Goal: Communication & Community: Share content

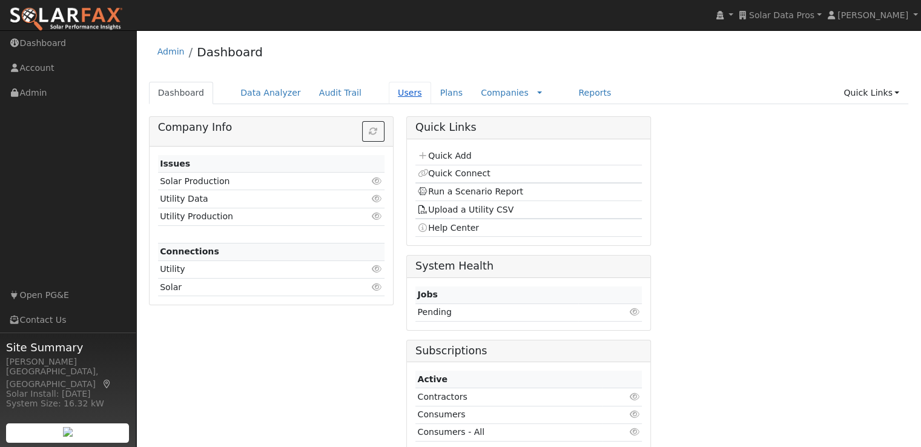
click at [389, 92] on link "Users" at bounding box center [410, 93] width 42 height 22
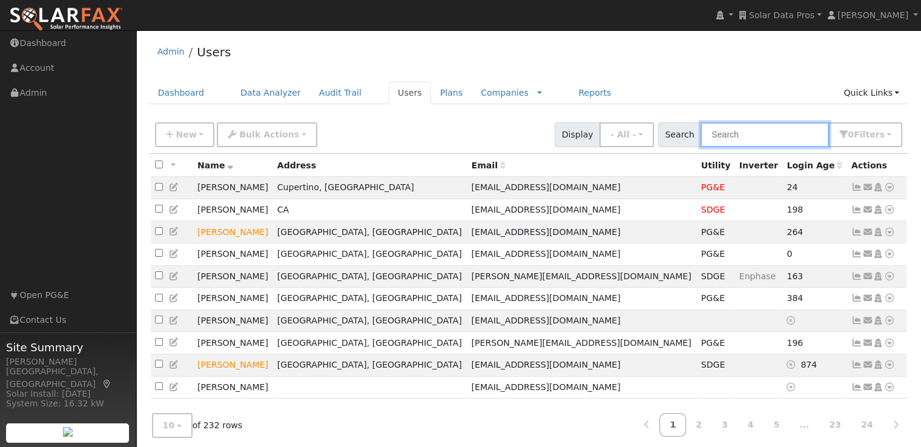
click at [742, 136] on input "text" at bounding box center [765, 134] width 128 height 25
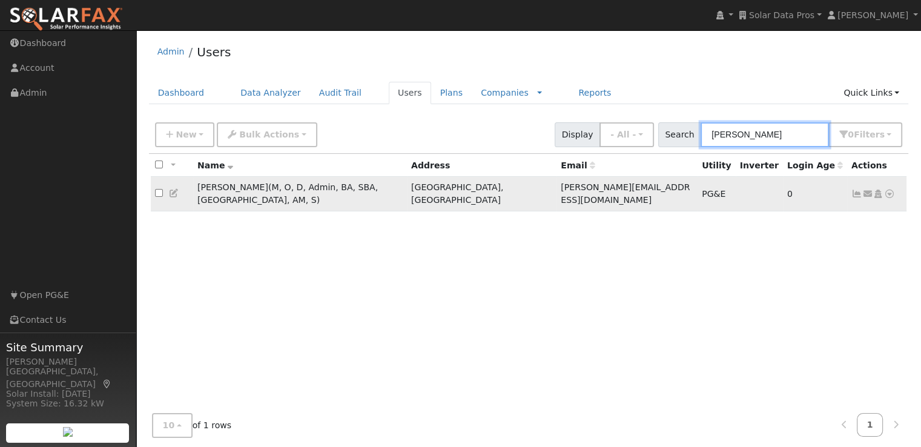
type input "leroy"
click at [157, 189] on input "checkbox" at bounding box center [159, 193] width 8 height 8
checkbox input "true"
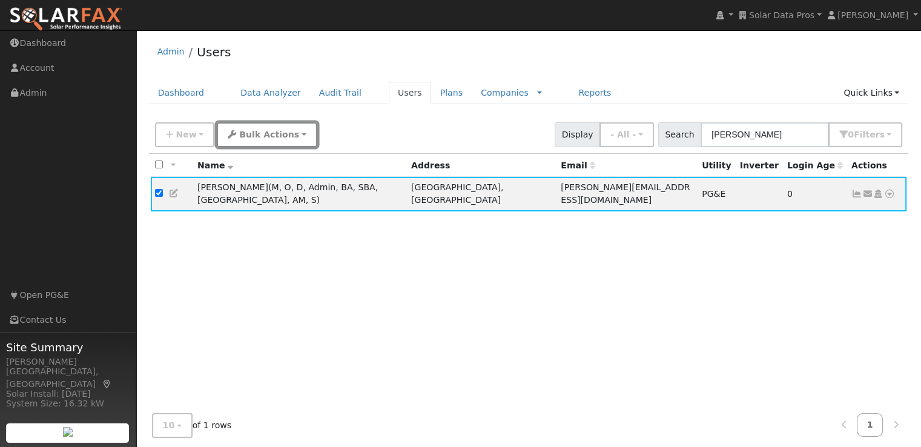
click at [262, 139] on span "Bulk Actions" at bounding box center [269, 135] width 60 height 10
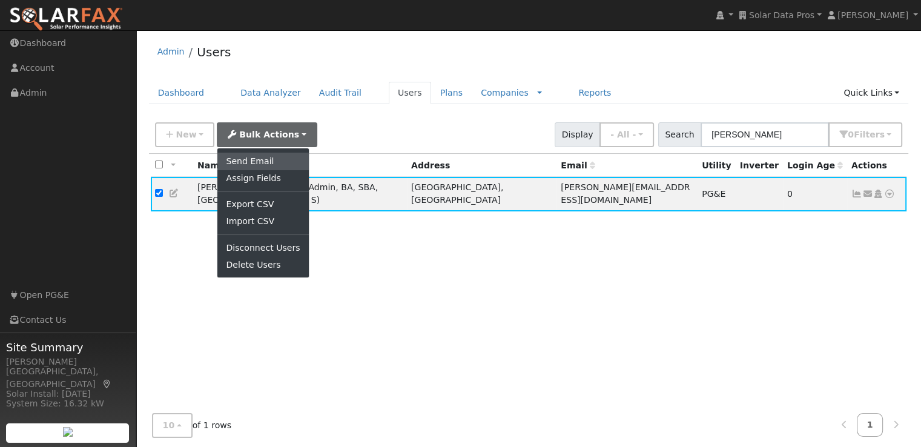
click at [254, 154] on link "Send Email" at bounding box center [262, 161] width 91 height 17
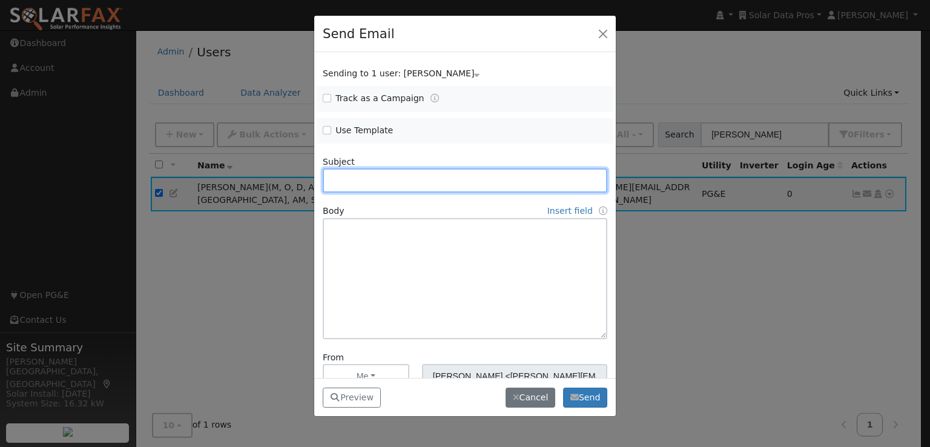
click at [254, 154] on div "Send Email Sending to 1 user: Leroy Coffman Name Issue Leroy Coffman Track as a…" at bounding box center [465, 223] width 930 height 447
click at [328, 130] on input "Use Template" at bounding box center [327, 130] width 8 height 8
checkbox input "true"
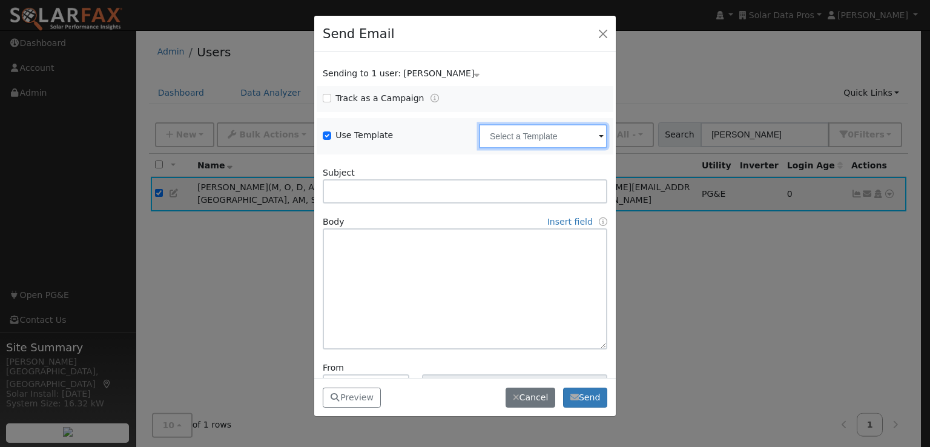
click at [499, 138] on input "text" at bounding box center [543, 136] width 128 height 24
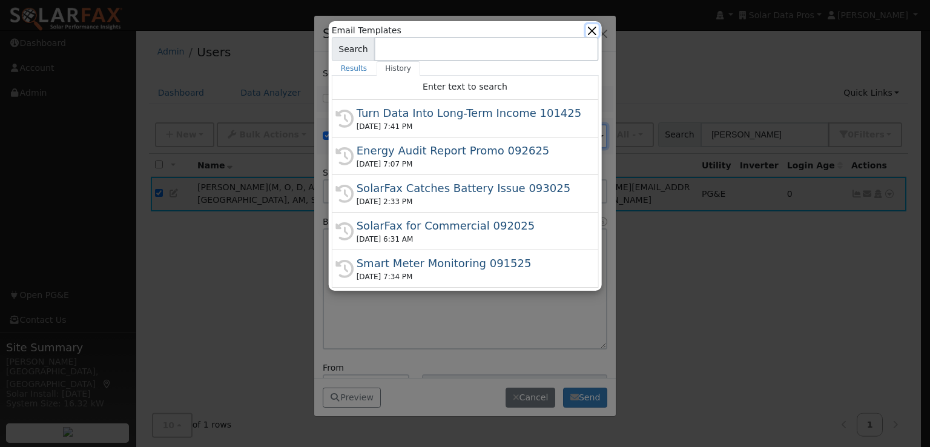
click at [589, 27] on button "button" at bounding box center [592, 30] width 13 height 13
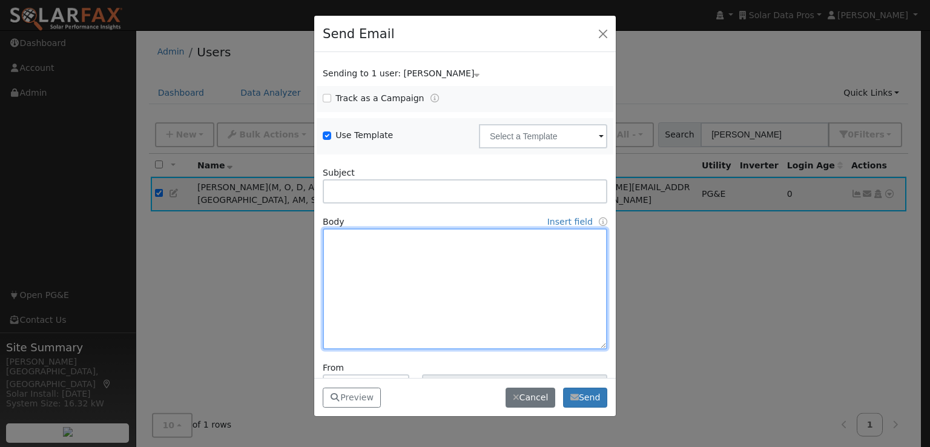
click at [412, 235] on textarea at bounding box center [465, 288] width 285 height 121
paste textarea "ear [First Name], Let’s face it — the solar industry has a trust problem. Too m…"
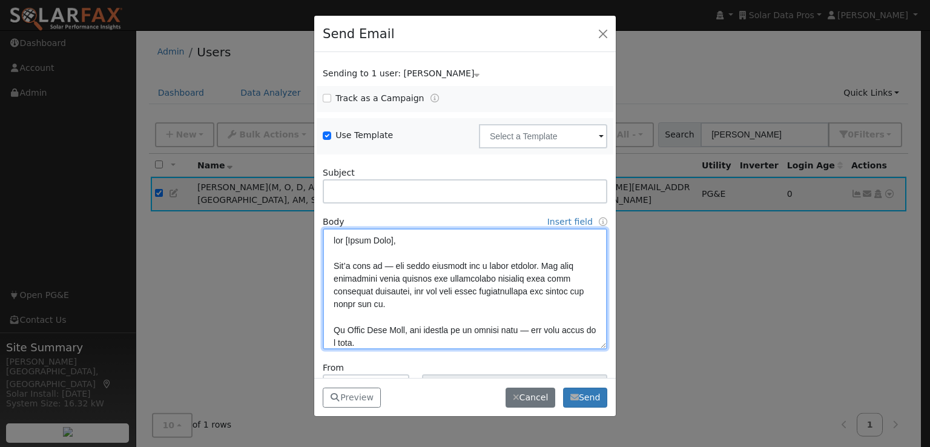
scroll to position [409, 0]
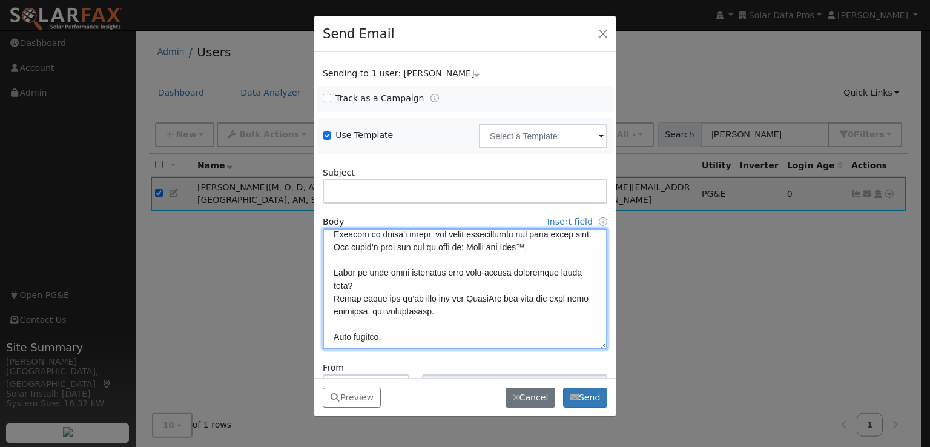
click at [412, 235] on textarea at bounding box center [465, 288] width 285 height 121
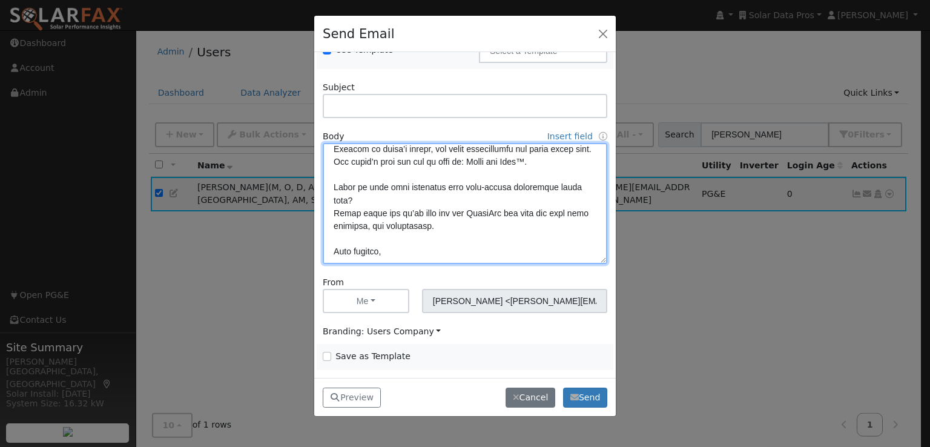
type textarea "ear [First Name], Let’s face it — the solar industry has a trust problem. Too m…"
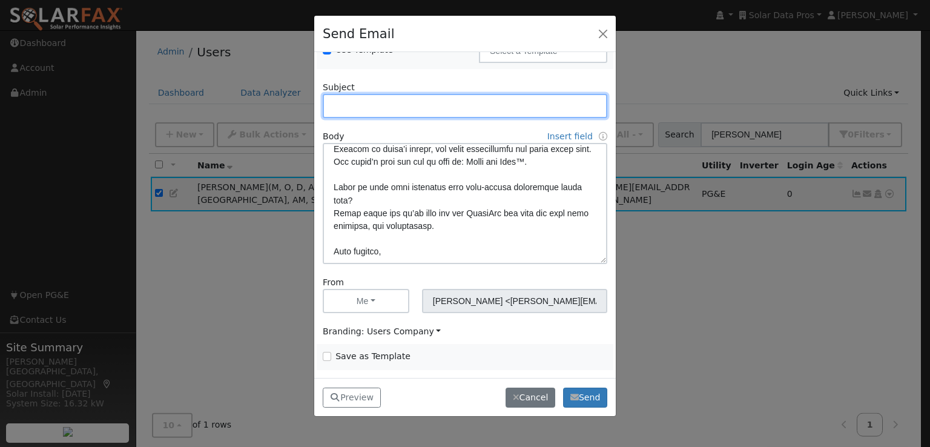
click at [468, 108] on input "text" at bounding box center [465, 106] width 285 height 24
type input "Why do we say, "Trust the Data"?"
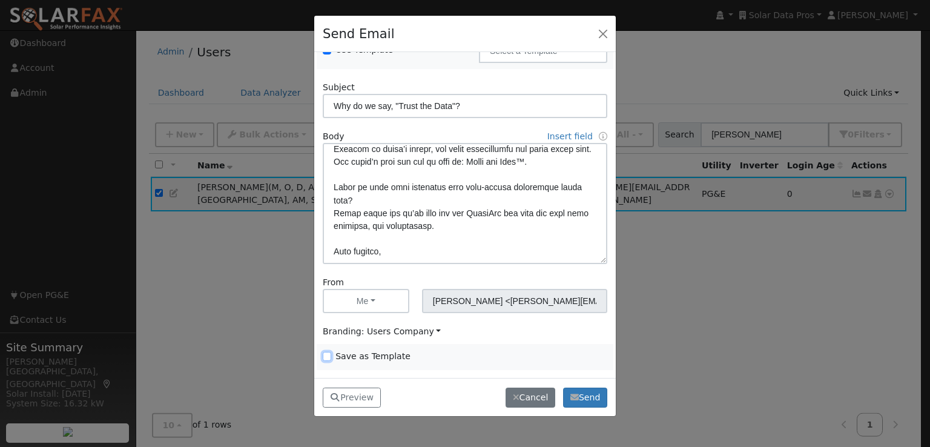
click at [327, 356] on input "Save as Template" at bounding box center [327, 356] width 8 height 8
checkbox input "true"
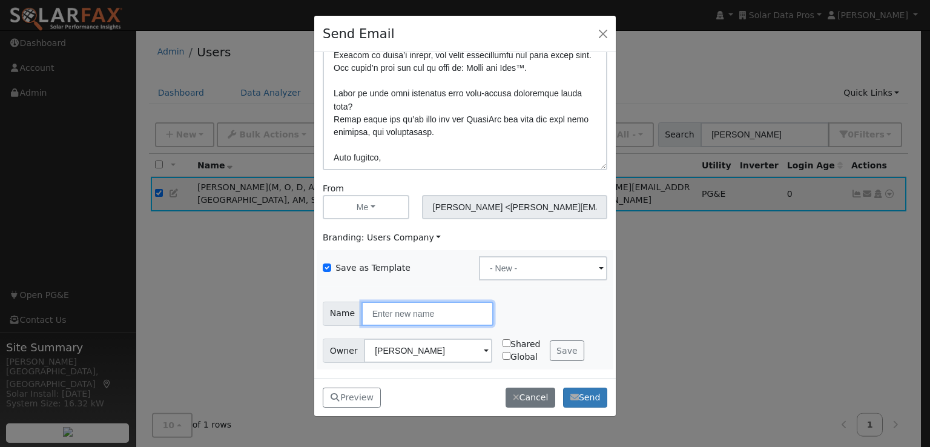
click at [447, 316] on input "text" at bounding box center [428, 314] width 132 height 24
type input "Trust the Data 101425"
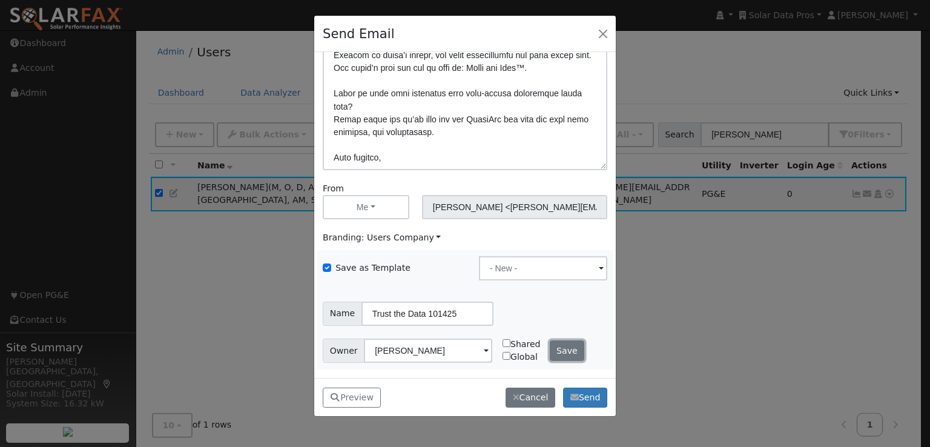
click at [565, 350] on button "Save" at bounding box center [567, 350] width 35 height 21
type input "Trust the Data 101425"
checkbox input "false"
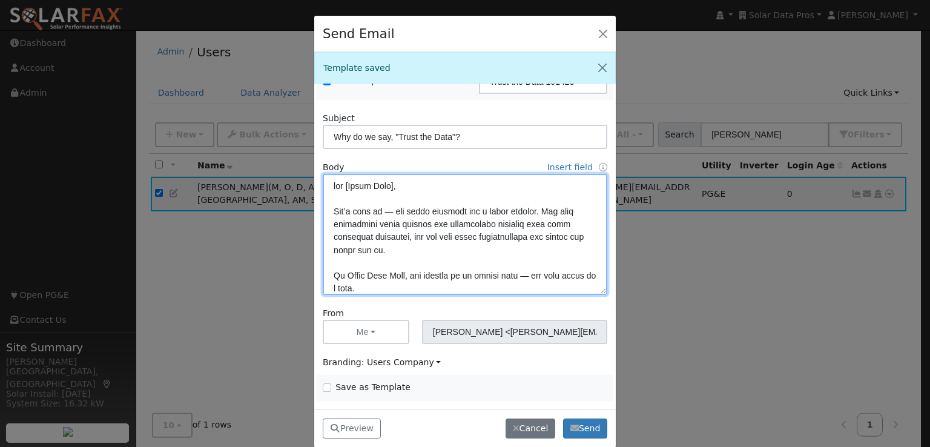
scroll to position [0, 0]
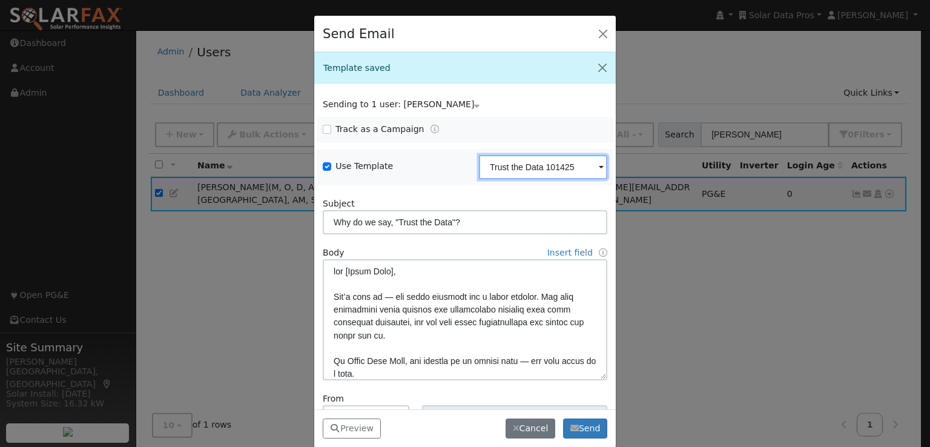
click at [516, 166] on input "Trust the Data 101425" at bounding box center [543, 167] width 128 height 24
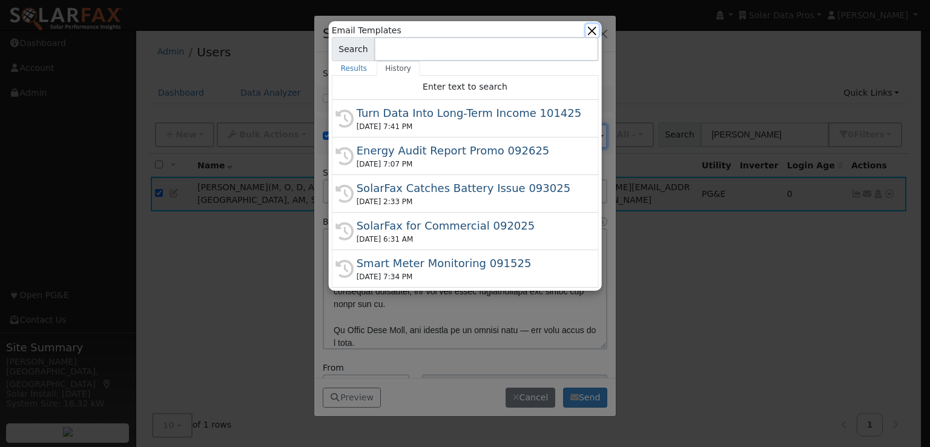
click at [588, 31] on button "button" at bounding box center [592, 30] width 13 height 13
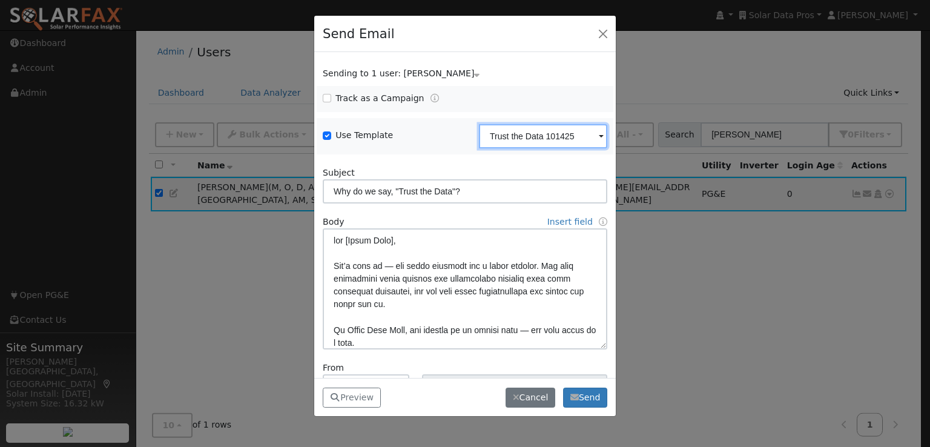
click at [526, 138] on input "Trust the Data 101425" at bounding box center [543, 136] width 128 height 24
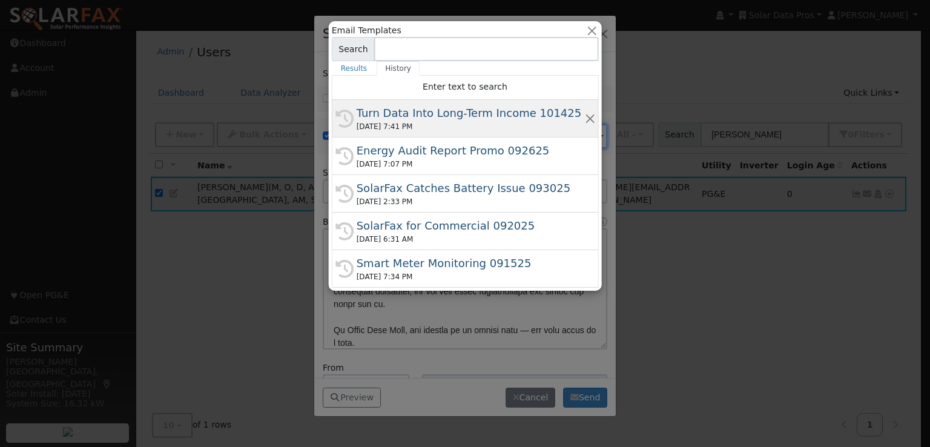
click at [449, 114] on div "Turn Data Into Long-Term Income 101425" at bounding box center [471, 113] width 228 height 16
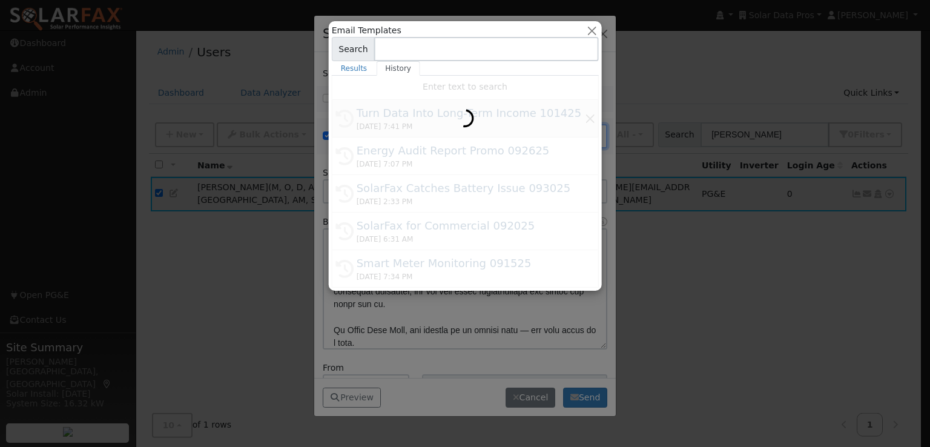
type input "Turn Data Into Long-Term Income 101425"
type input "Turn Customer Insights Into Long-Term Income"
type textarea "Dear {user_fname}, Smart meter and inverter data can be your foundation for str…"
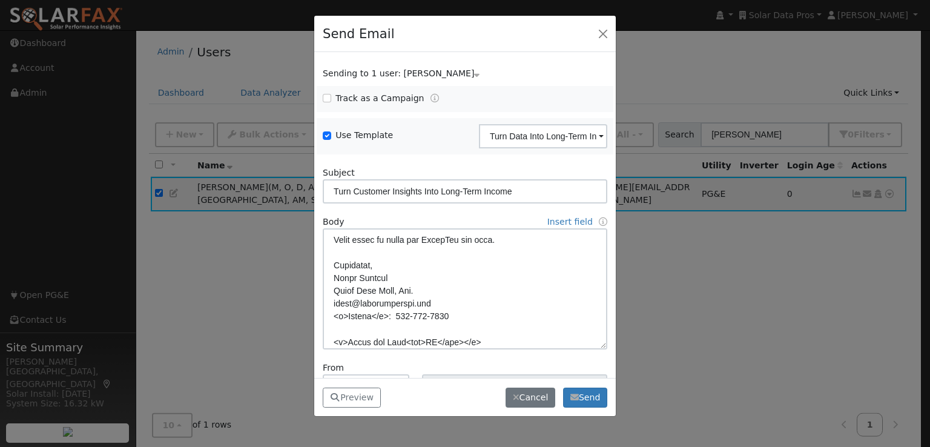
scroll to position [363, 0]
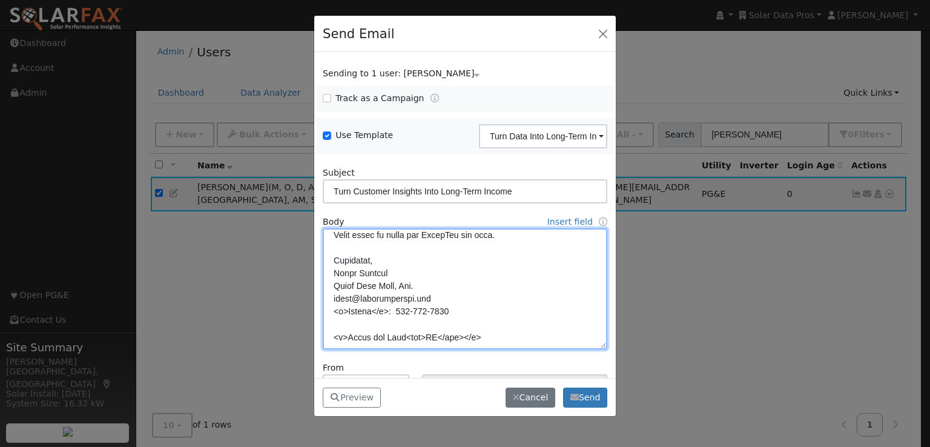
drag, startPoint x: 493, startPoint y: 340, endPoint x: 323, endPoint y: 254, distance: 189.9
click at [323, 254] on textarea at bounding box center [465, 288] width 285 height 121
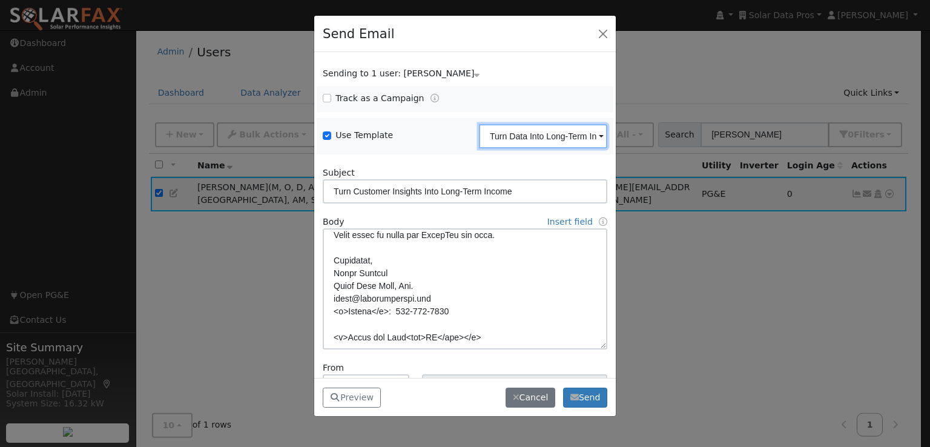
click at [532, 132] on input "Turn Data Into Long-Term Income 101425" at bounding box center [543, 136] width 128 height 24
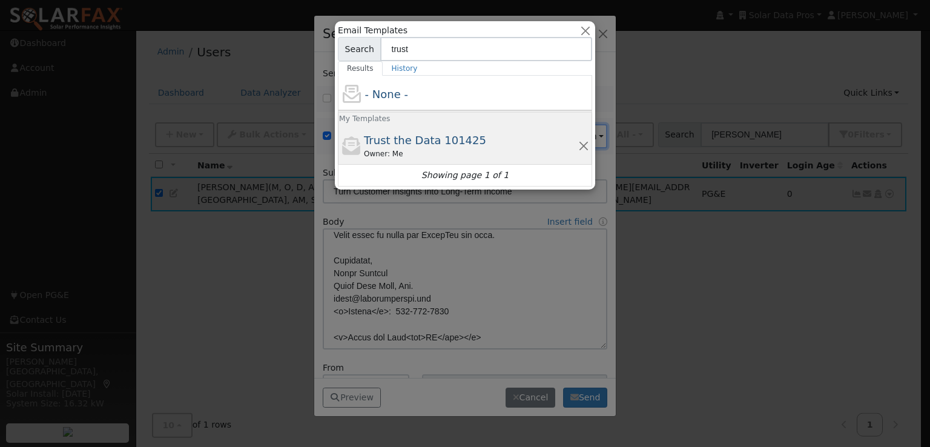
type input "trust"
click at [426, 136] on span "Trust the Data 101425" at bounding box center [425, 140] width 122 height 13
type input "Trust the Data 101425"
type input "Why do we say, "Trust the Data"?"
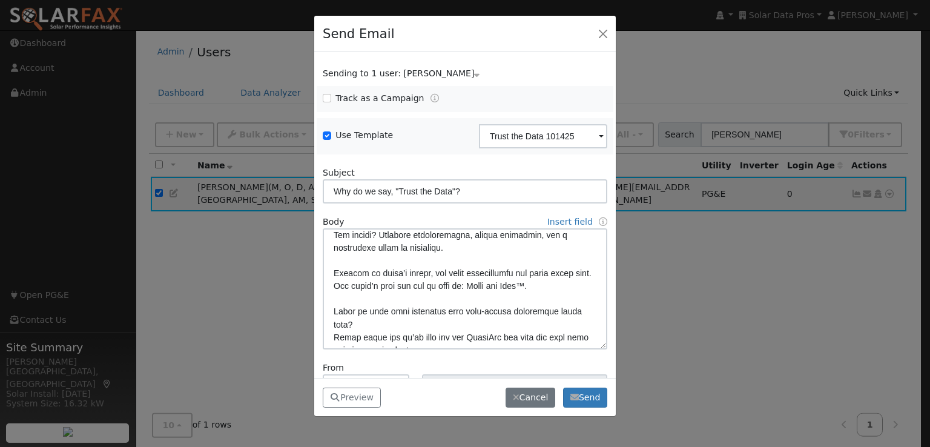
scroll to position [414, 0]
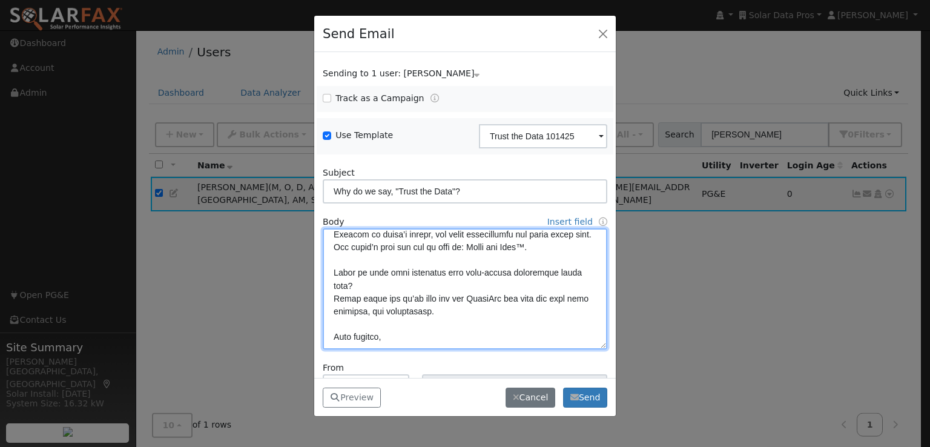
drag, startPoint x: 411, startPoint y: 338, endPoint x: 308, endPoint y: 334, distance: 102.5
click at [308, 334] on div "Send Email Sending to 1 user: Leroy Coffman Name Issue Leroy Coffman Track as a…" at bounding box center [465, 223] width 930 height 447
paste textarea "Sincerely, Leroy Coffman Solar Data Pros, Inc. leroy@solardatapros.com <b>Direc…"
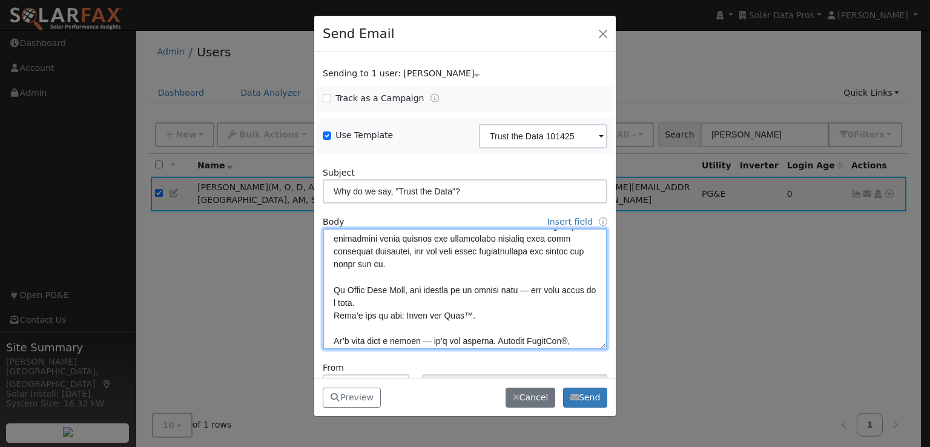
scroll to position [0, 0]
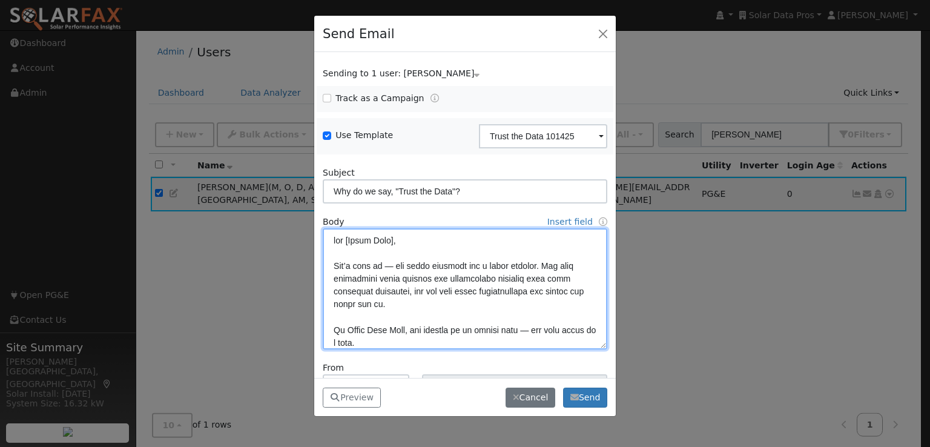
click at [330, 238] on textarea at bounding box center [465, 288] width 285 height 121
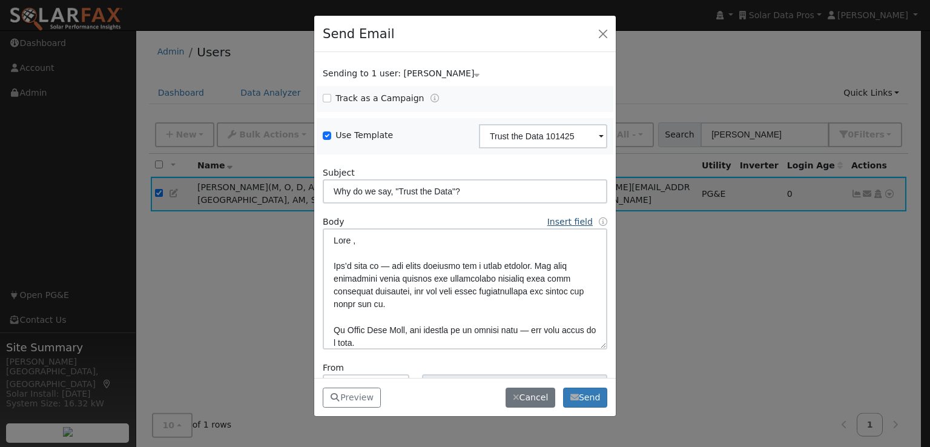
click at [558, 222] on link "Insert field" at bounding box center [570, 222] width 45 height 10
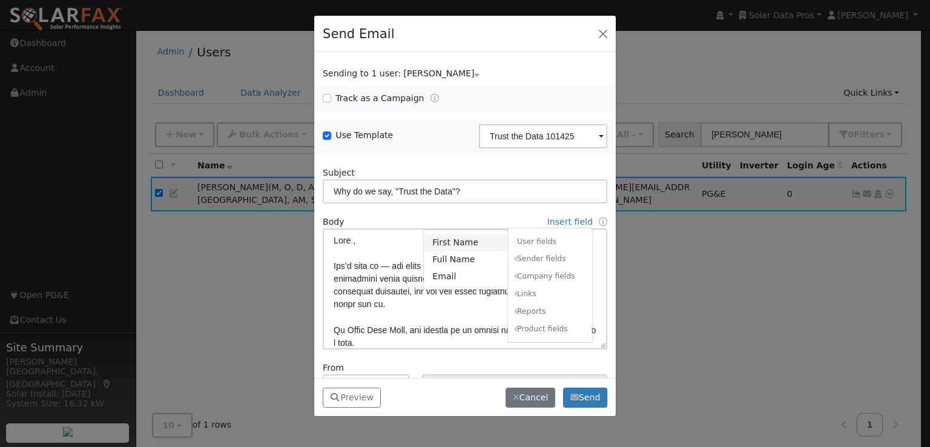
click at [456, 243] on link "First Name" at bounding box center [466, 242] width 84 height 17
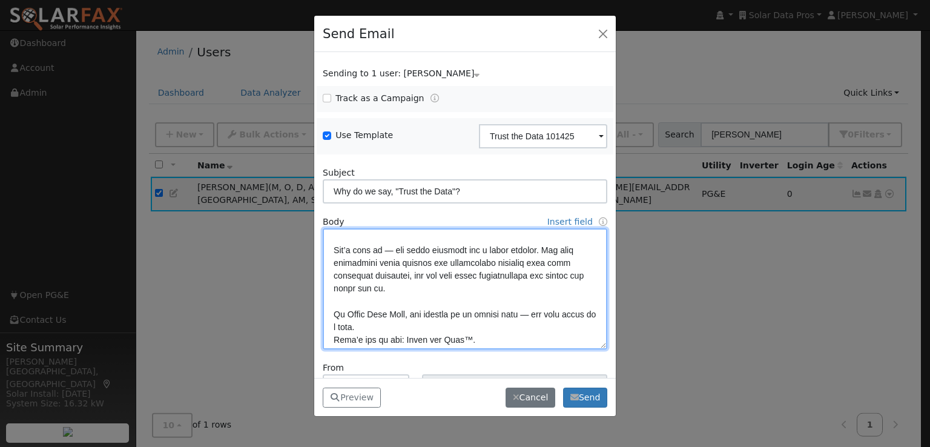
scroll to position [16, 0]
click at [497, 278] on textarea at bounding box center [465, 288] width 285 height 121
click at [468, 274] on textarea at bounding box center [465, 288] width 285 height 121
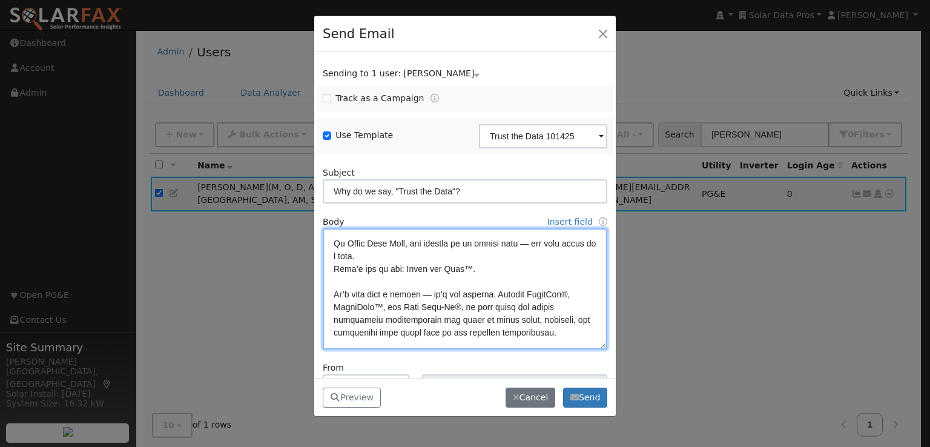
scroll to position [87, 0]
click at [469, 306] on textarea at bounding box center [465, 288] width 285 height 121
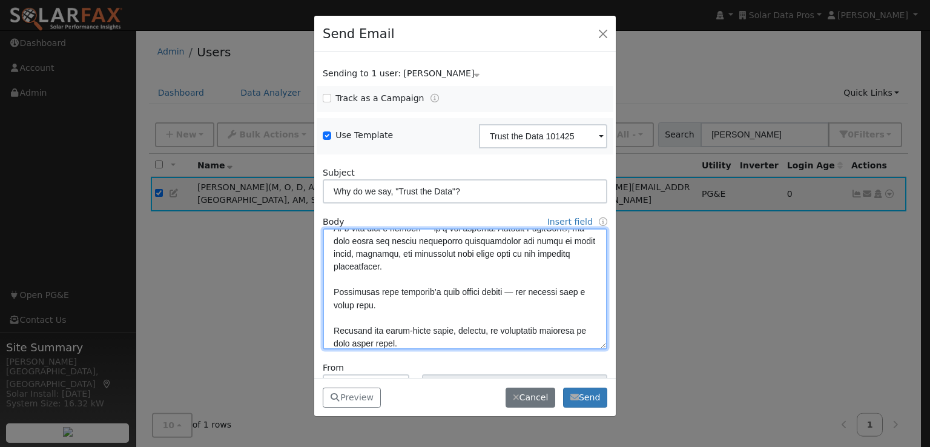
scroll to position [165, 0]
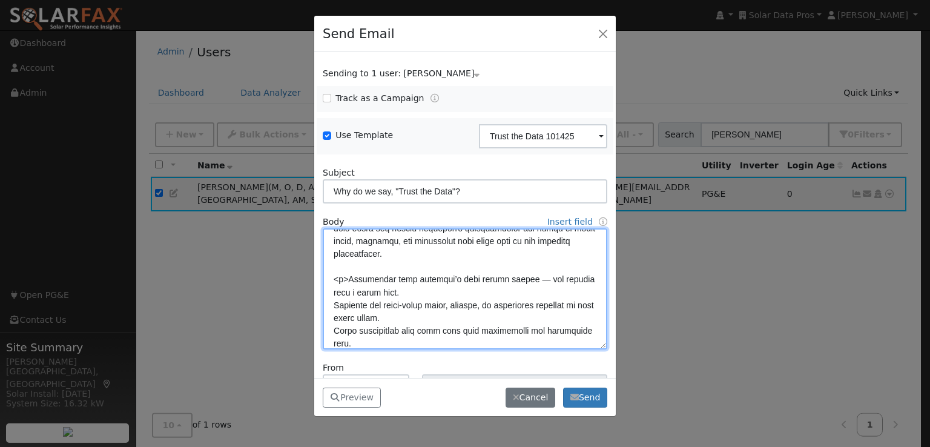
paste textarea "<b>"
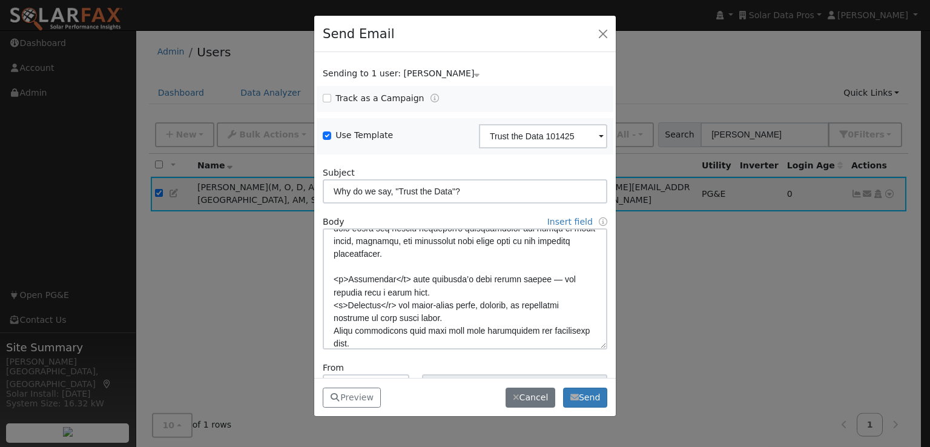
click at [462, 364] on div "Leroy Coffman <leroy@solardatapros.com>" at bounding box center [515, 380] width 198 height 37
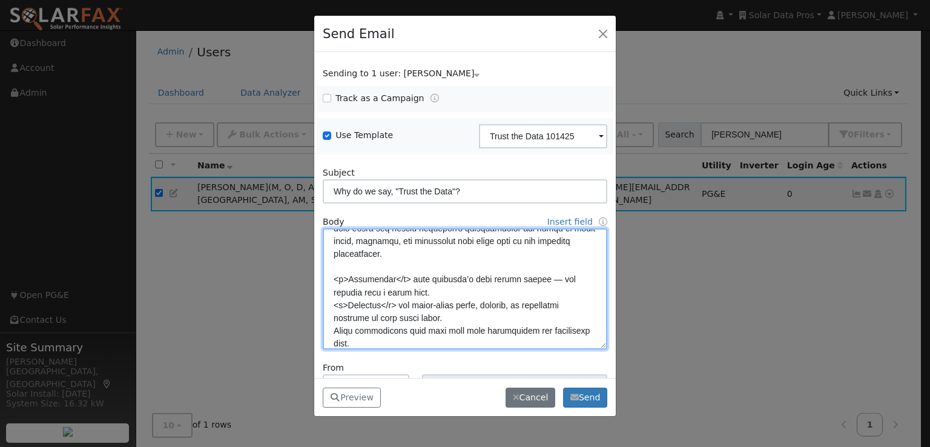
click at [334, 330] on textarea at bounding box center [465, 288] width 285 height 121
paste textarea "<b>"
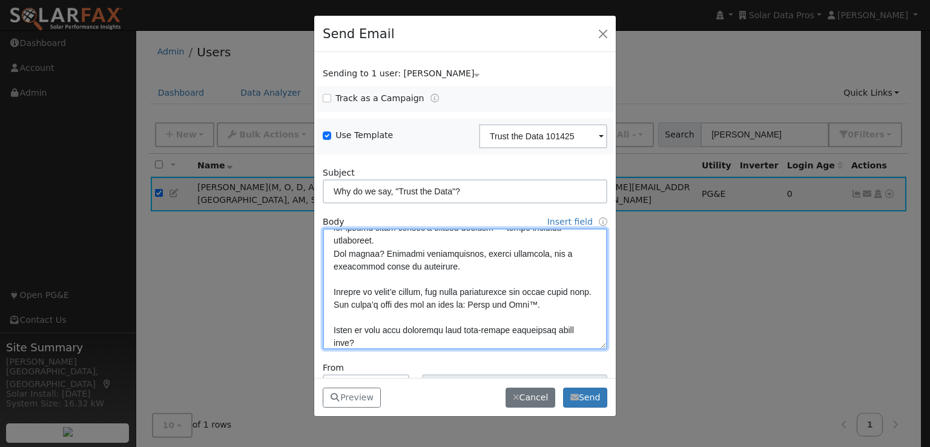
scroll to position [320, 0]
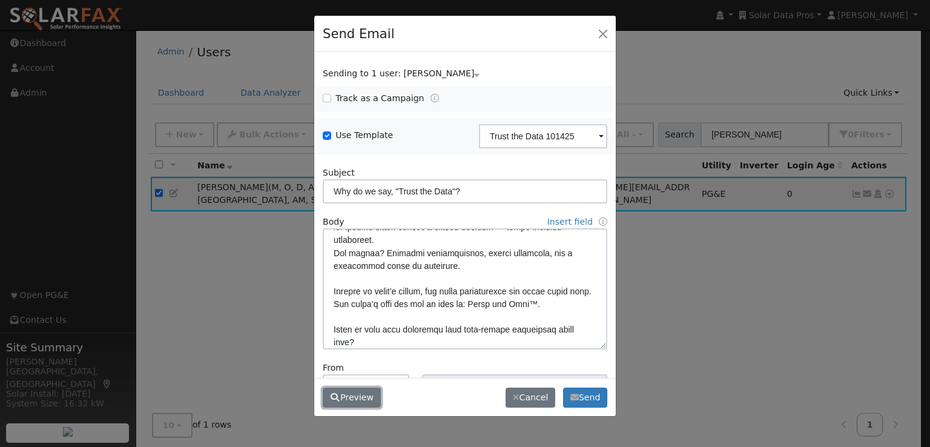
click at [354, 397] on button "Preview" at bounding box center [352, 398] width 58 height 21
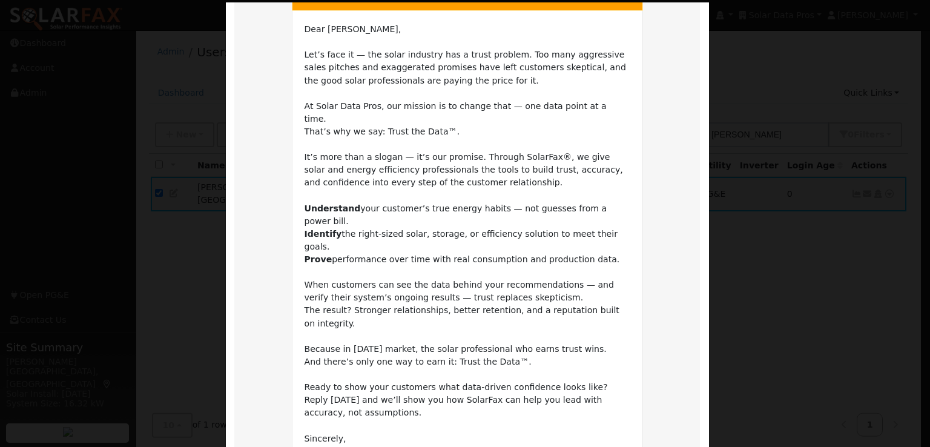
scroll to position [133, 0]
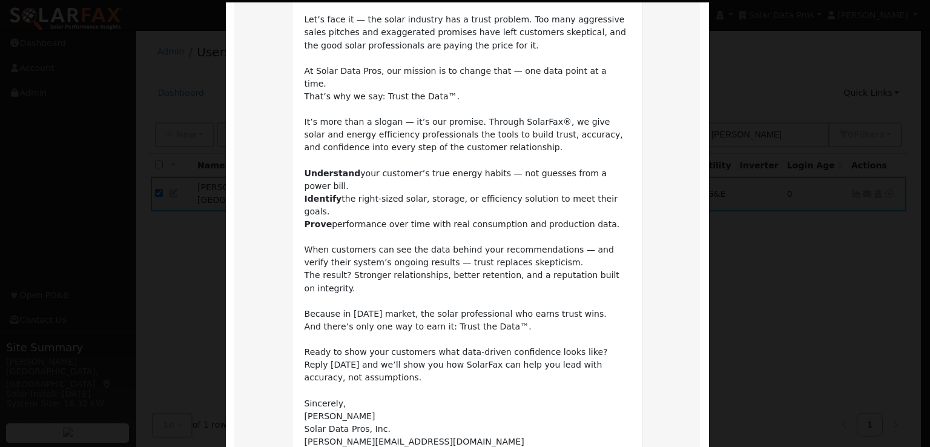
click at [506, 342] on td "Dear Leroy, Let’s face it — the solar industry has a trust problem. Too many ag…" at bounding box center [468, 237] width 326 height 499
click at [509, 362] on td "Dear Leroy, Let’s face it — the solar industry has a trust problem. Too many ag…" at bounding box center [468, 237] width 326 height 499
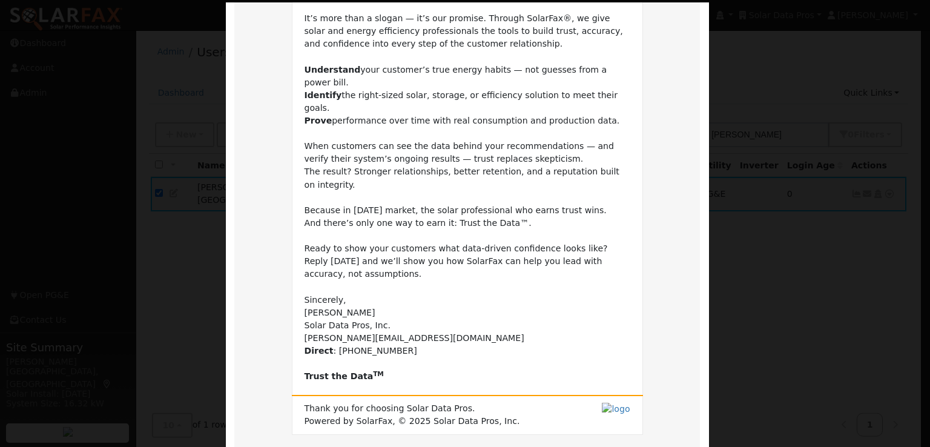
scroll to position [285, 0]
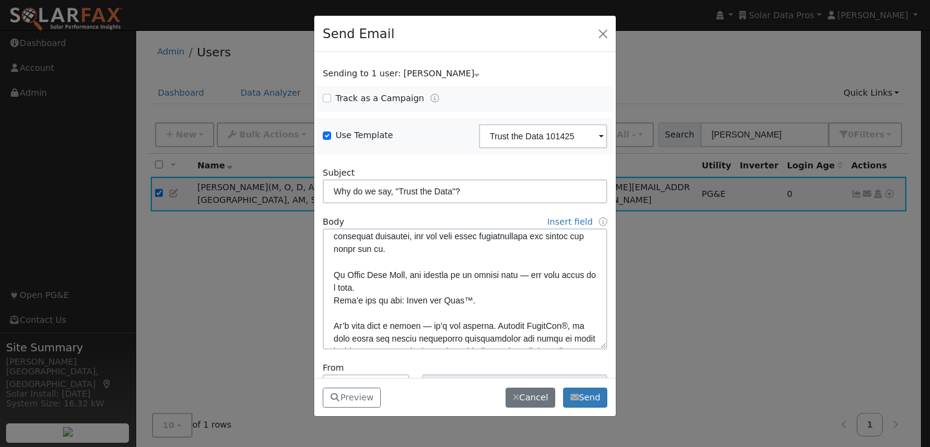
scroll to position [0, 0]
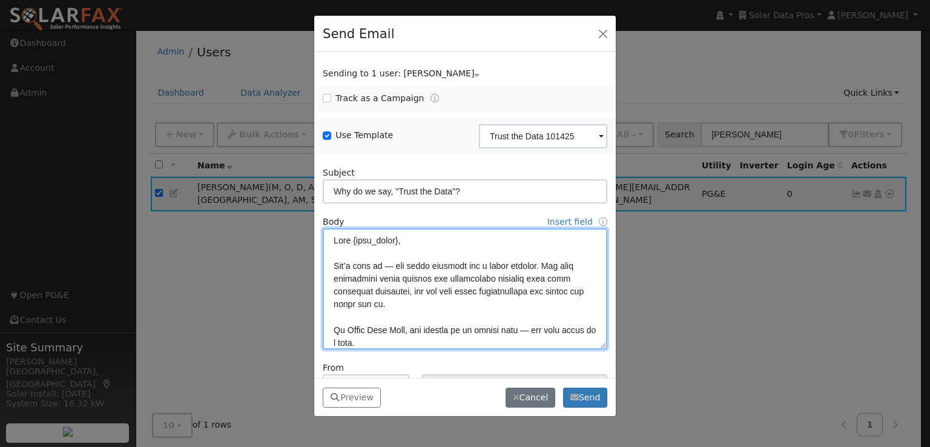
click at [393, 264] on textarea at bounding box center [465, 288] width 285 height 121
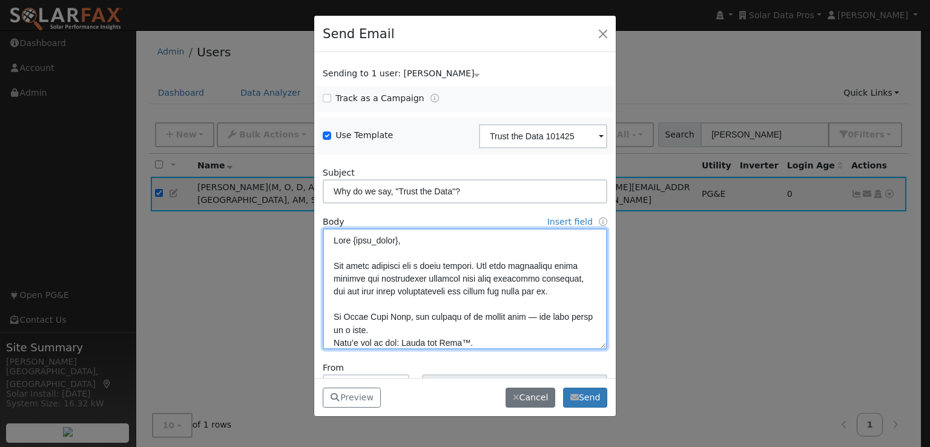
click at [443, 265] on textarea at bounding box center [465, 288] width 285 height 121
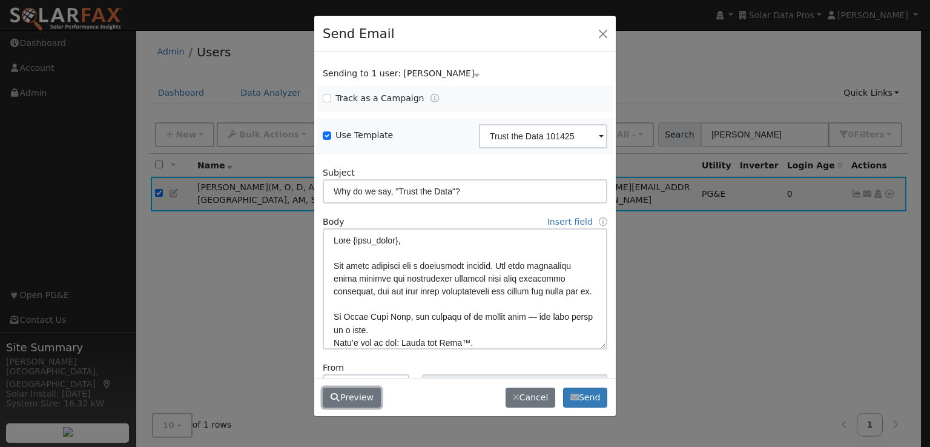
click at [355, 396] on button "Preview" at bounding box center [352, 398] width 58 height 21
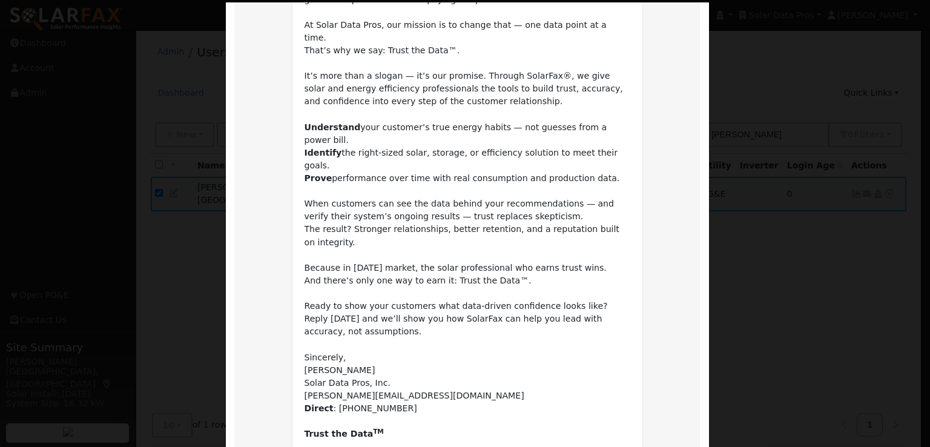
scroll to position [285, 0]
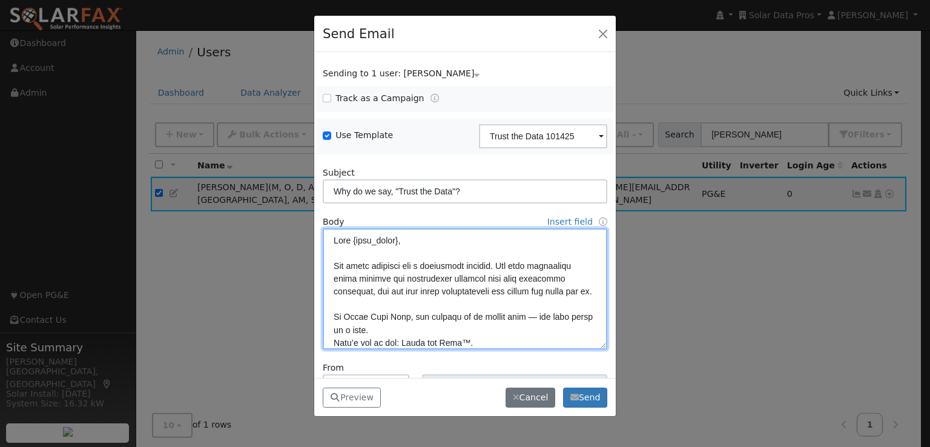
click at [443, 290] on textarea at bounding box center [465, 288] width 285 height 121
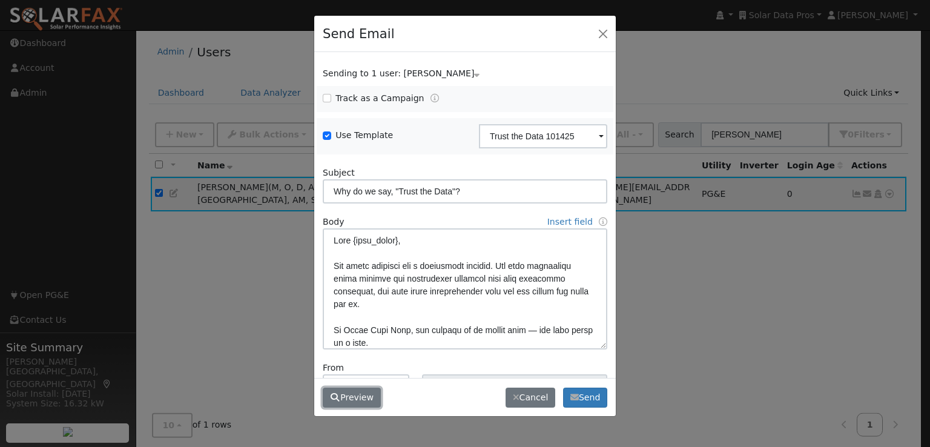
click at [344, 396] on button "Preview" at bounding box center [352, 398] width 58 height 21
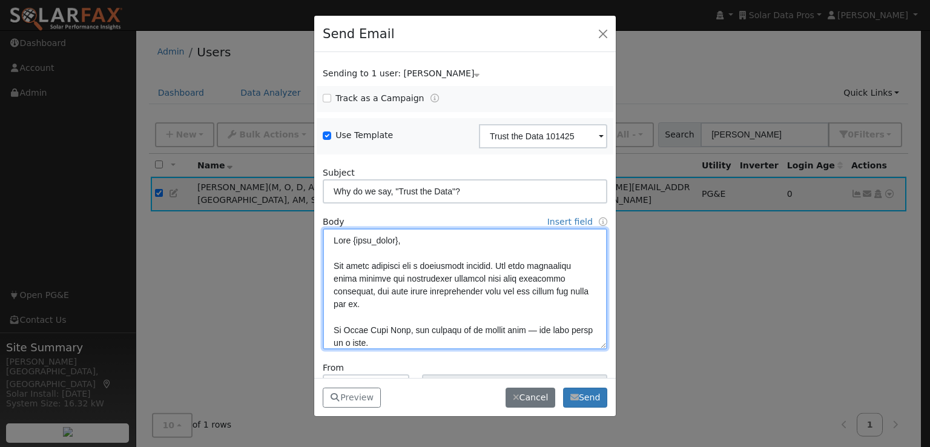
click at [429, 289] on textarea at bounding box center [465, 288] width 285 height 121
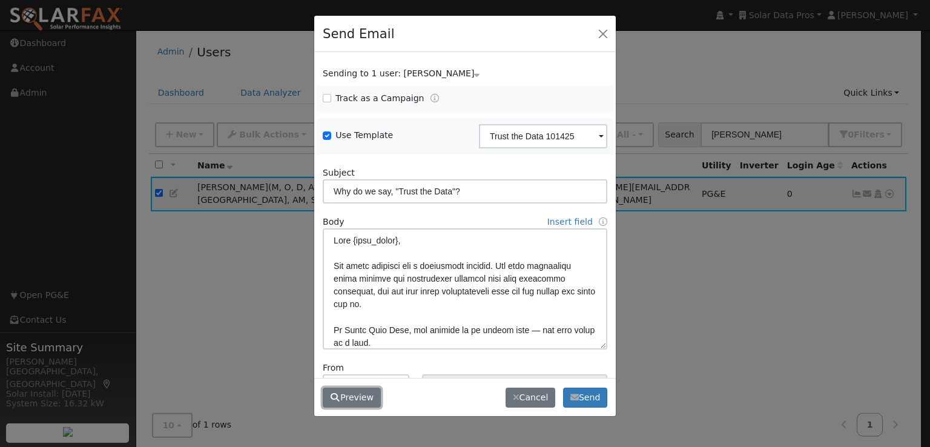
click at [354, 396] on button "Preview" at bounding box center [352, 398] width 58 height 21
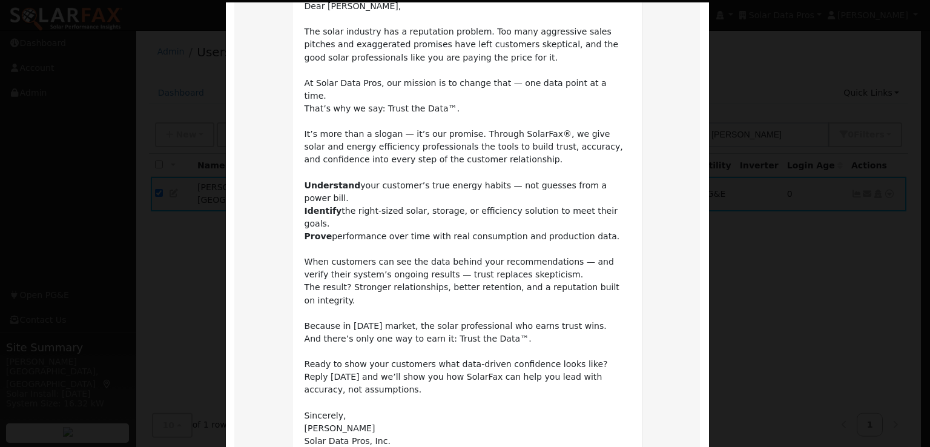
scroll to position [121, 0]
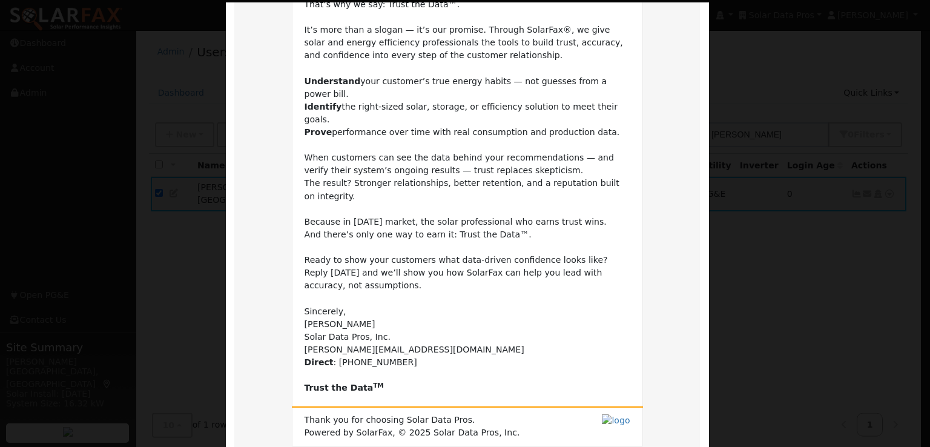
click at [652, 244] on tr "Why do we say, "Trust the Data"? Dear Leroy, The solar industry has a reputatio…" at bounding box center [467, 169] width 466 height 662
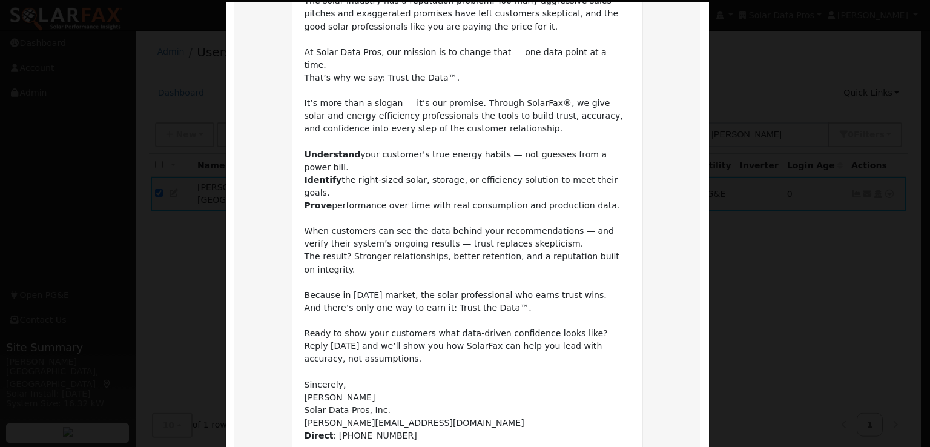
scroll to position [285, 0]
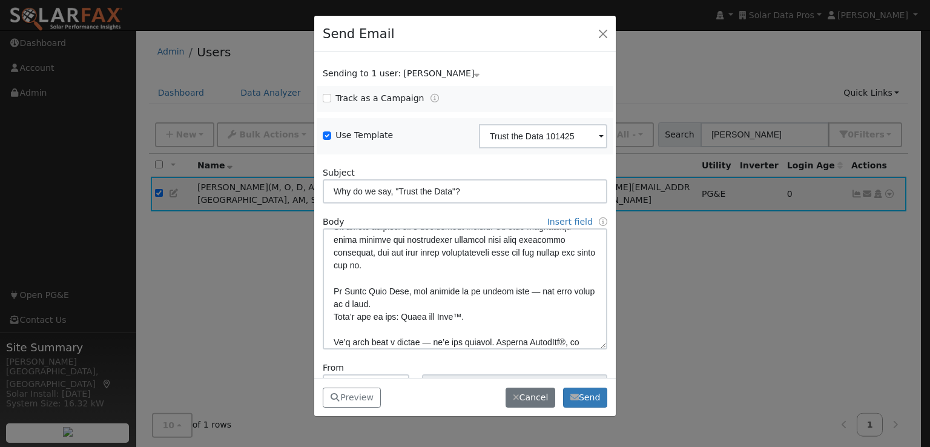
scroll to position [40, 0]
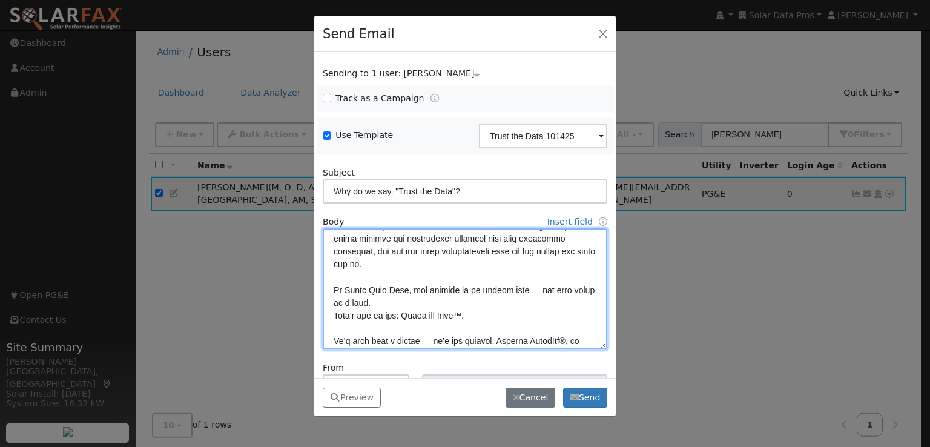
click at [407, 312] on textarea at bounding box center [465, 288] width 285 height 121
paste textarea "<b>"
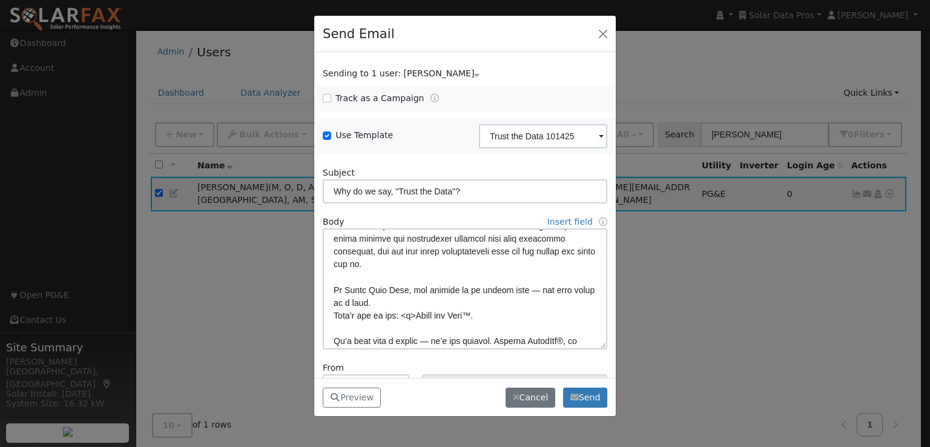
click at [264, 277] on div "Send Email Sending to 1 user: Leroy Coffman Name Issue Leroy Coffman Track as a…" at bounding box center [465, 223] width 930 height 447
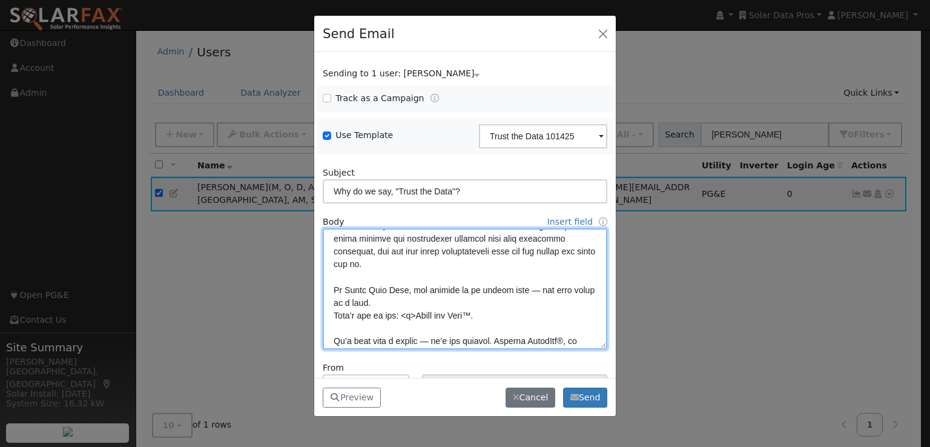
click at [475, 314] on textarea at bounding box center [465, 288] width 285 height 121
paste textarea "<b>"
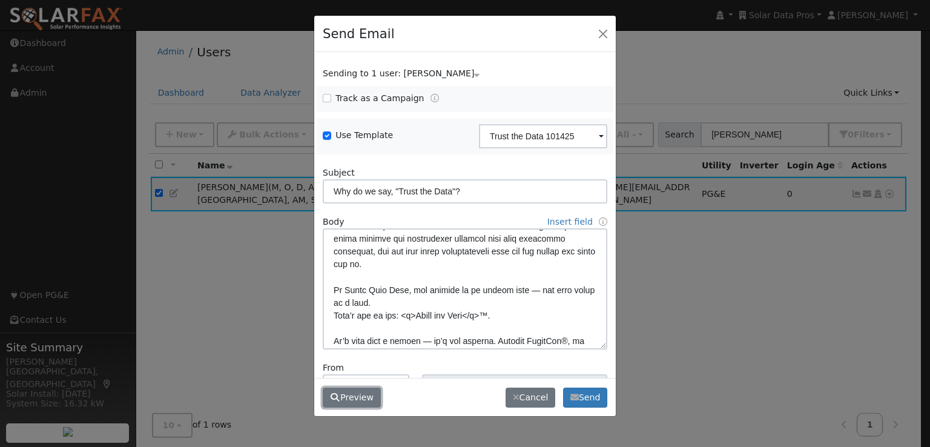
click at [348, 396] on button "Preview" at bounding box center [352, 398] width 58 height 21
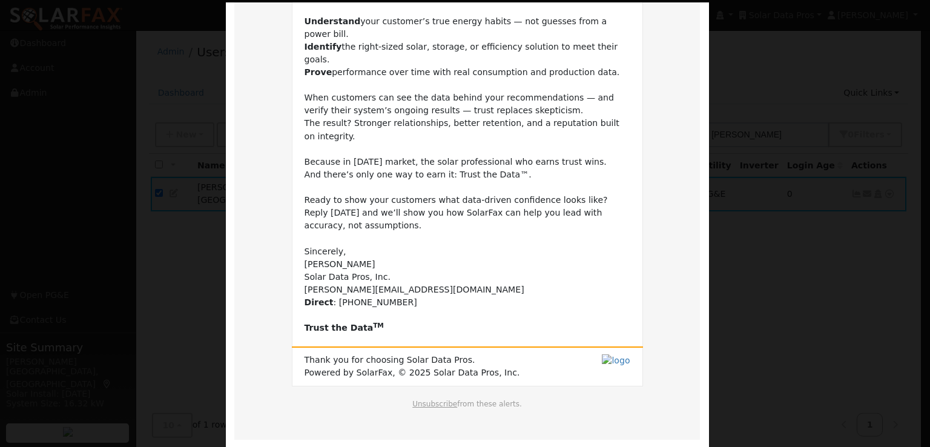
scroll to position [285, 0]
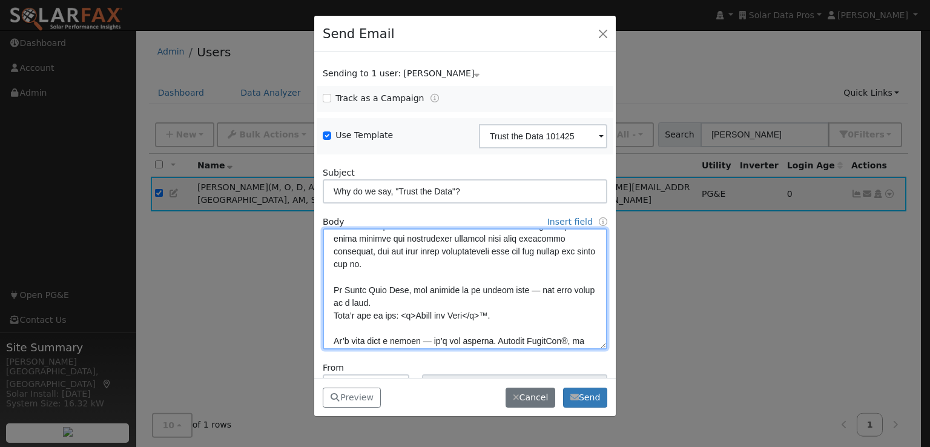
click at [532, 288] on textarea at bounding box center [465, 288] width 285 height 121
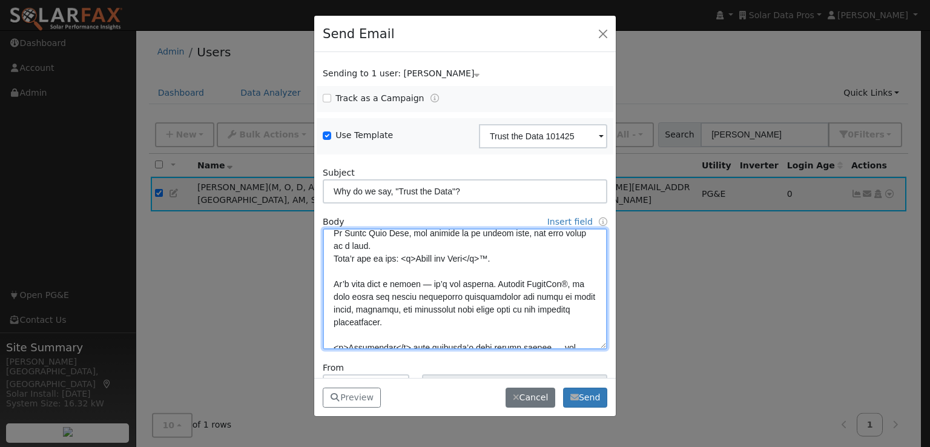
scroll to position [98, 0]
click at [431, 280] on textarea at bounding box center [465, 288] width 285 height 121
click at [523, 282] on textarea at bounding box center [465, 288] width 285 height 121
type textarea "Dear {user_fname}, The solar industry has a reputation problem. Too many aggres…"
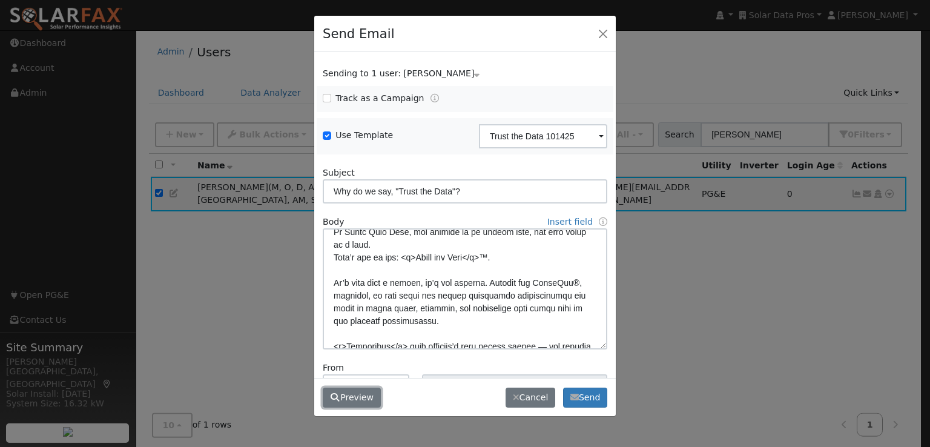
click at [362, 393] on button "Preview" at bounding box center [352, 398] width 58 height 21
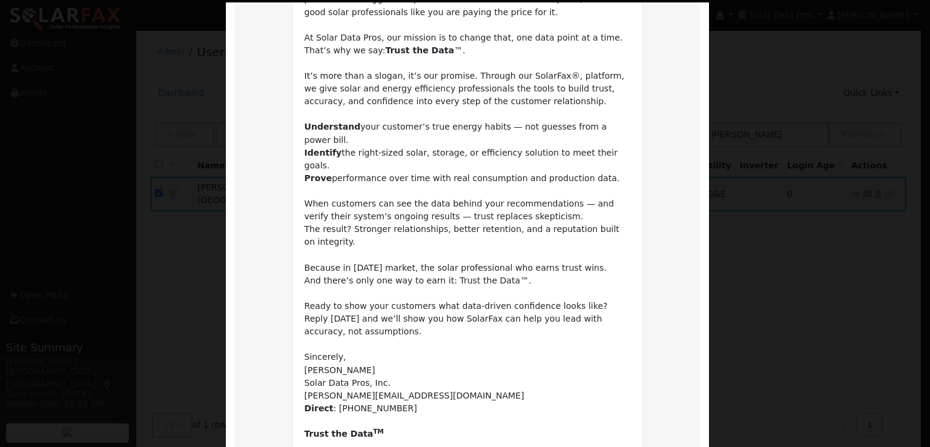
scroll to position [285, 0]
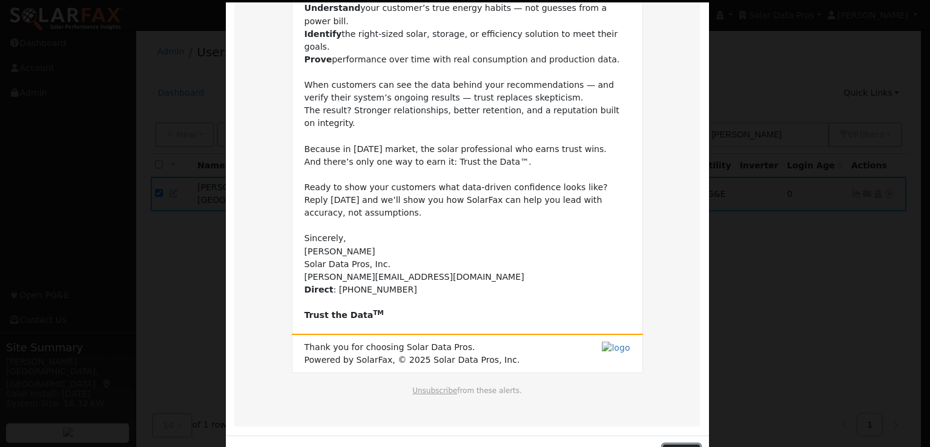
click at [682, 445] on button "Close" at bounding box center [681, 455] width 37 height 21
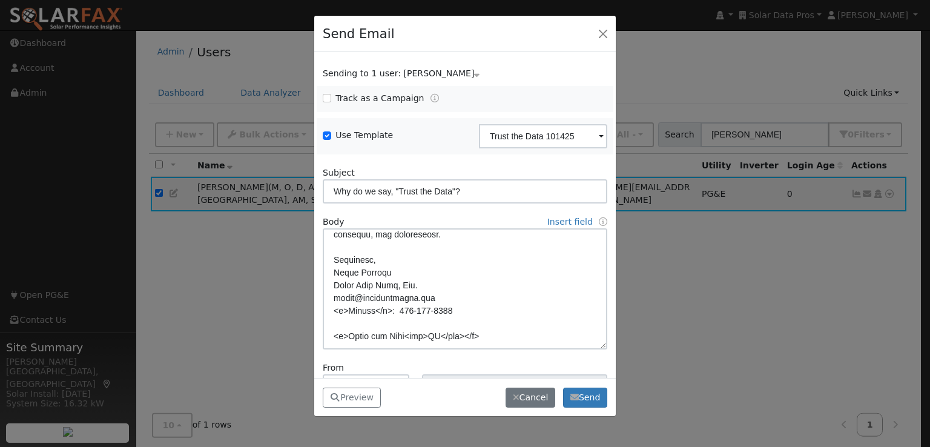
scroll to position [85, 0]
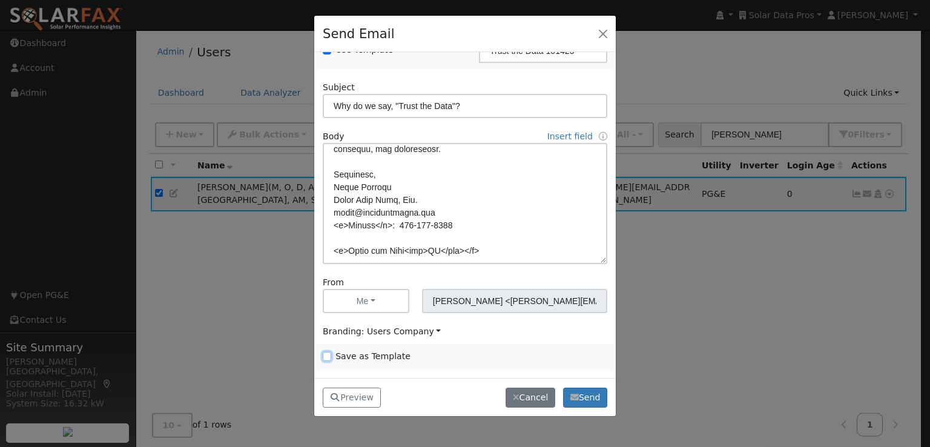
click at [327, 355] on input "Save as Template" at bounding box center [327, 356] width 8 height 8
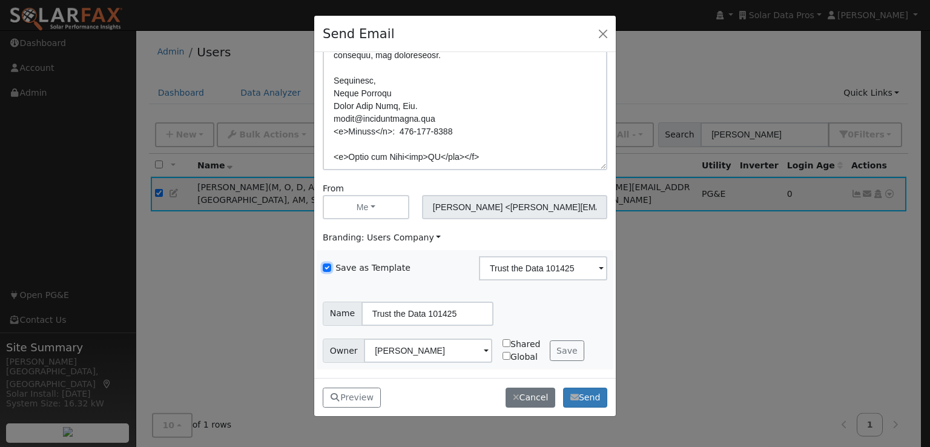
scroll to position [179, 0]
click at [557, 348] on button "Save" at bounding box center [567, 350] width 35 height 21
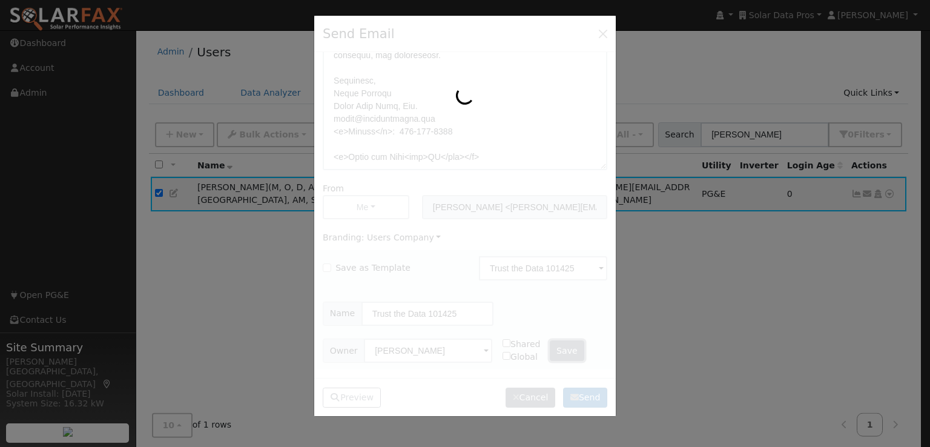
checkbox input "false"
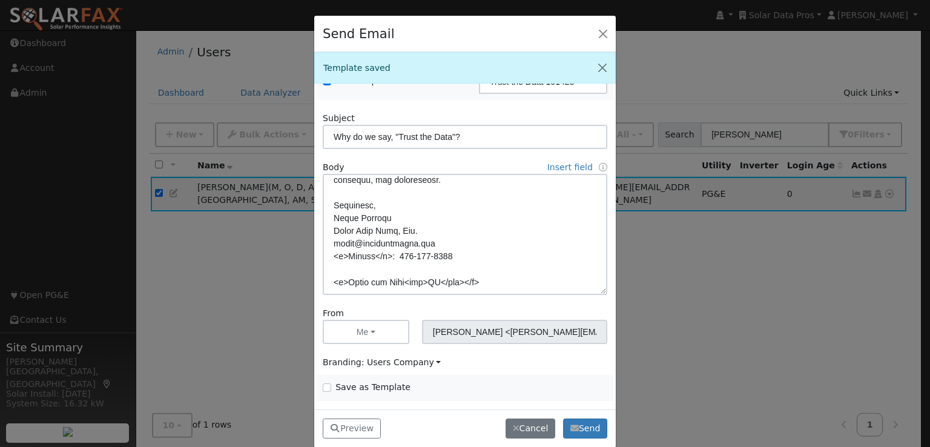
scroll to position [0, 0]
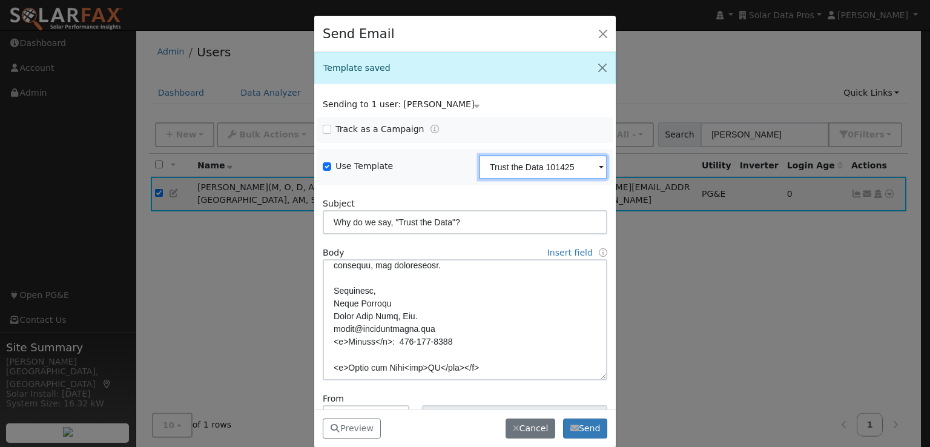
click at [543, 166] on input "Trust the Data 101425" at bounding box center [543, 167] width 128 height 24
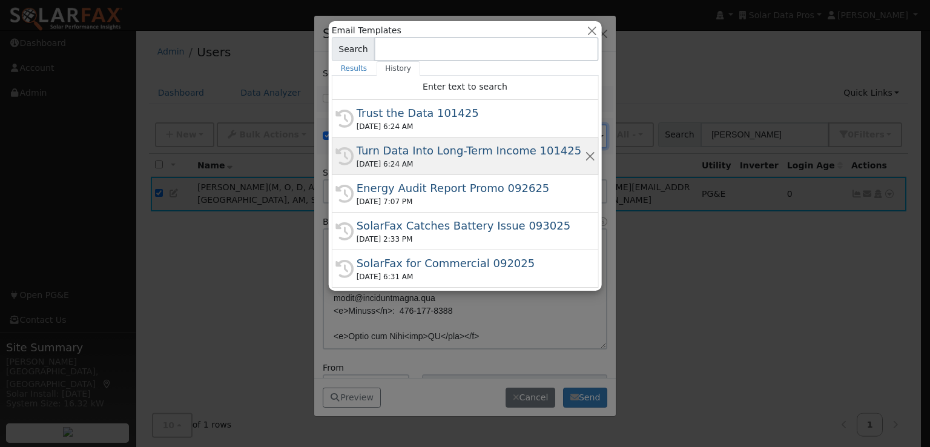
click at [477, 150] on div "Turn Data Into Long-Term Income 101425" at bounding box center [471, 150] width 228 height 16
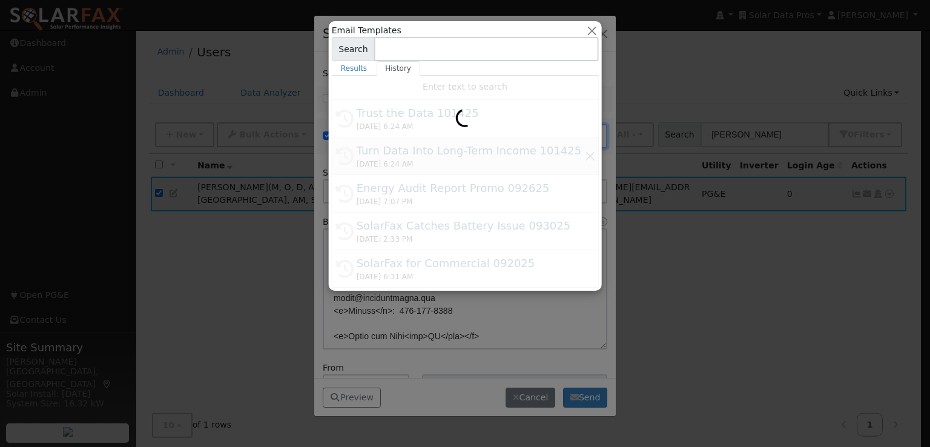
type input "Turn Data Into Long-Term Income 101425"
type input "Turn Customer Insights Into Long-Term Income"
type textarea "Dear {user_fname}, Smart meter and inverter data can be your foundation for str…"
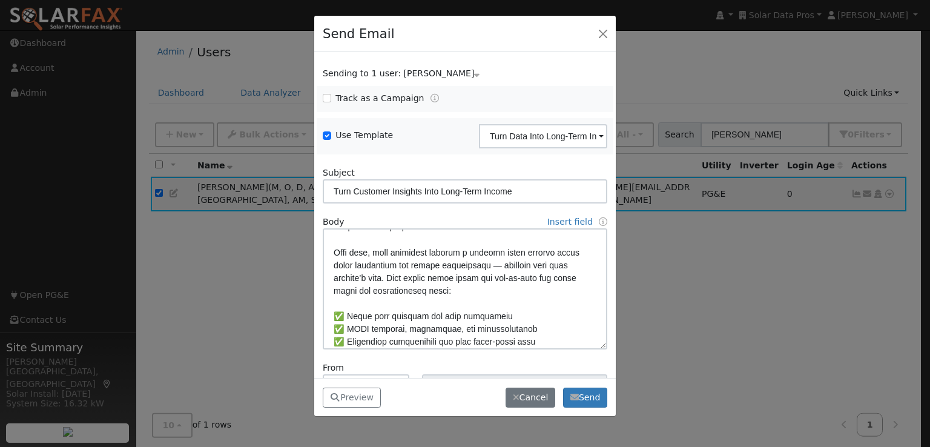
scroll to position [70, 0]
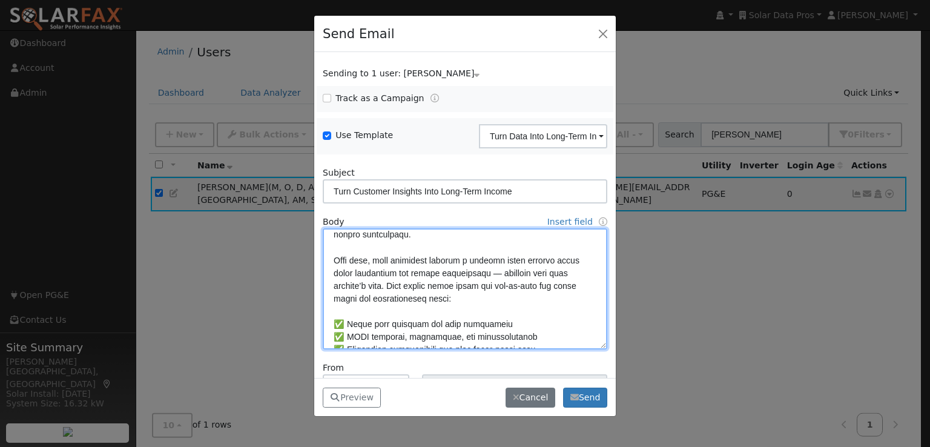
drag, startPoint x: 348, startPoint y: 320, endPoint x: 330, endPoint y: 323, distance: 17.7
click at [330, 323] on textarea at bounding box center [465, 288] width 285 height 121
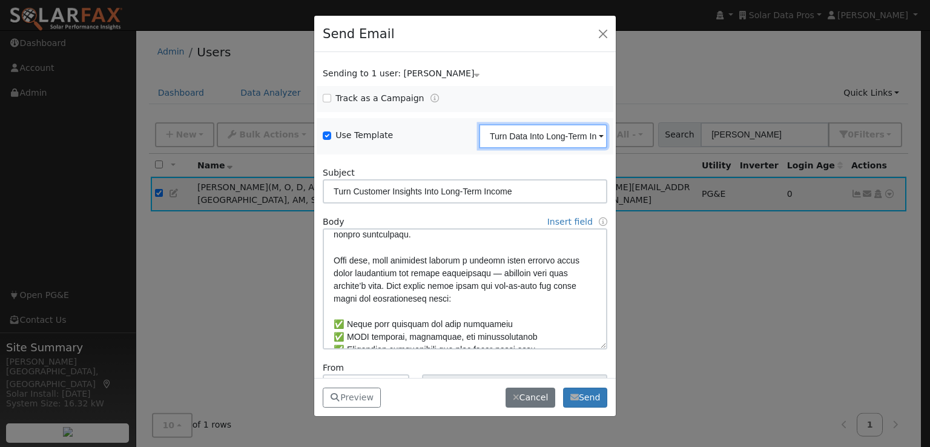
click at [536, 134] on input "Turn Data Into Long-Term Income 101425" at bounding box center [543, 136] width 128 height 24
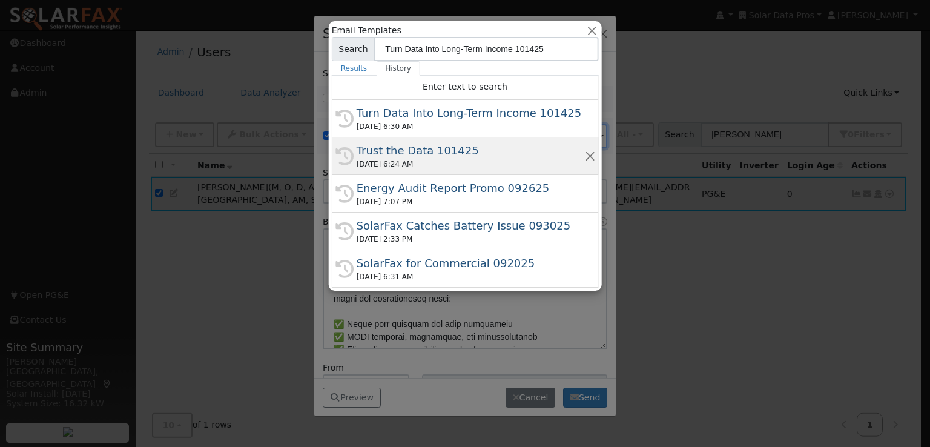
click at [445, 148] on div "Trust the Data 101425" at bounding box center [471, 150] width 228 height 16
type input "Trust the Data 101425"
type input "Why do we say, "Trust the Data"?"
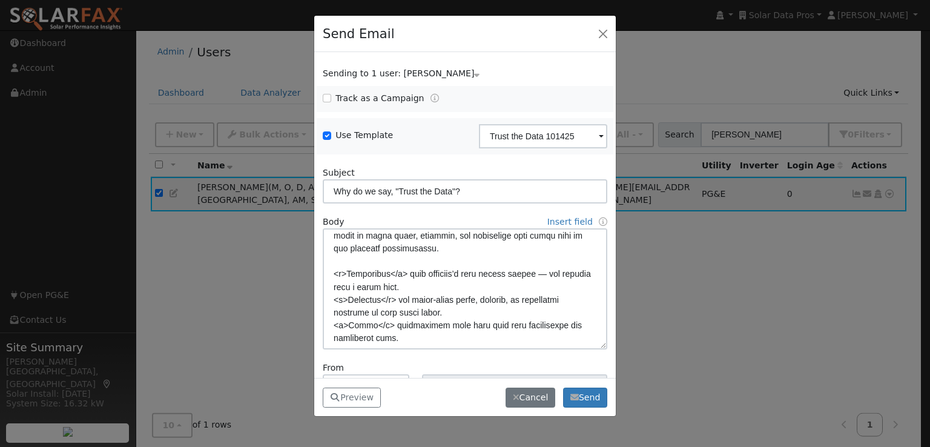
scroll to position [171, 0]
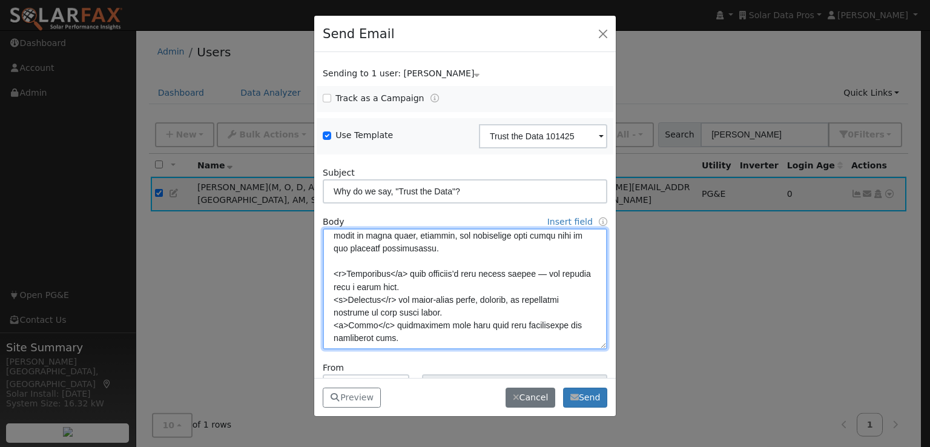
click at [333, 273] on textarea at bounding box center [465, 288] width 285 height 121
paste textarea "✅"
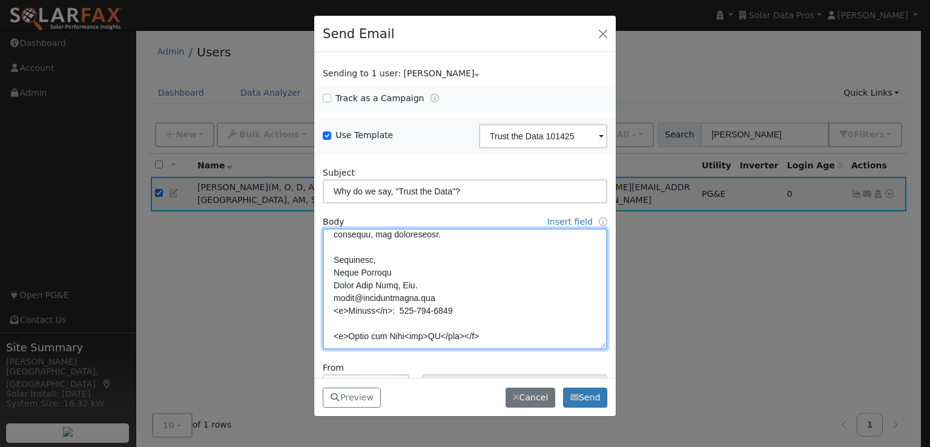
scroll to position [85, 0]
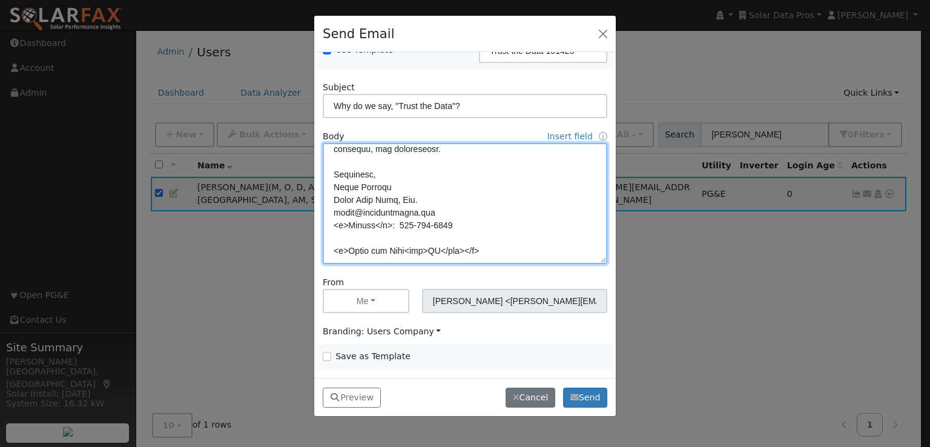
type textarea "Dear {user_fname}, The solar industry has a reputation problem. Too many aggres…"
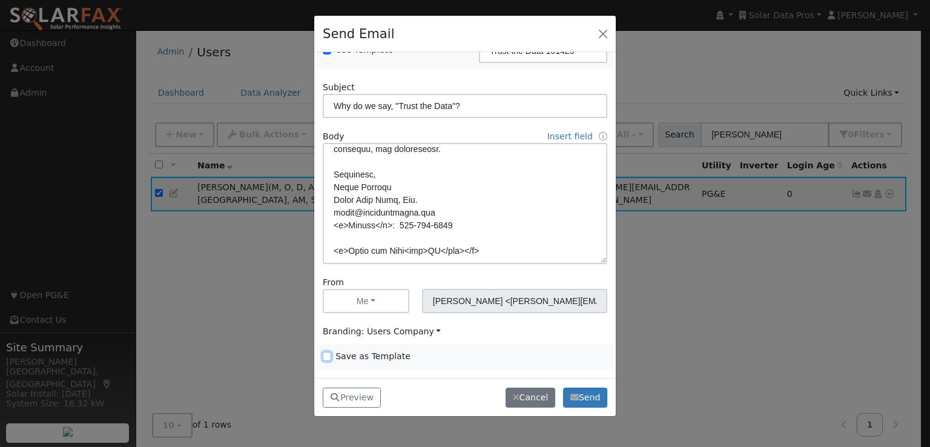
click at [327, 357] on input "Save as Template" at bounding box center [327, 356] width 8 height 8
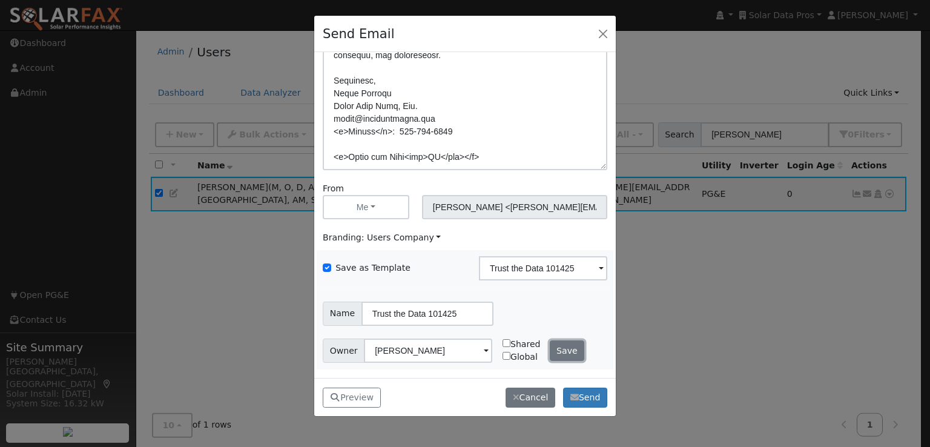
click at [565, 348] on button "Save" at bounding box center [567, 350] width 35 height 21
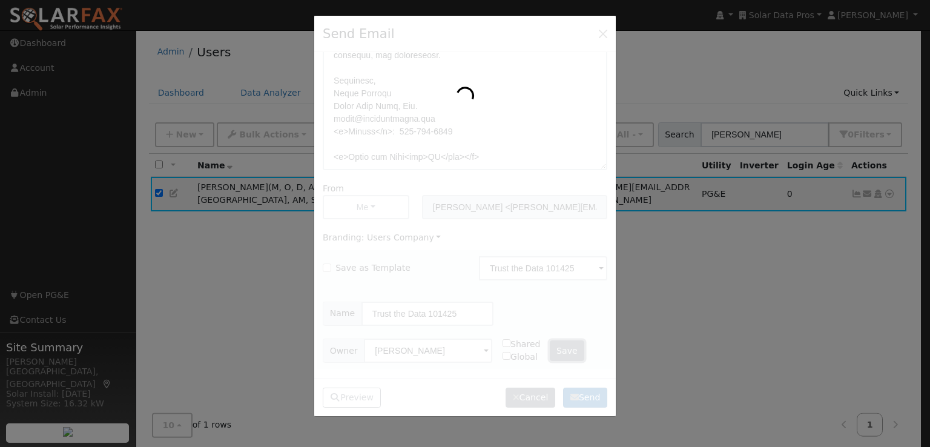
checkbox input "false"
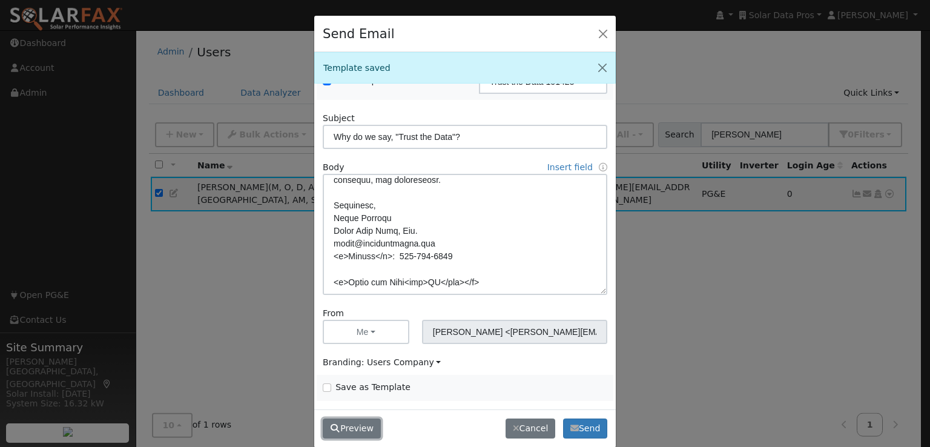
click at [343, 427] on button "Preview" at bounding box center [352, 429] width 58 height 21
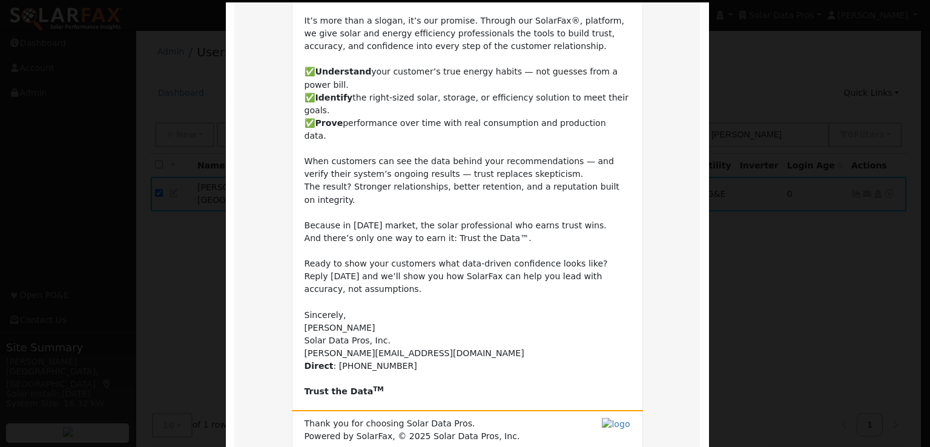
scroll to position [222, 0]
click at [648, 269] on tr "Why do we say, "Trust the Data"? Dear Leroy, The solar industry has a reputatio…" at bounding box center [467, 172] width 466 height 662
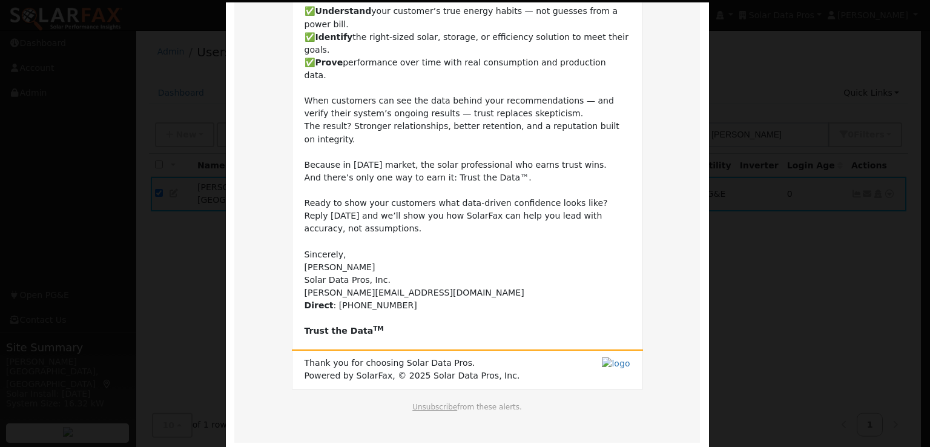
scroll to position [285, 0]
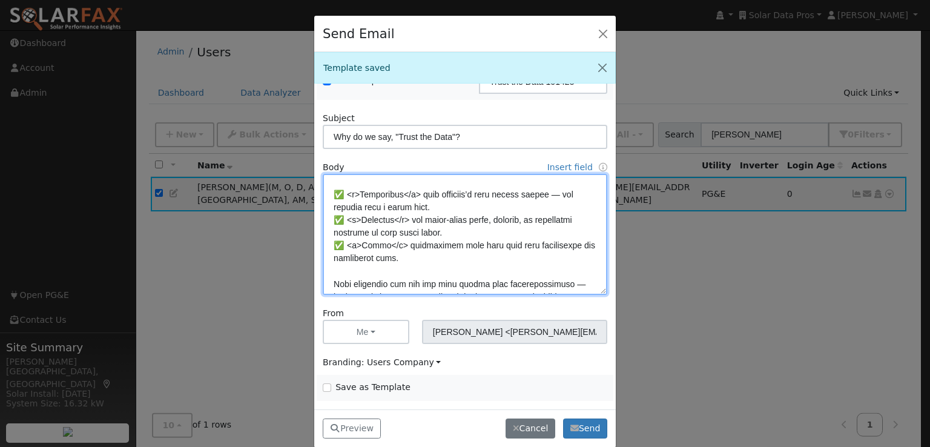
scroll to position [193, 0]
click at [523, 245] on textarea at bounding box center [465, 234] width 285 height 121
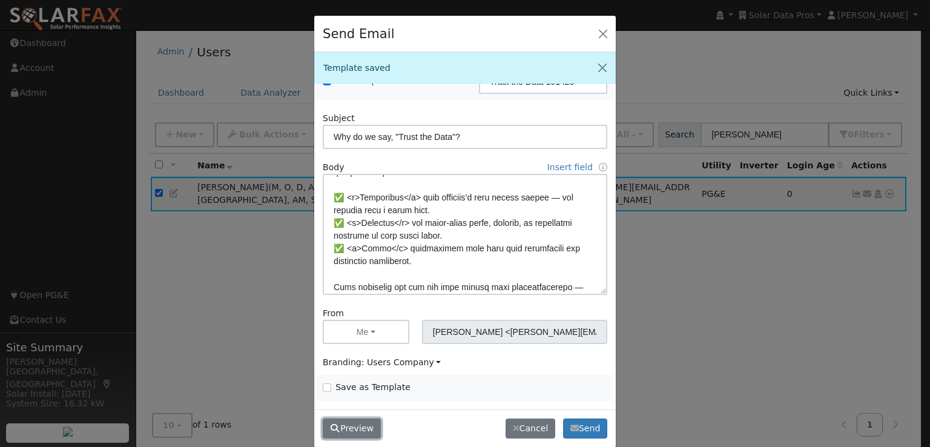
click at [344, 434] on button "Preview" at bounding box center [352, 429] width 58 height 21
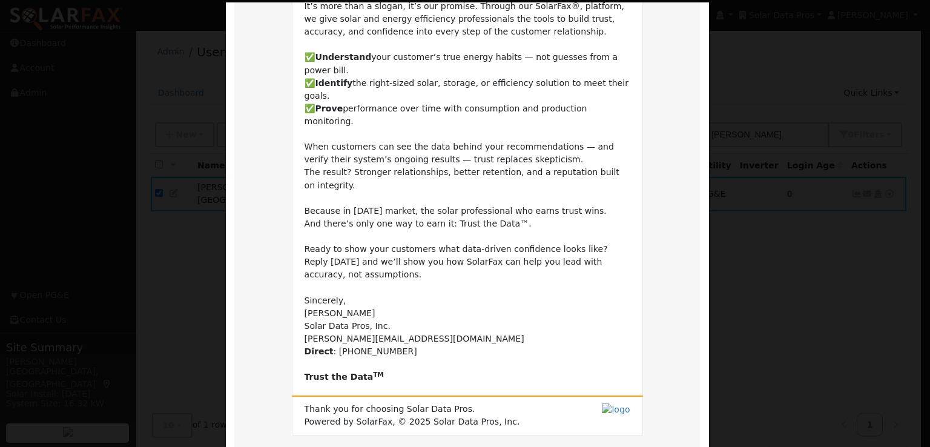
scroll to position [285, 0]
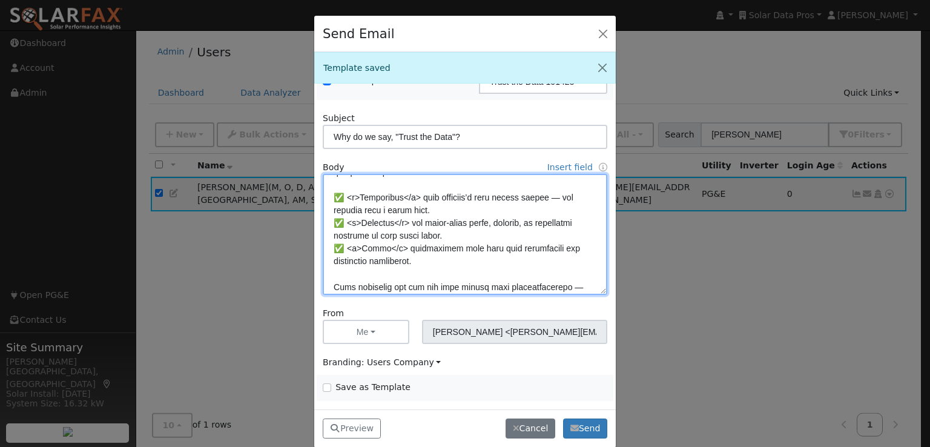
click at [334, 208] on textarea at bounding box center [465, 234] width 285 height 121
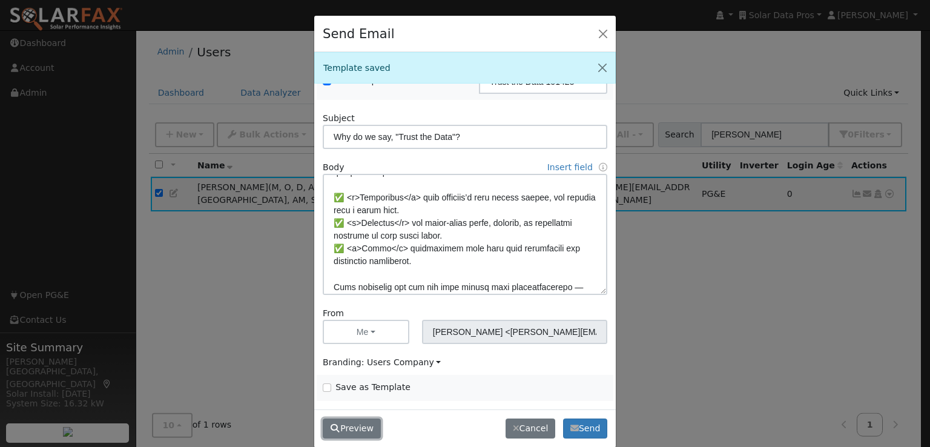
click at [357, 427] on button "Preview" at bounding box center [352, 429] width 58 height 21
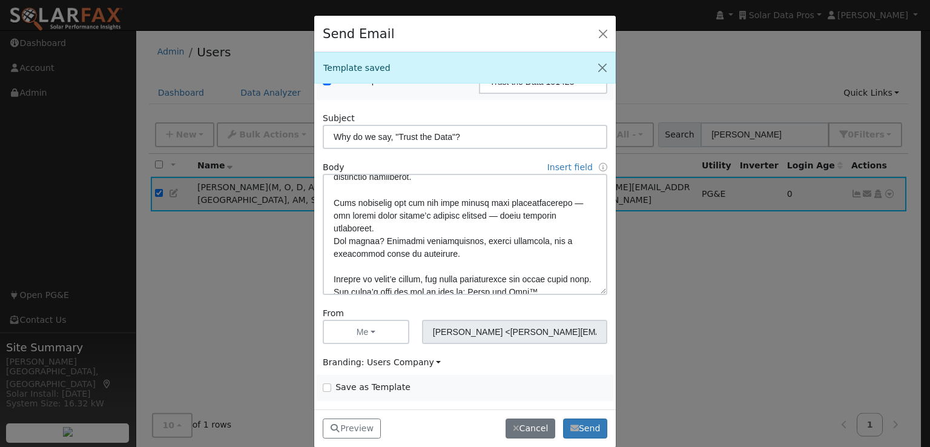
scroll to position [306, 0]
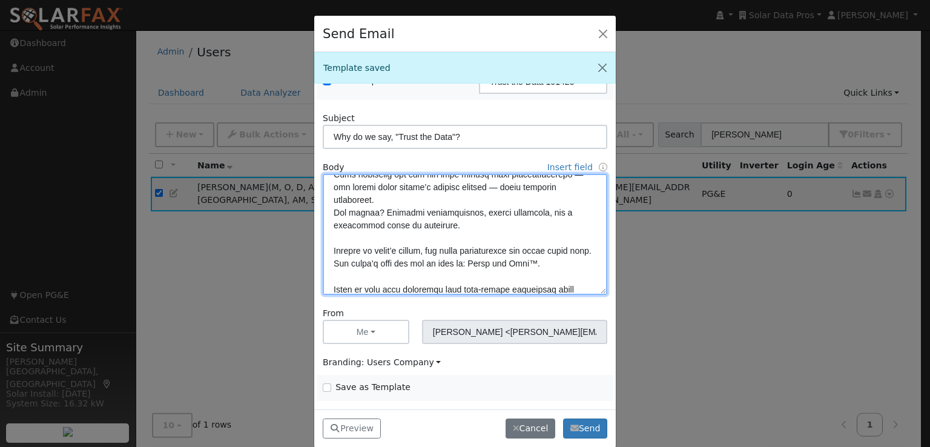
drag, startPoint x: 536, startPoint y: 277, endPoint x: 364, endPoint y: 237, distance: 176.0
click at [364, 237] on textarea at bounding box center [465, 234] width 285 height 121
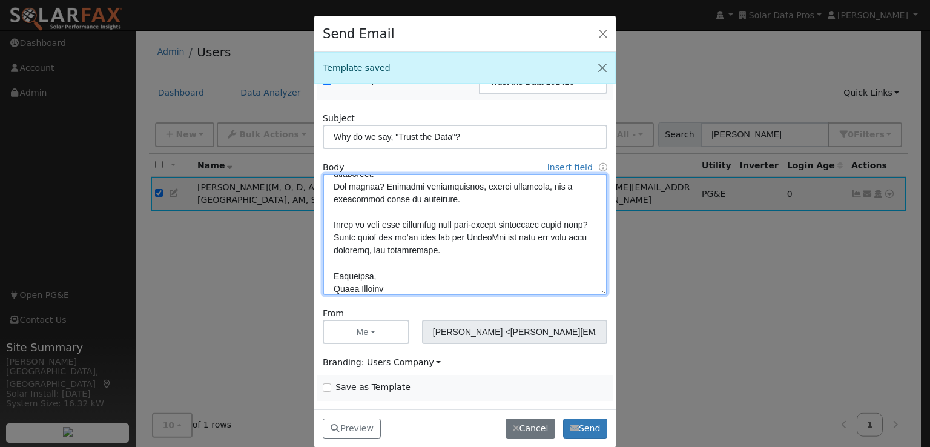
scroll to position [333, 0]
type textarea "Dear {user_fname}, The solar industry has a reputation problem. Too many aggres…"
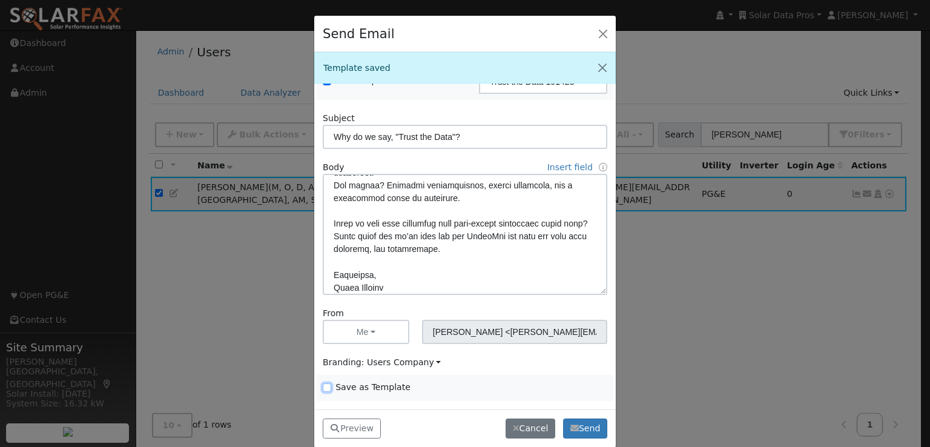
click at [325, 386] on input "Save as Template" at bounding box center [327, 387] width 8 height 8
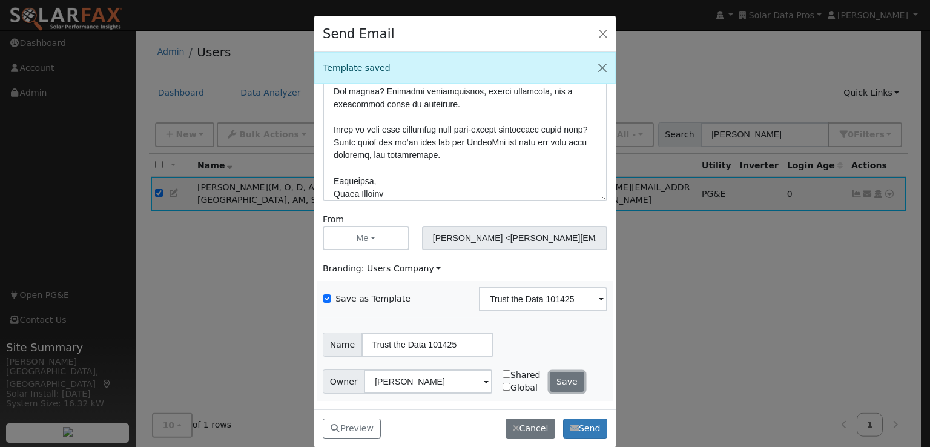
click at [558, 379] on button "Save" at bounding box center [567, 382] width 35 height 21
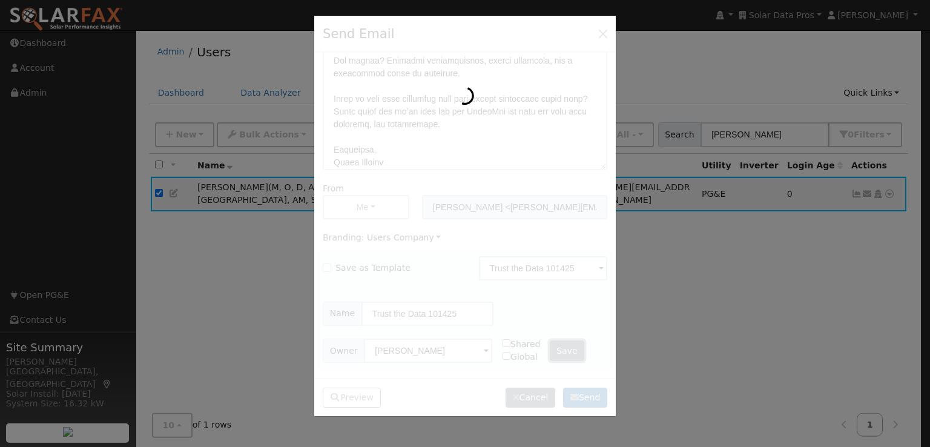
checkbox input "false"
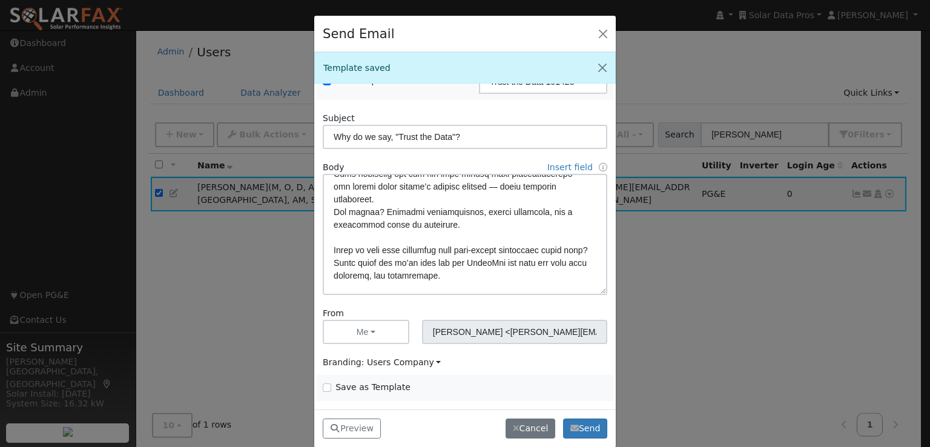
scroll to position [334, 0]
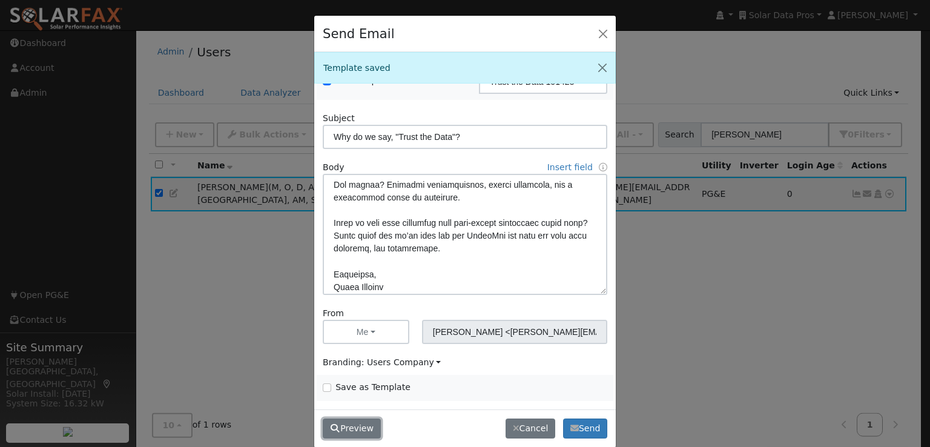
click at [354, 432] on button "Preview" at bounding box center [352, 429] width 58 height 21
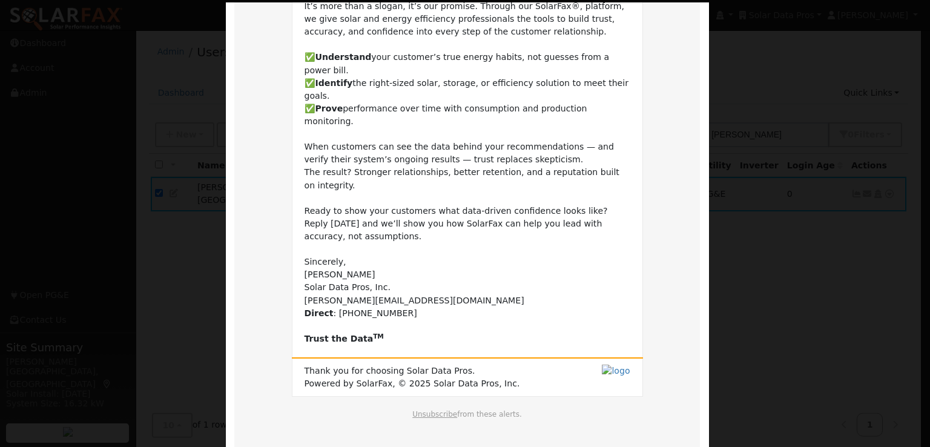
scroll to position [247, 0]
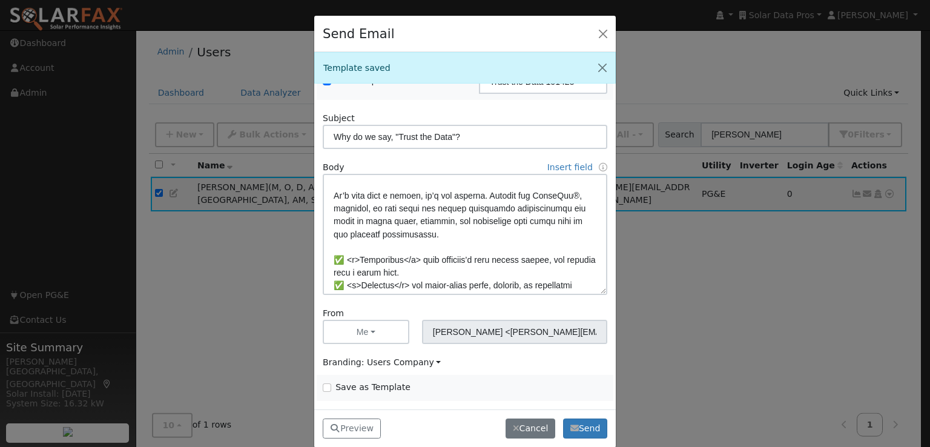
scroll to position [130, 0]
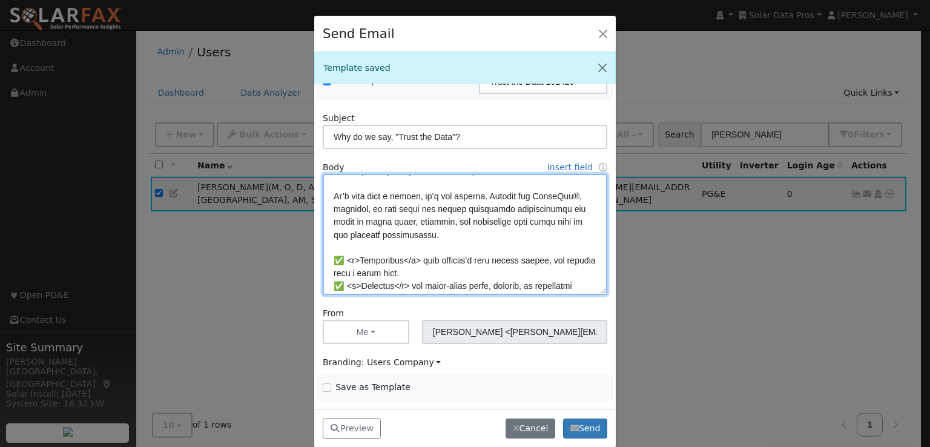
click at [577, 196] on textarea at bounding box center [465, 234] width 285 height 121
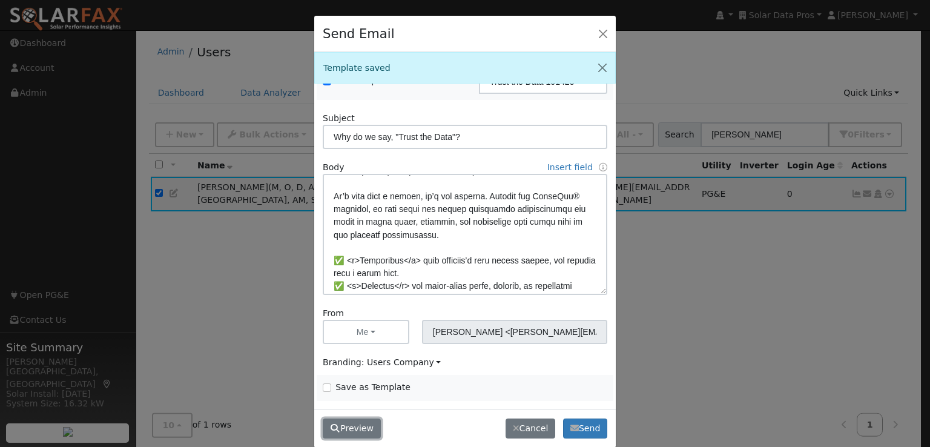
click at [347, 428] on button "Preview" at bounding box center [352, 429] width 58 height 21
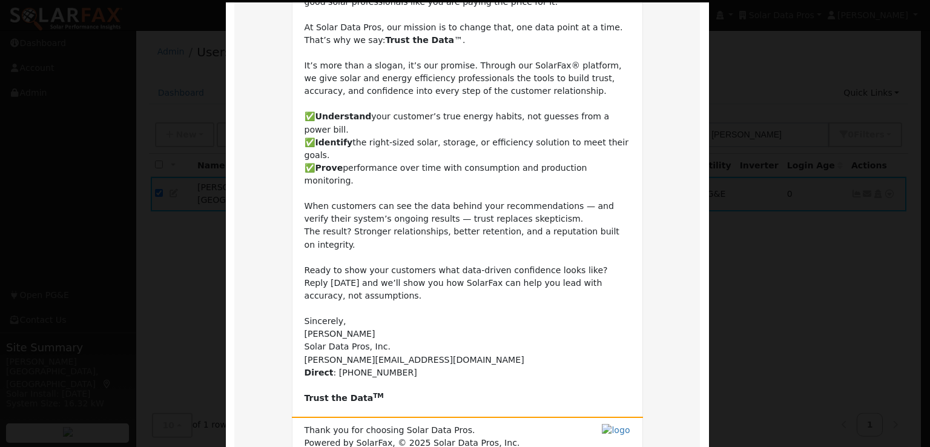
scroll to position [177, 0]
click at [585, 321] on td "Dear Leroy, The solar industry has a reputation problem. Too many aggressive sa…" at bounding box center [468, 174] width 326 height 460
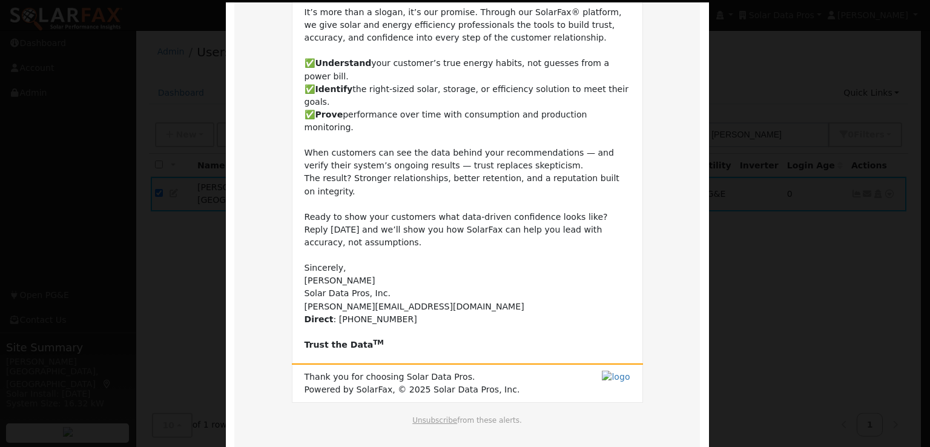
scroll to position [247, 0]
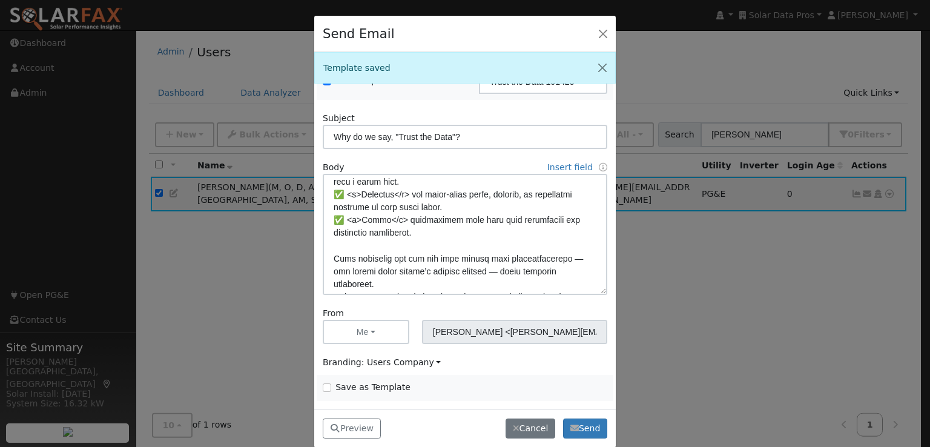
scroll to position [222, 0]
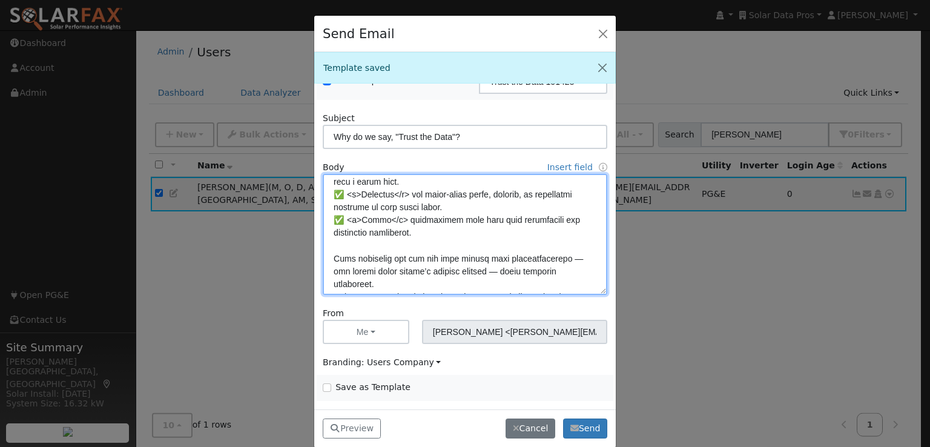
click at [412, 269] on textarea at bounding box center [465, 234] width 285 height 121
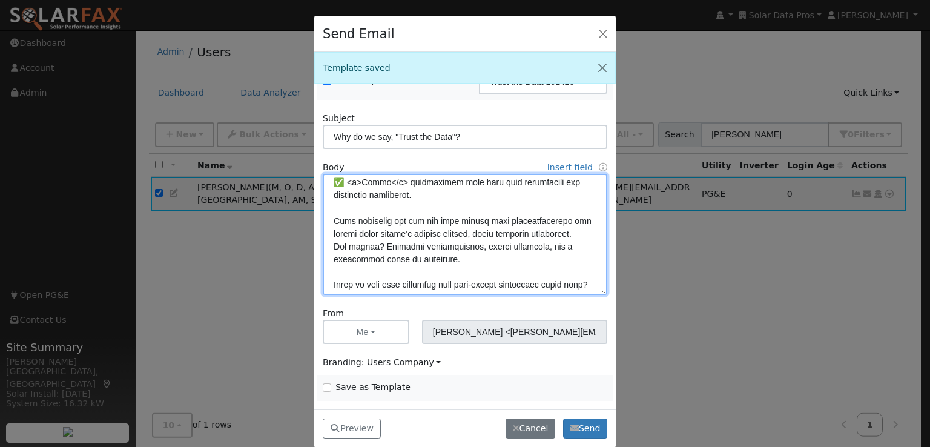
scroll to position [265, 0]
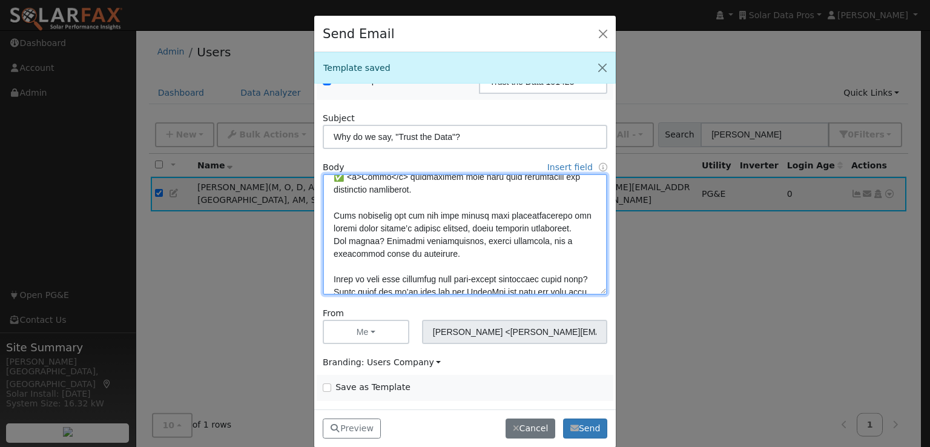
click at [460, 211] on textarea at bounding box center [465, 234] width 285 height 121
click at [427, 213] on textarea at bounding box center [465, 234] width 285 height 121
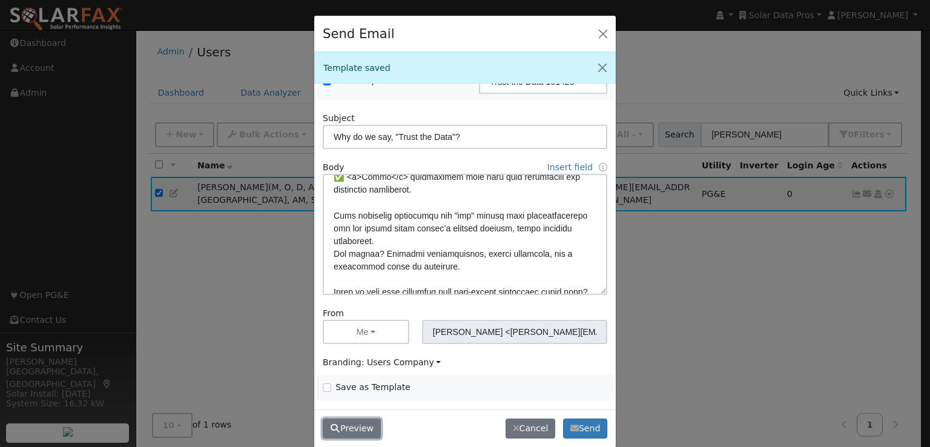
click at [356, 427] on button "Preview" at bounding box center [352, 429] width 58 height 21
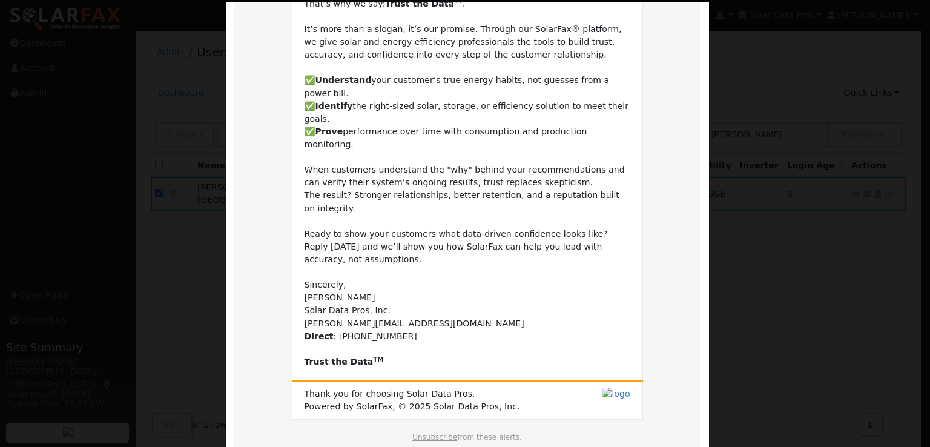
scroll to position [247, 0]
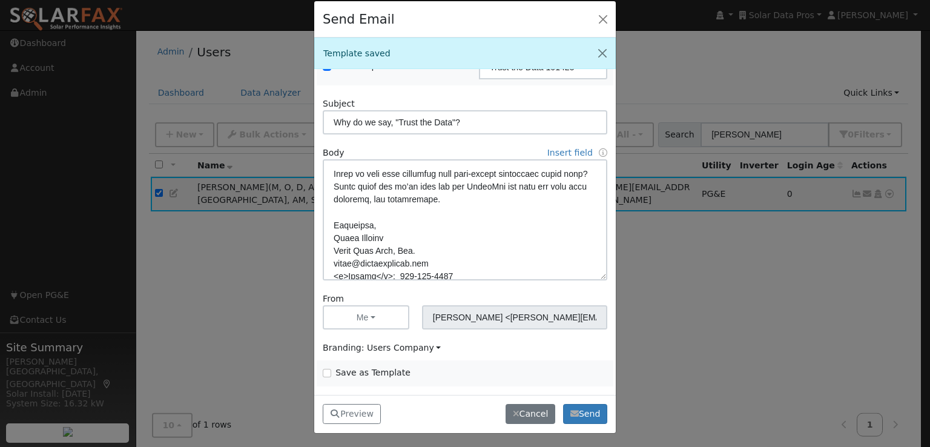
scroll to position [368, 0]
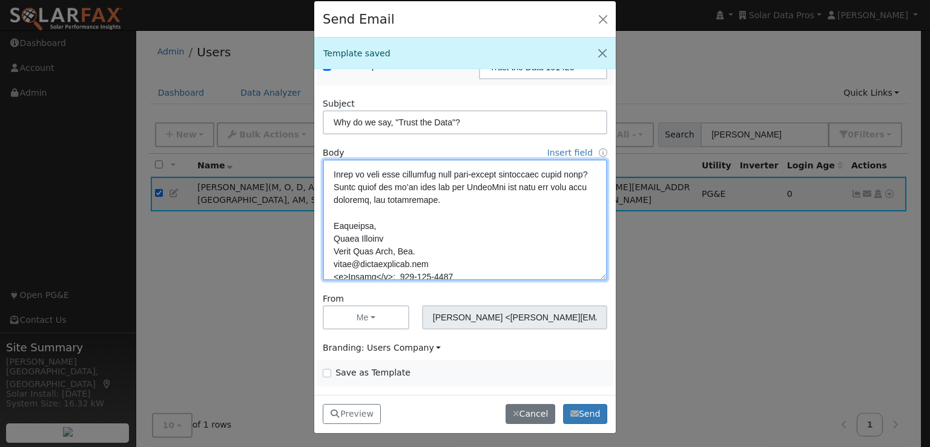
click at [485, 211] on textarea at bounding box center [465, 219] width 285 height 121
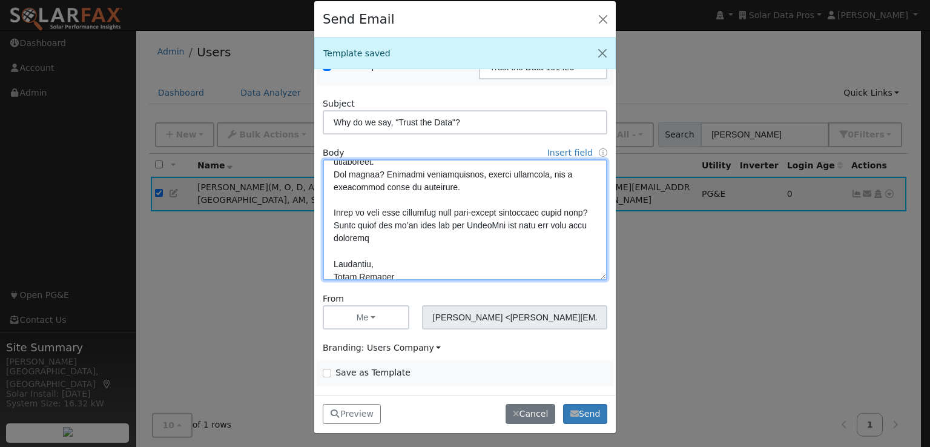
scroll to position [329, 0]
click at [388, 222] on textarea at bounding box center [465, 219] width 285 height 121
drag, startPoint x: 388, startPoint y: 222, endPoint x: 325, endPoint y: 211, distance: 63.8
click at [325, 211] on textarea at bounding box center [465, 219] width 285 height 121
click at [467, 209] on textarea at bounding box center [465, 219] width 285 height 121
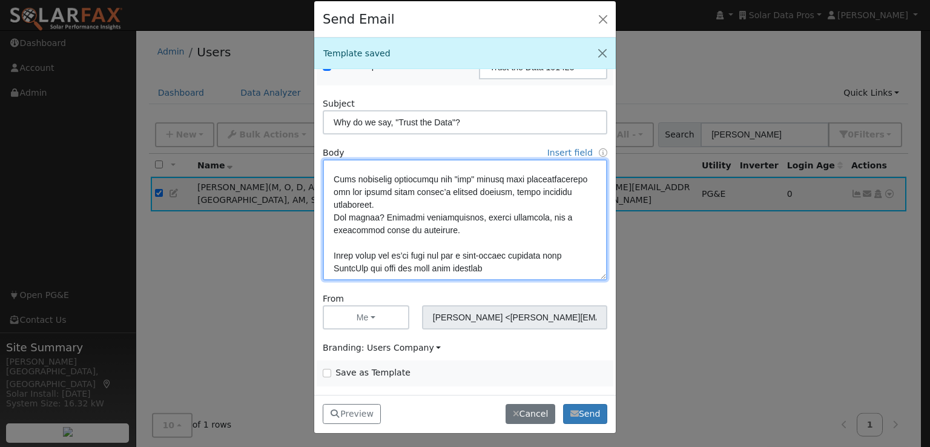
scroll to position [288, 0]
click at [473, 230] on textarea at bounding box center [465, 219] width 285 height 121
click at [522, 214] on textarea at bounding box center [465, 219] width 285 height 121
click at [456, 228] on textarea at bounding box center [465, 219] width 285 height 121
click at [460, 214] on textarea at bounding box center [465, 219] width 285 height 121
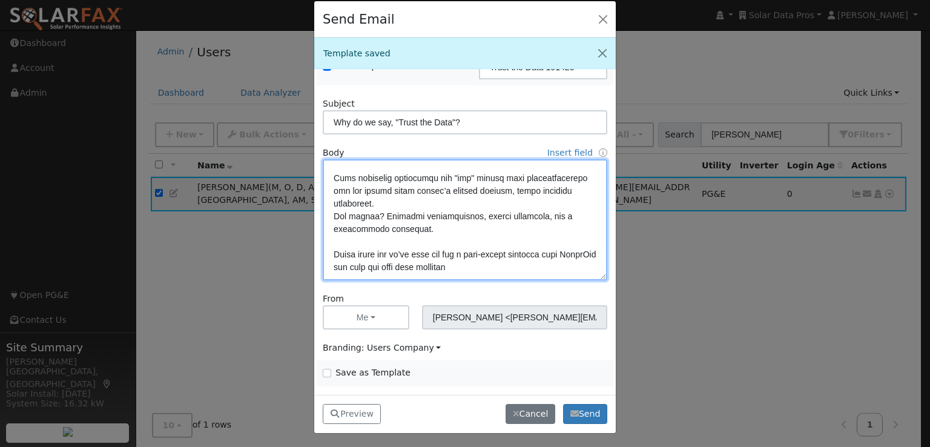
click at [378, 214] on textarea at bounding box center [465, 219] width 285 height 121
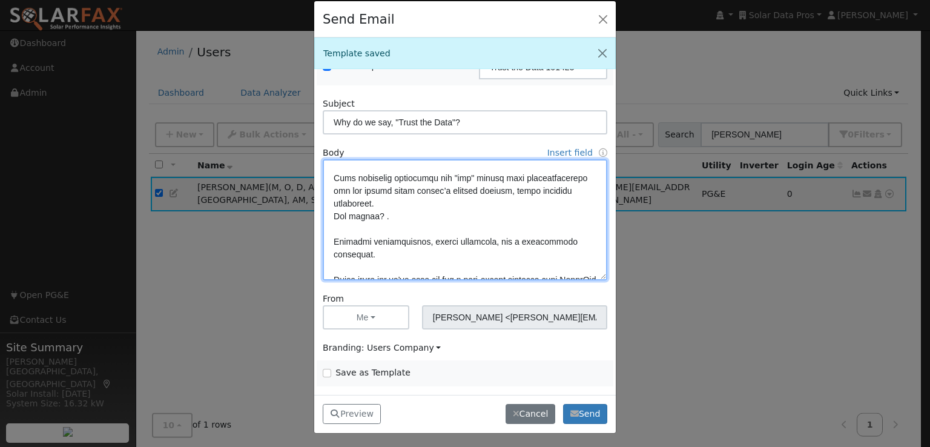
click at [385, 214] on textarea at bounding box center [465, 219] width 285 height 121
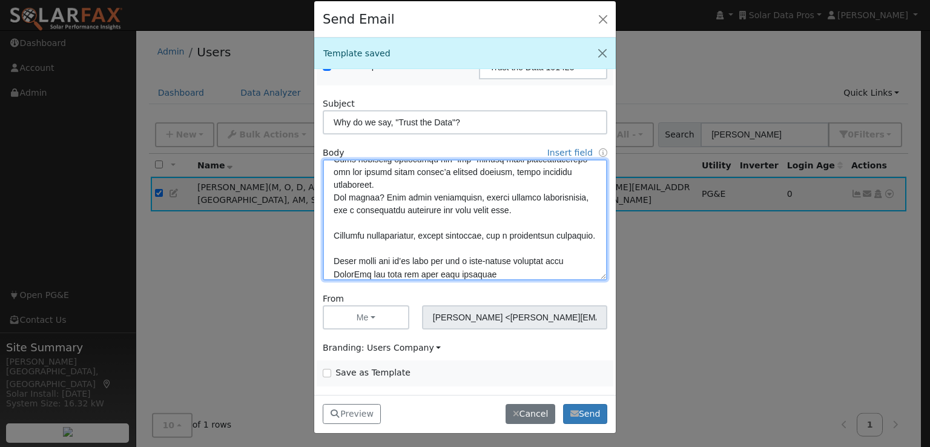
scroll to position [307, 0]
drag, startPoint x: 385, startPoint y: 246, endPoint x: 325, endPoint y: 233, distance: 61.4
click at [325, 233] on textarea at bounding box center [465, 219] width 285 height 121
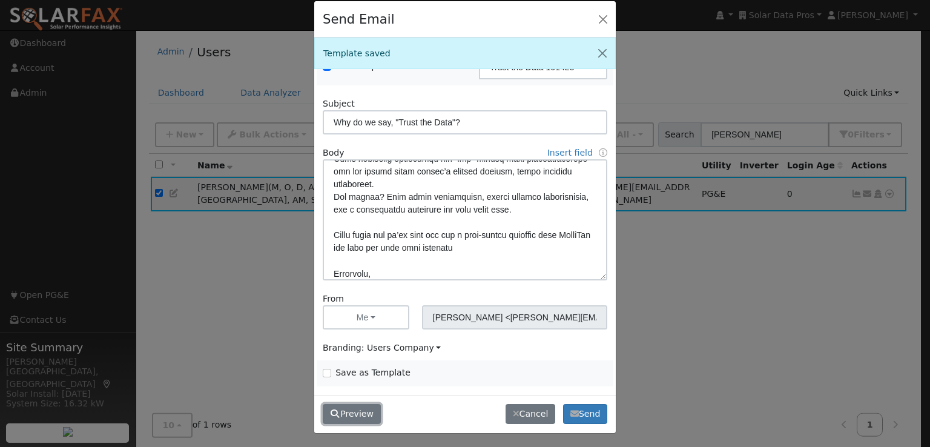
click at [346, 410] on button "Preview" at bounding box center [352, 414] width 58 height 21
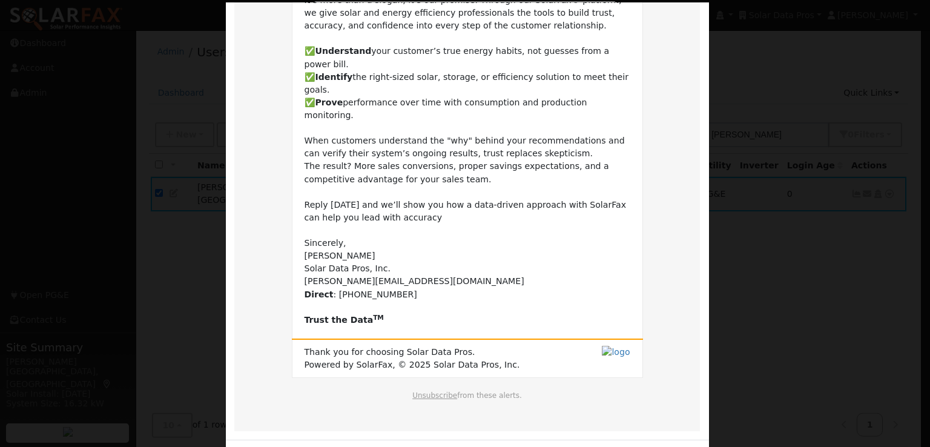
scroll to position [247, 0]
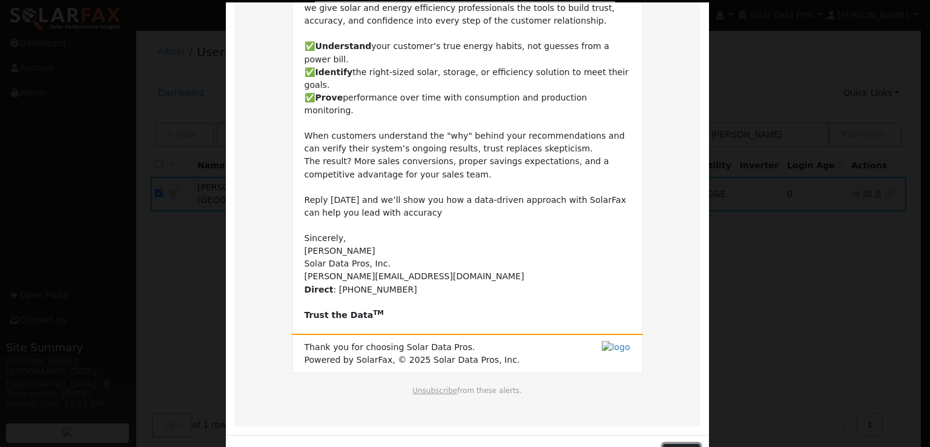
click at [681, 444] on button "Close" at bounding box center [681, 454] width 37 height 21
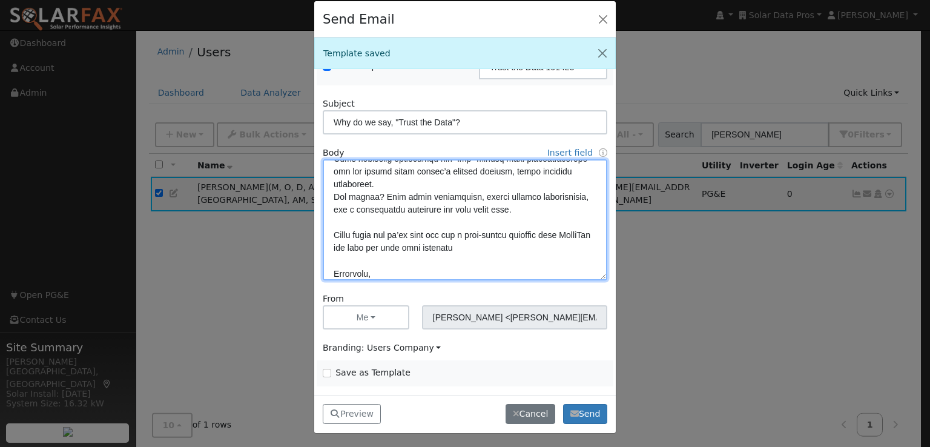
click at [330, 193] on textarea at bounding box center [465, 219] width 285 height 121
paste textarea "<b>"
paste textarea "<u>"
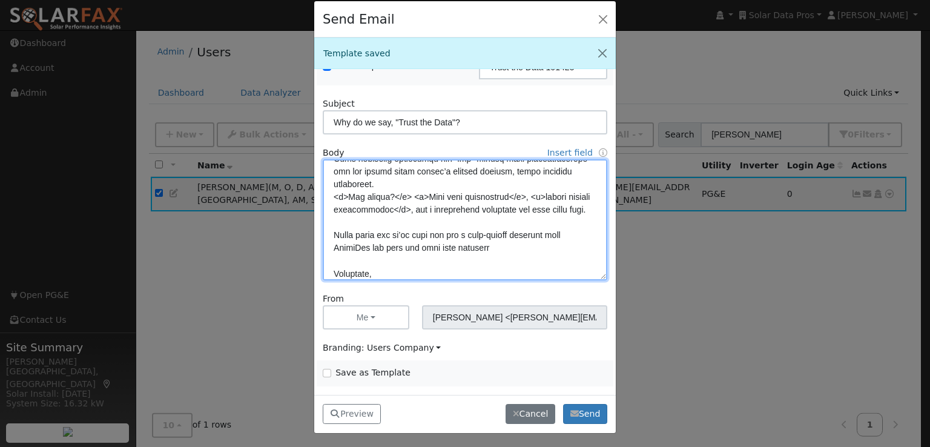
paste textarea "<u>"
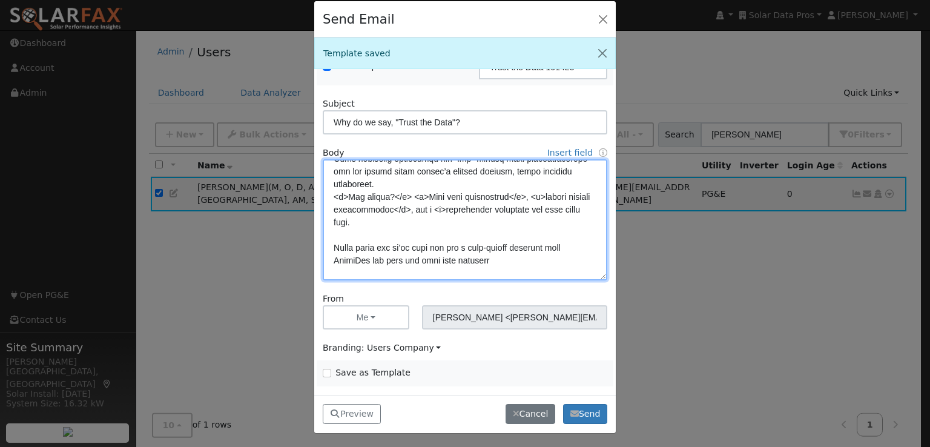
paste textarea "<u>"
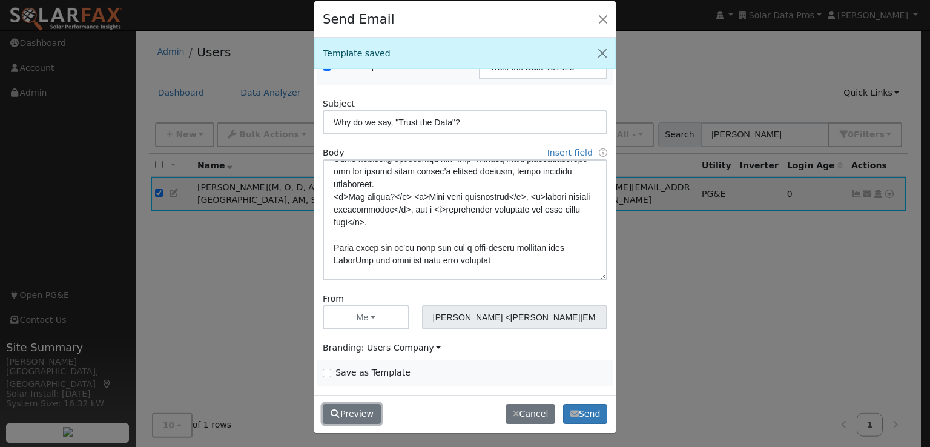
click at [344, 419] on button "Preview" at bounding box center [352, 414] width 58 height 21
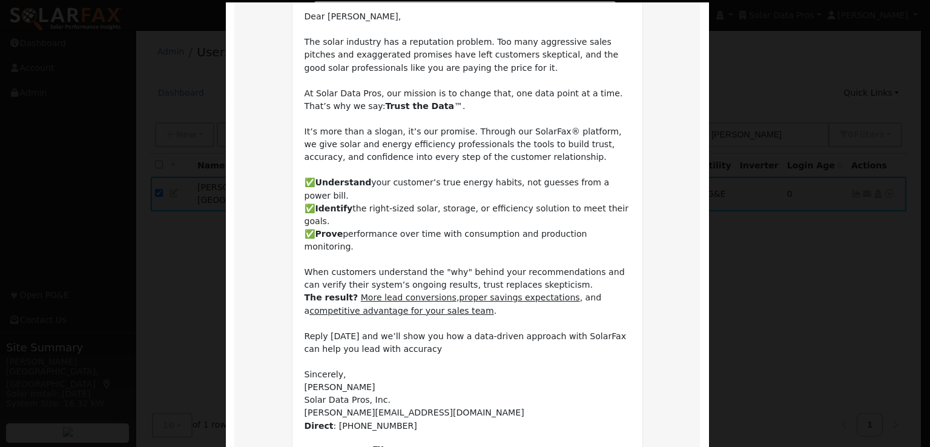
scroll to position [111, 0]
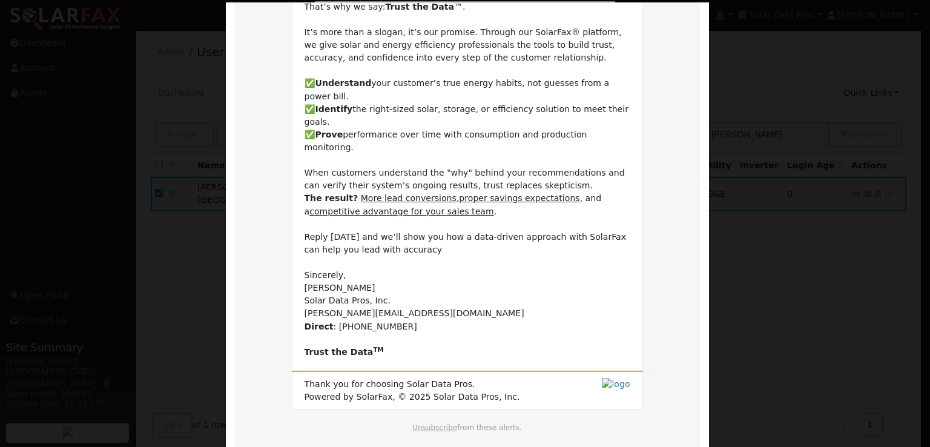
click at [548, 300] on td "Dear Leroy, The solar industry has a reputation problem. Too many aggressive sa…" at bounding box center [468, 135] width 326 height 448
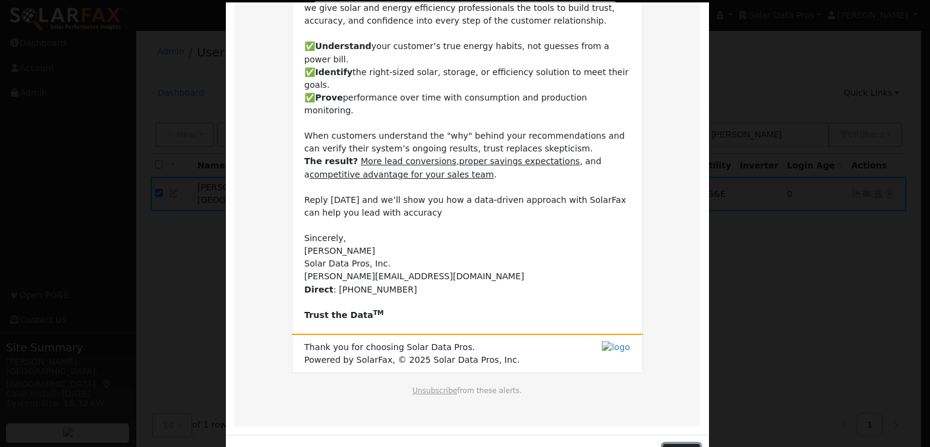
click at [683, 444] on button "Close" at bounding box center [681, 454] width 37 height 21
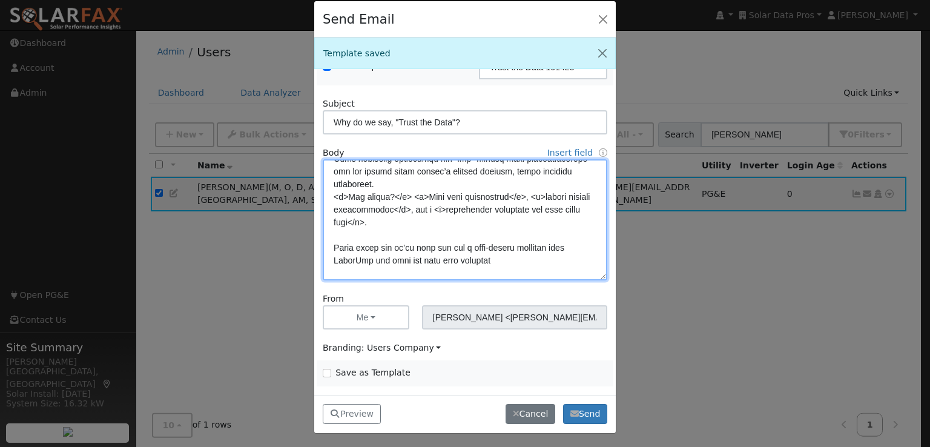
click at [330, 195] on textarea at bounding box center [465, 219] width 285 height 121
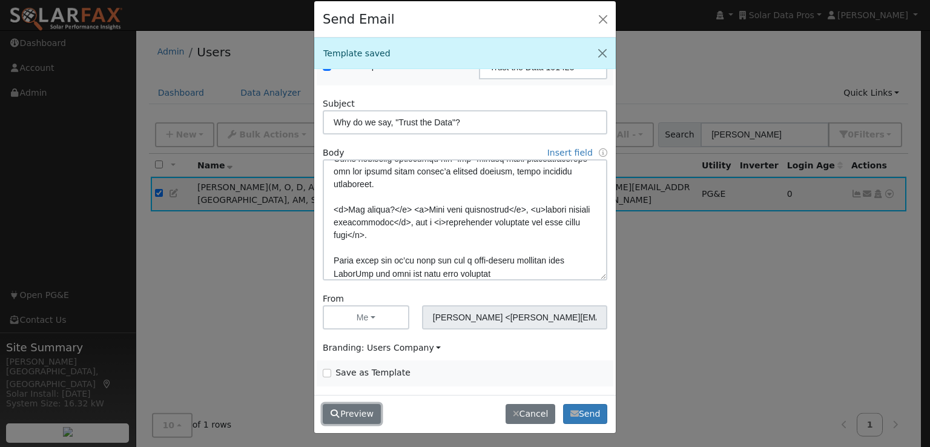
click at [353, 410] on button "Preview" at bounding box center [352, 414] width 58 height 21
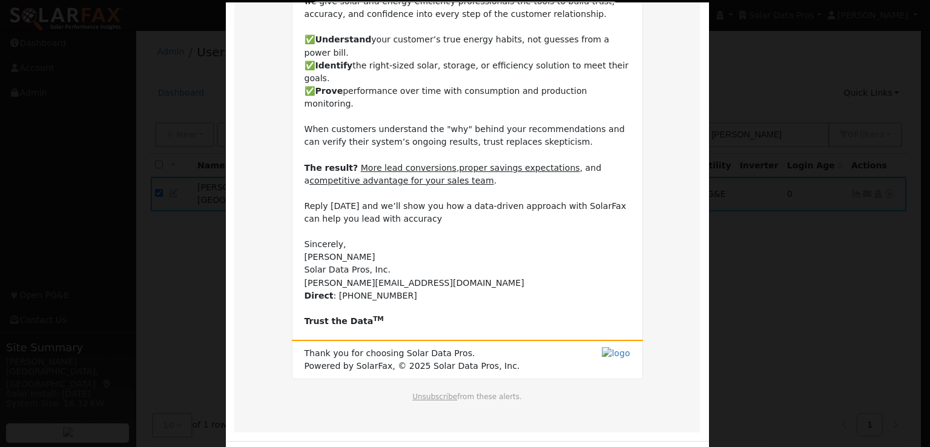
scroll to position [254, 0]
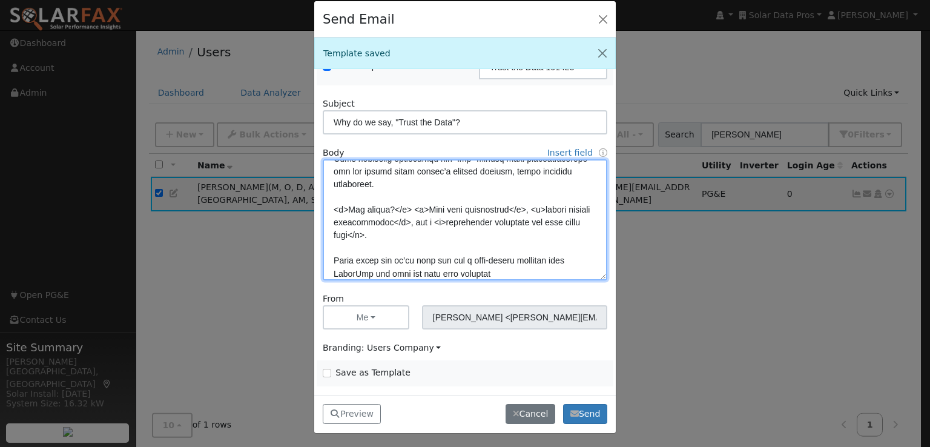
click at [423, 207] on textarea at bounding box center [465, 219] width 285 height 121
paste textarea "<u>"
paste textarea "</u>"
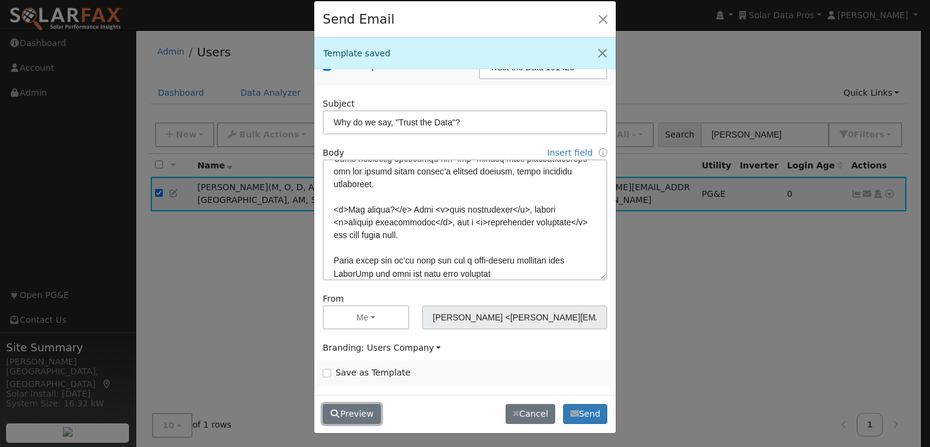
click at [357, 413] on button "Preview" at bounding box center [352, 414] width 58 height 21
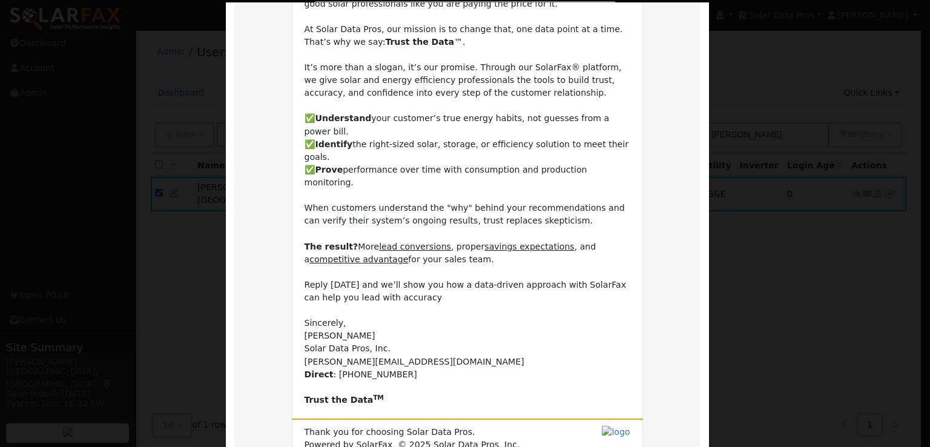
scroll to position [174, 0]
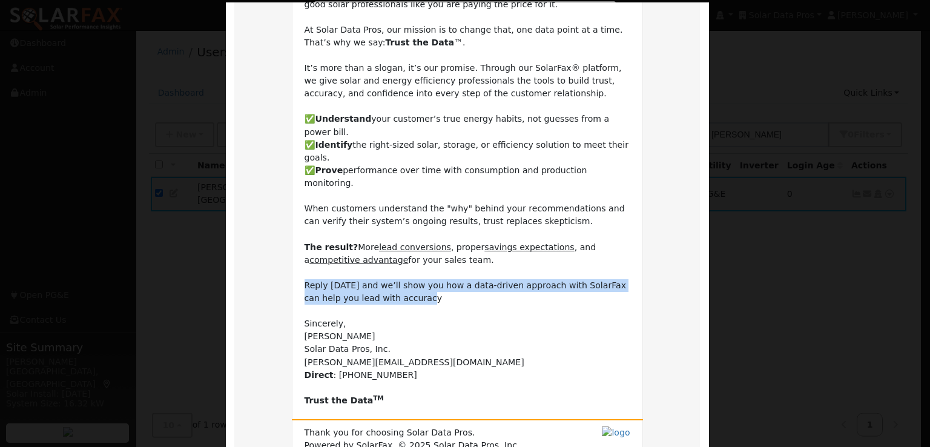
drag, startPoint x: 398, startPoint y: 259, endPoint x: 300, endPoint y: 248, distance: 98.1
click at [305, 248] on td "Dear Leroy, The solar industry has a reputation problem. Too many aggressive sa…" at bounding box center [468, 177] width 326 height 460
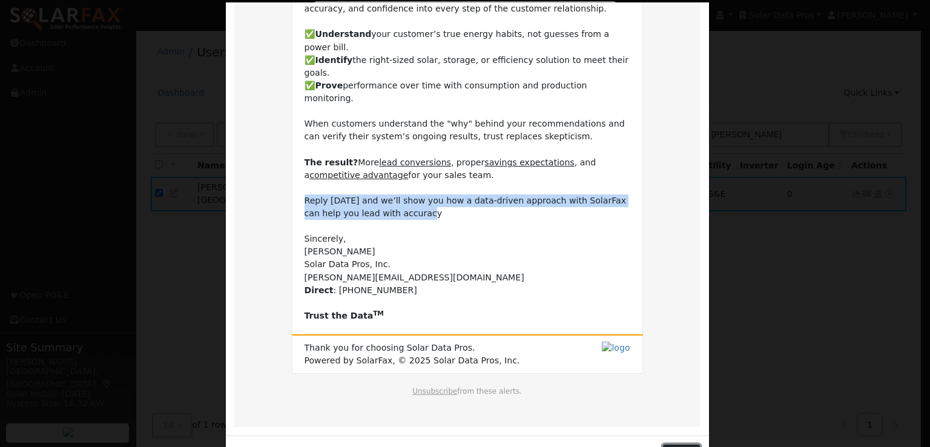
click at [680, 445] on button "Close" at bounding box center [681, 455] width 37 height 21
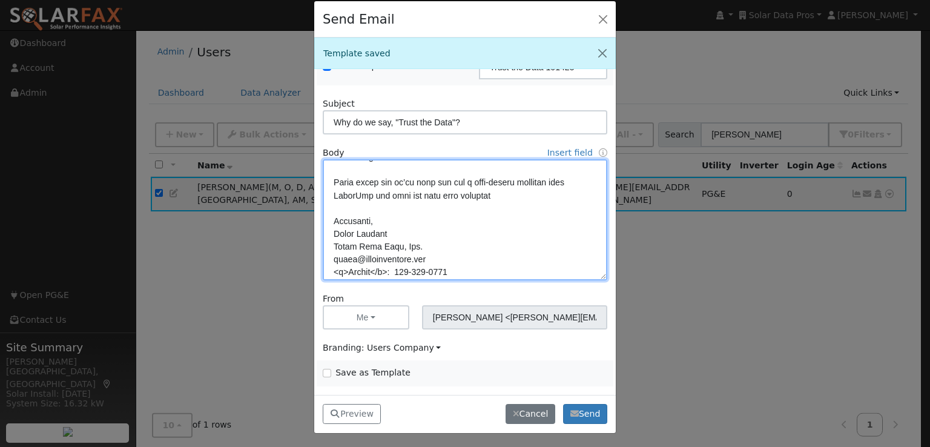
scroll to position [414, 0]
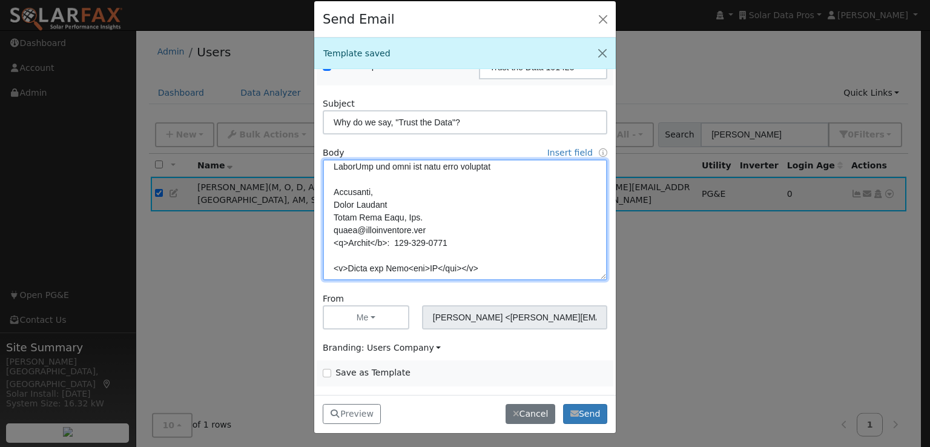
drag, startPoint x: 511, startPoint y: 274, endPoint x: 375, endPoint y: 253, distance: 138.0
click at [375, 253] on textarea at bounding box center [465, 219] width 285 height 121
click at [525, 204] on textarea at bounding box center [465, 219] width 285 height 121
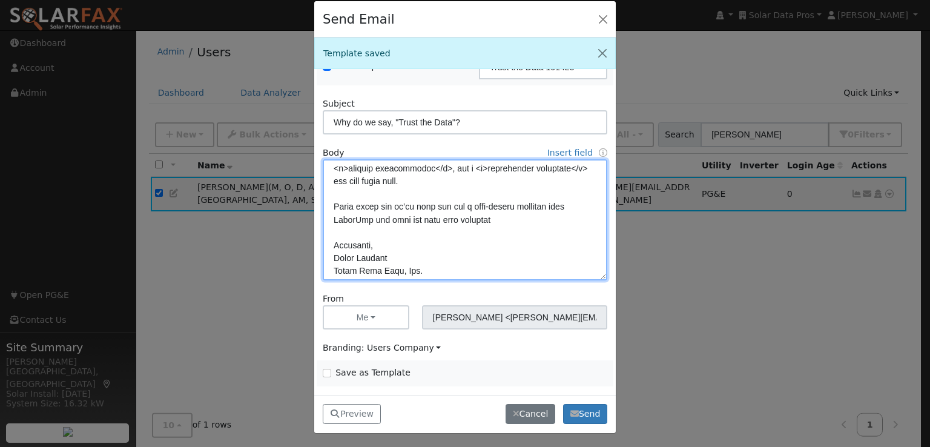
scroll to position [359, 0]
drag, startPoint x: 500, startPoint y: 218, endPoint x: 327, endPoint y: 209, distance: 173.5
click at [327, 209] on textarea at bounding box center [465, 219] width 285 height 121
paste textarea "the difference a data-driven approach makes."
click at [332, 221] on textarea at bounding box center [465, 219] width 285 height 121
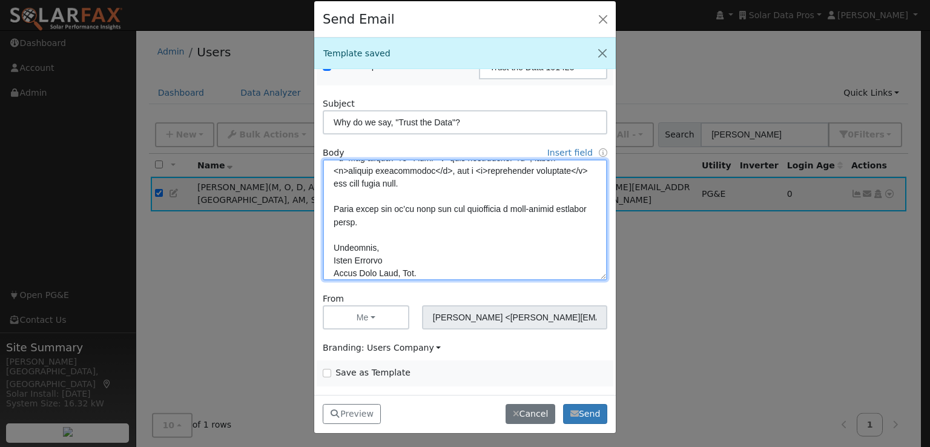
click at [417, 221] on textarea at bounding box center [465, 219] width 285 height 121
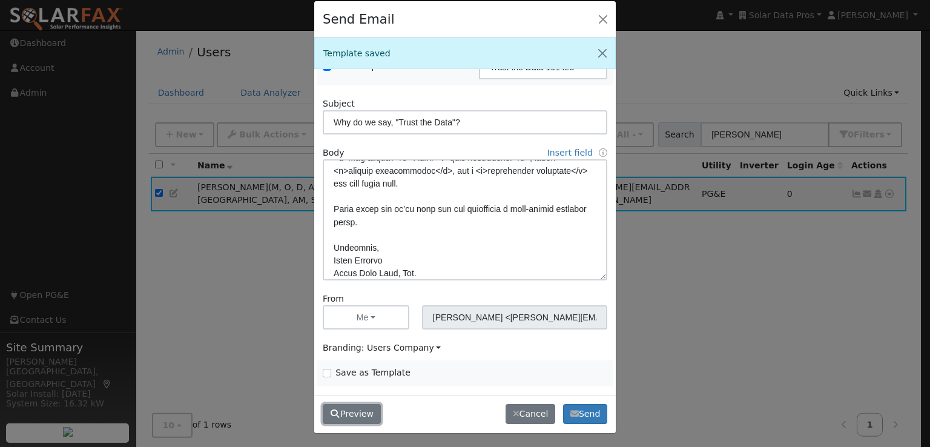
click at [347, 413] on button "Preview" at bounding box center [352, 414] width 58 height 21
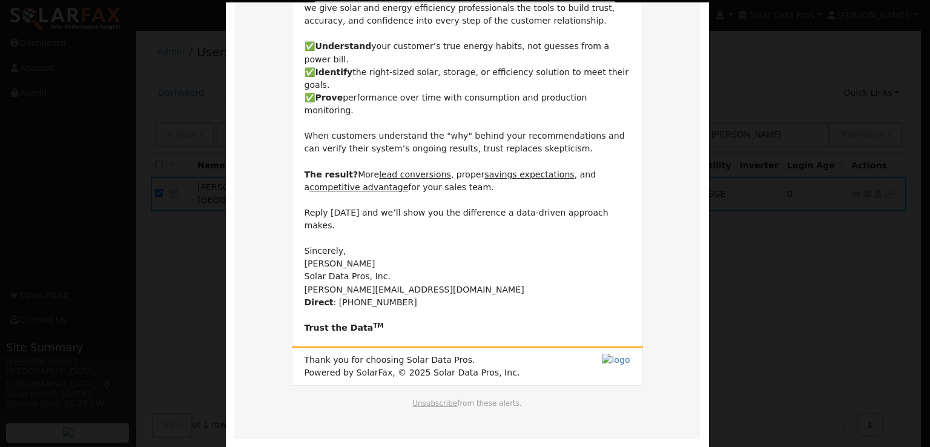
scroll to position [247, 0]
click at [672, 413] on div "Preview Why do we say, "Trust the Data"? Why do we say, "Trust the Data"? Dear …" at bounding box center [467, 128] width 485 height 717
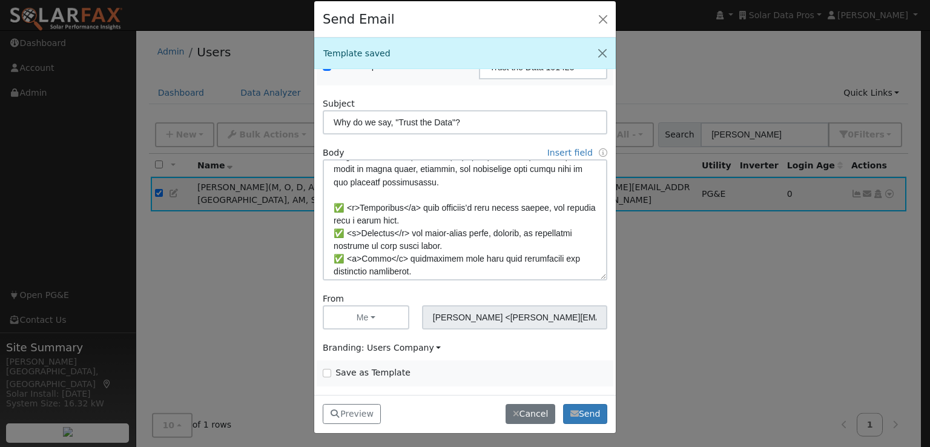
scroll to position [162, 0]
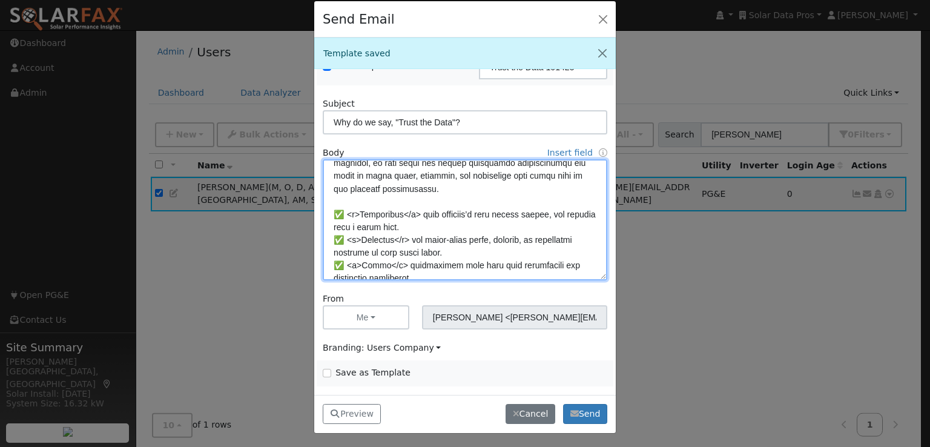
click at [342, 185] on textarea at bounding box center [465, 219] width 285 height 121
type textarea "Dear {user_fname}, The solar industry has a reputation problem. Too many aggres…"
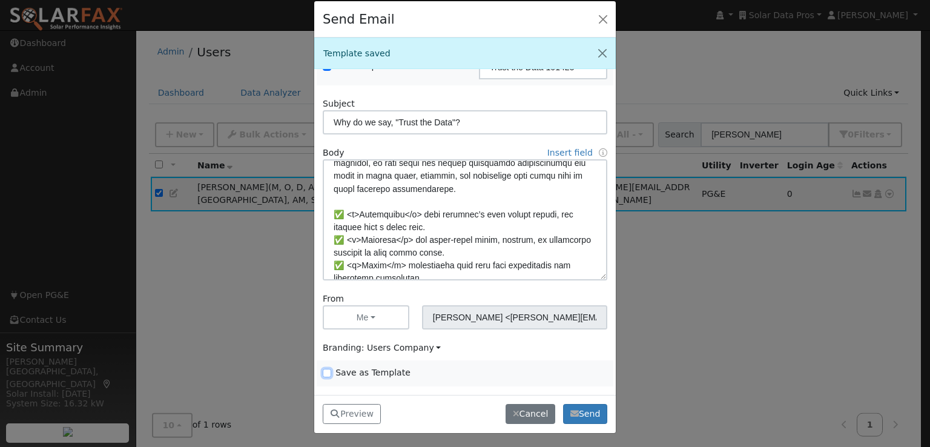
click at [326, 370] on input "Save as Template" at bounding box center [327, 373] width 8 height 8
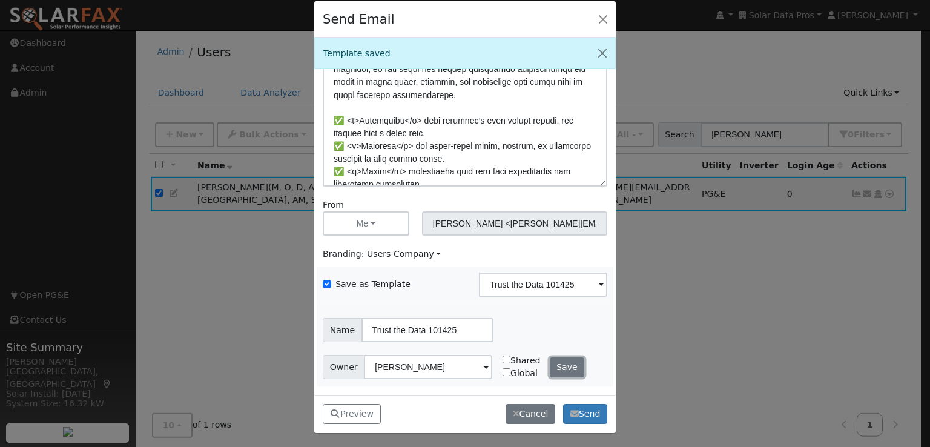
click at [552, 366] on button "Save" at bounding box center [567, 367] width 35 height 21
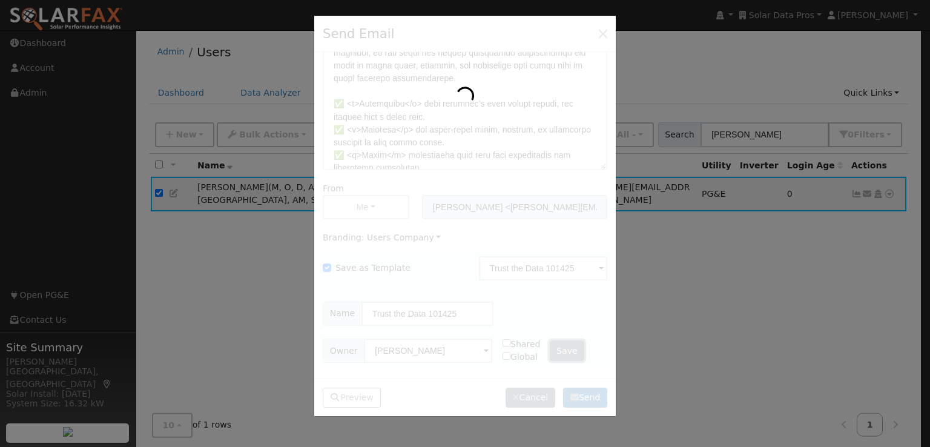
scroll to position [0, 0]
checkbox input "false"
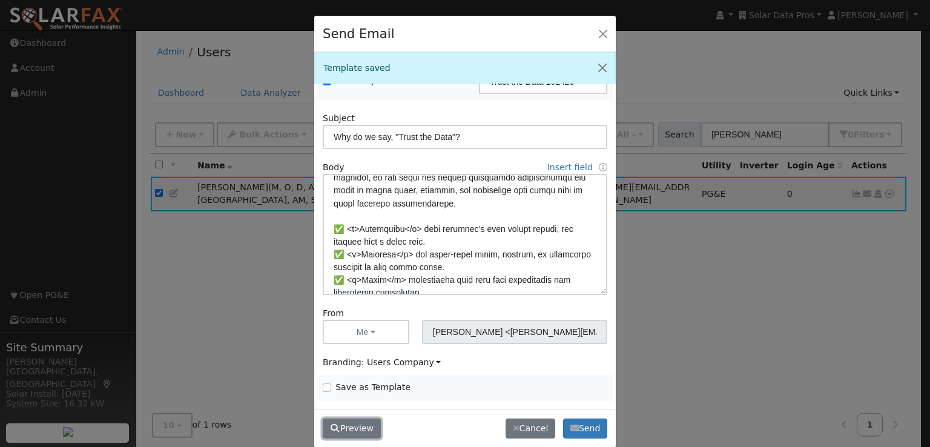
click at [348, 429] on button "Preview" at bounding box center [352, 429] width 58 height 21
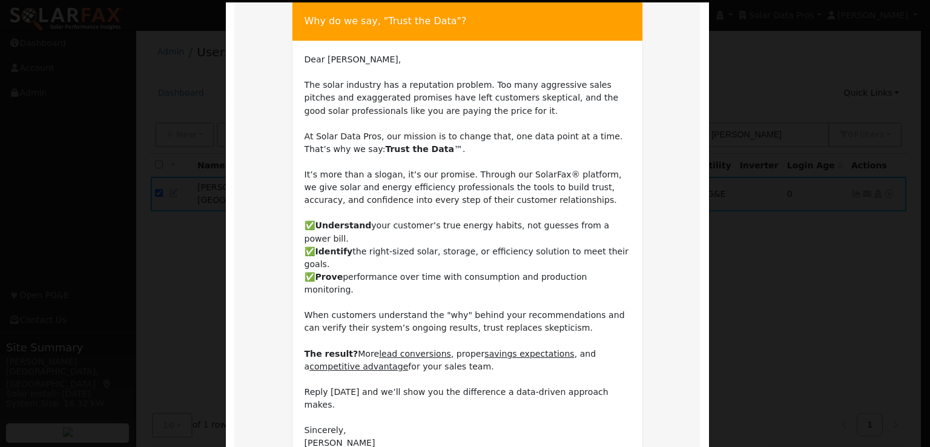
scroll to position [69, 0]
click at [643, 280] on div "Why do we say, "Trust the Data"? Dear Leroy, The solar industry has a reputatio…" at bounding box center [467, 305] width 363 height 623
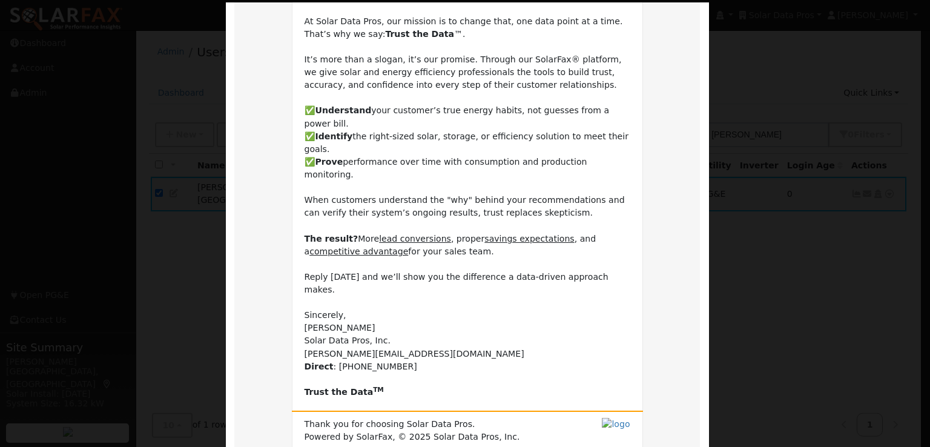
scroll to position [184, 0]
click at [643, 280] on div "Why do we say, "Trust the Data"? Dear Leroy, The solar industry has a reputatio…" at bounding box center [467, 190] width 363 height 623
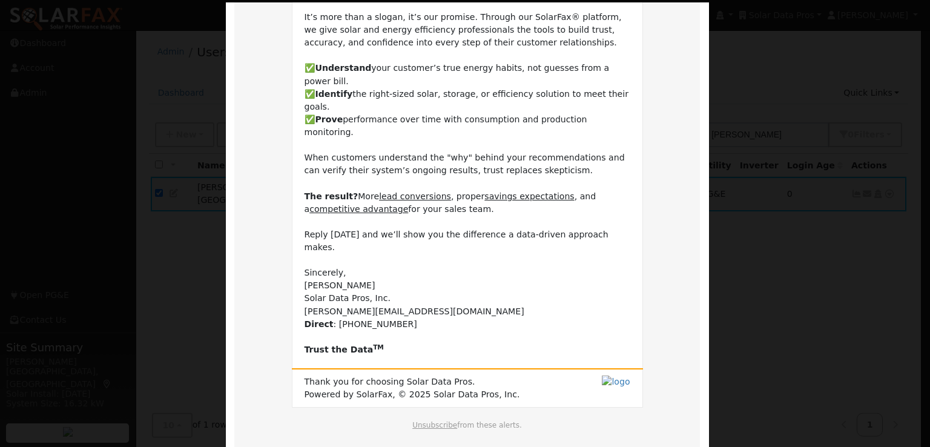
scroll to position [247, 0]
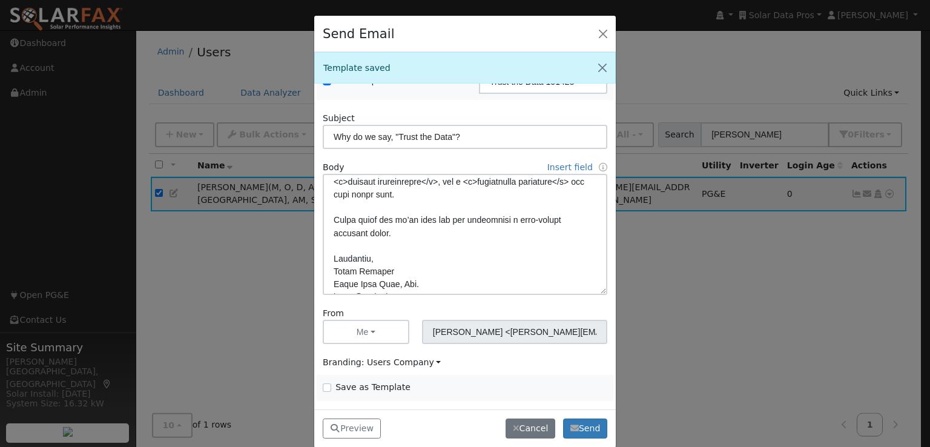
scroll to position [361, 0]
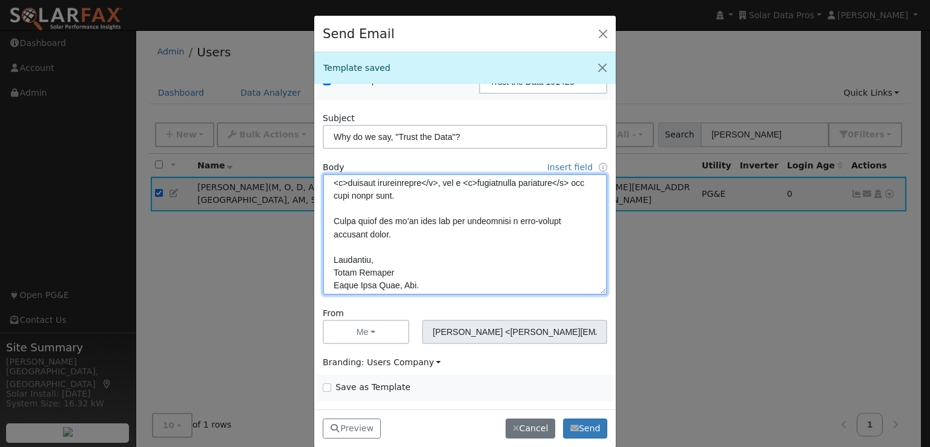
click at [393, 232] on textarea at bounding box center [465, 234] width 285 height 121
type textarea "Dear {user_fname}, The solar industry has a reputation problem. Too many aggres…"
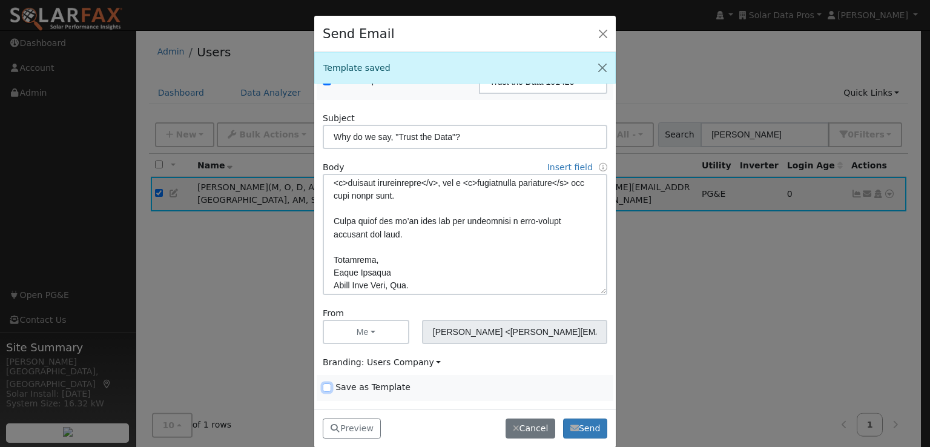
click at [325, 383] on input "Save as Template" at bounding box center [327, 387] width 8 height 8
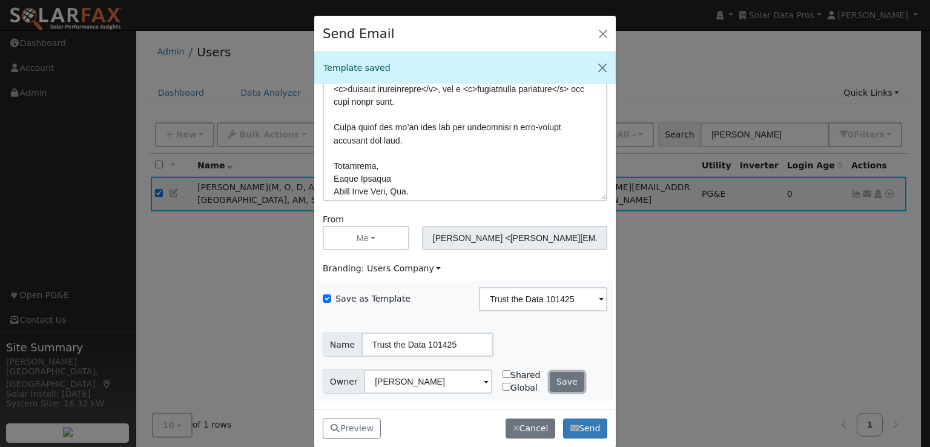
click at [555, 379] on button "Save" at bounding box center [567, 382] width 35 height 21
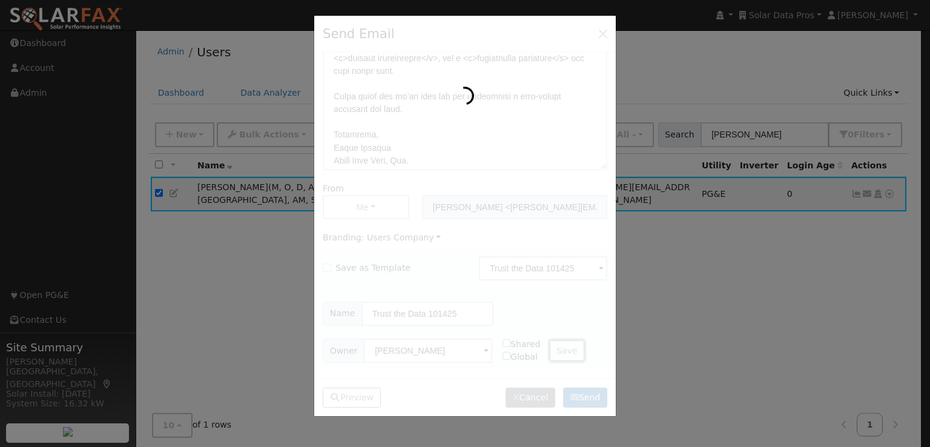
checkbox input "false"
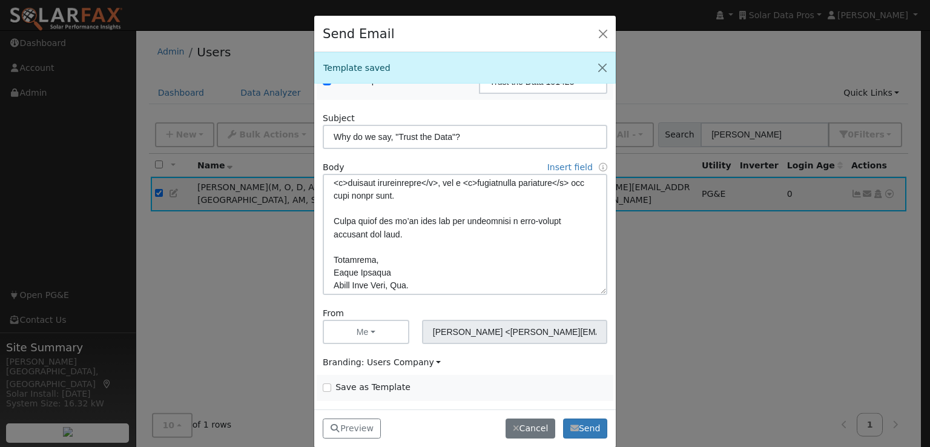
scroll to position [85, 0]
click at [591, 425] on button "Send" at bounding box center [585, 429] width 44 height 21
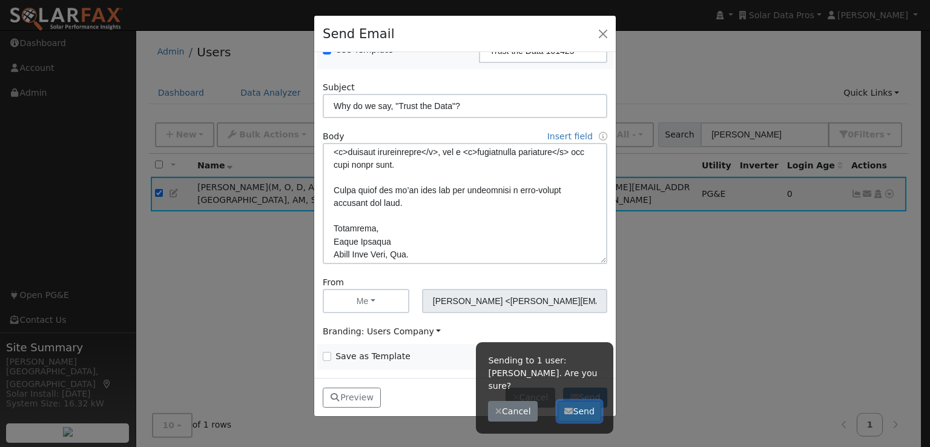
click at [585, 401] on button "Send" at bounding box center [580, 411] width 44 height 21
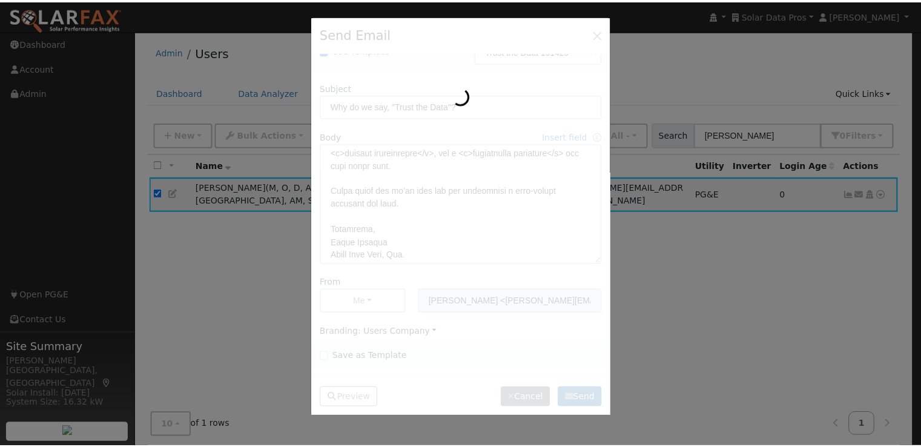
scroll to position [0, 0]
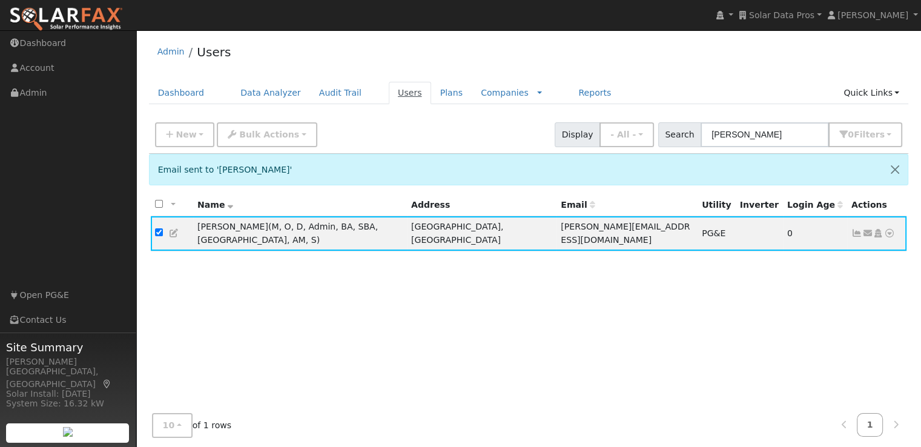
click at [390, 93] on link "Users" at bounding box center [410, 93] width 42 height 22
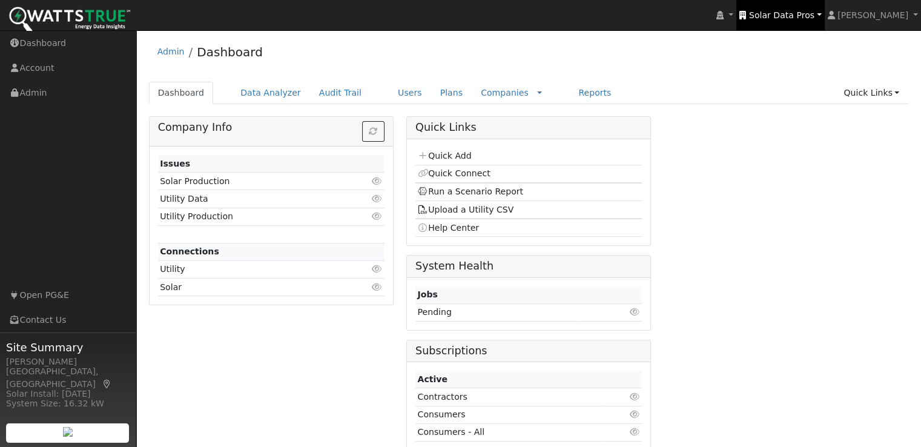
click at [798, 11] on span "Solar Data Pros" at bounding box center [781, 15] width 65 height 10
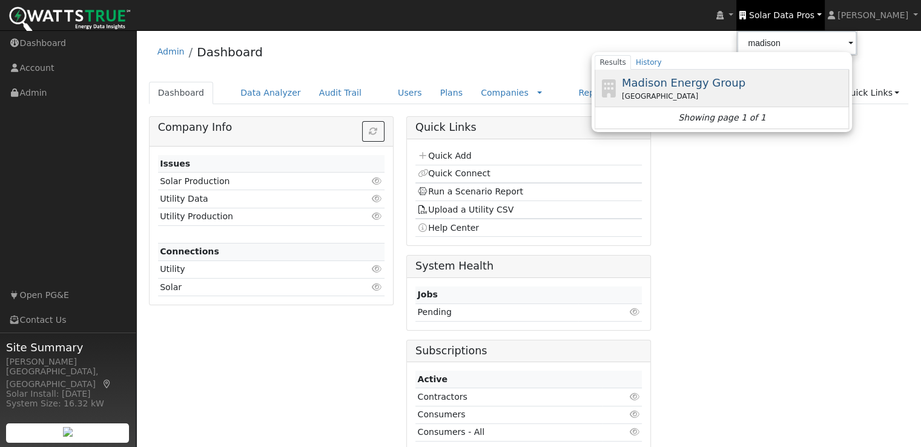
click at [686, 83] on span "Madison Energy Group" at bounding box center [684, 82] width 124 height 13
type input "Madison Energy Group"
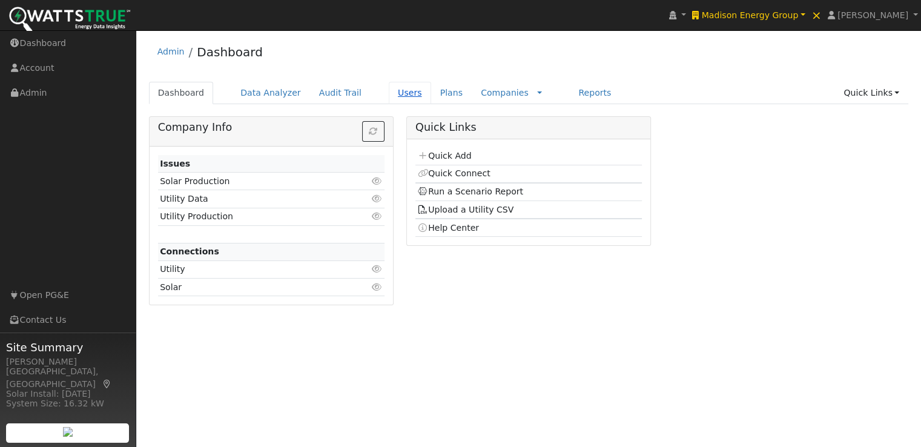
click at [389, 90] on link "Users" at bounding box center [410, 93] width 42 height 22
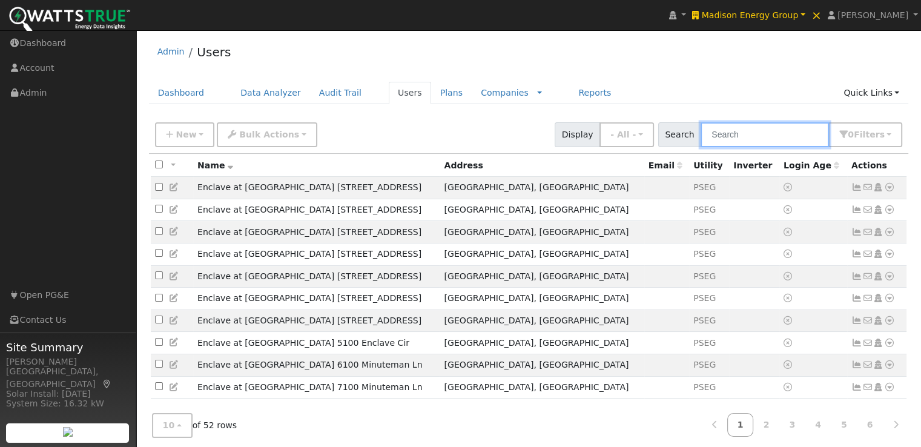
click at [769, 142] on input "text" at bounding box center [765, 134] width 128 height 25
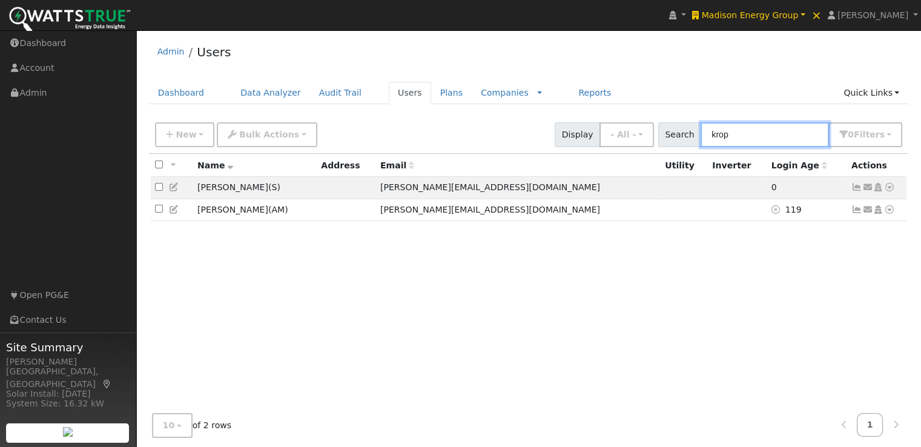
drag, startPoint x: 752, startPoint y: 140, endPoint x: 700, endPoint y: 136, distance: 51.7
click at [700, 136] on div "Search krop 0 Filter s All Companies My accounts Has Subscription Role Show - A…" at bounding box center [780, 134] width 245 height 25
paste input "John Ruzich"
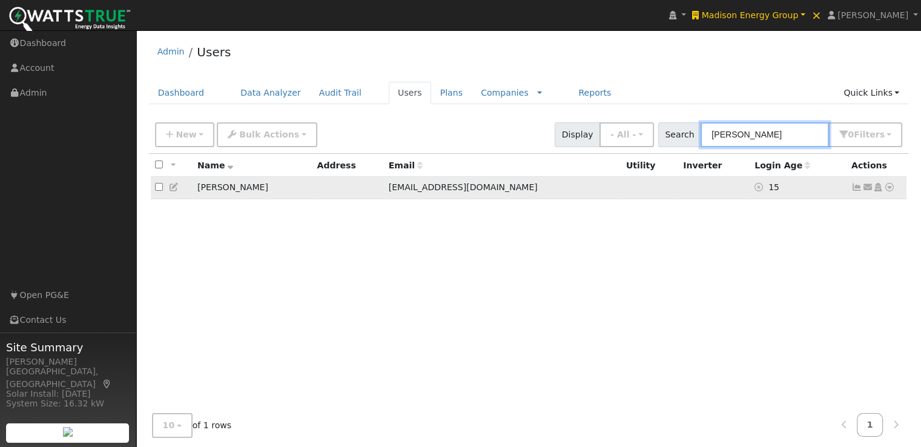
type input "John Ruzich"
click at [172, 185] on icon at bounding box center [174, 187] width 11 height 8
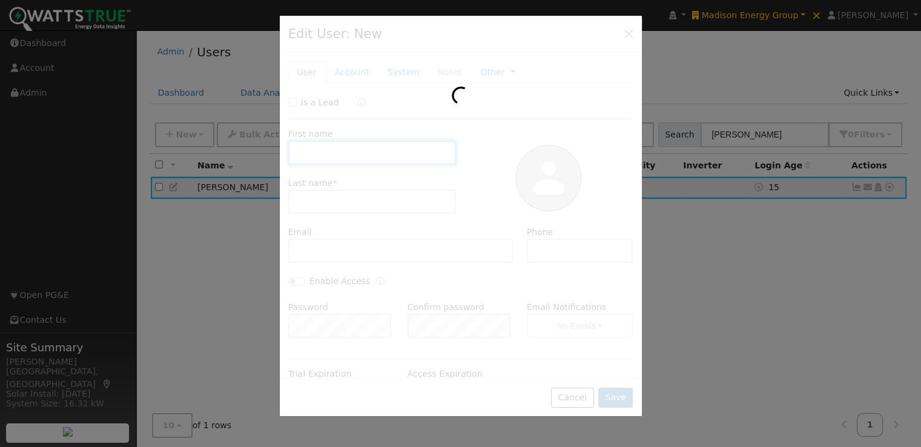
type input "John"
type input "Ruzich"
type input "JRuzich@mercycircle.org"
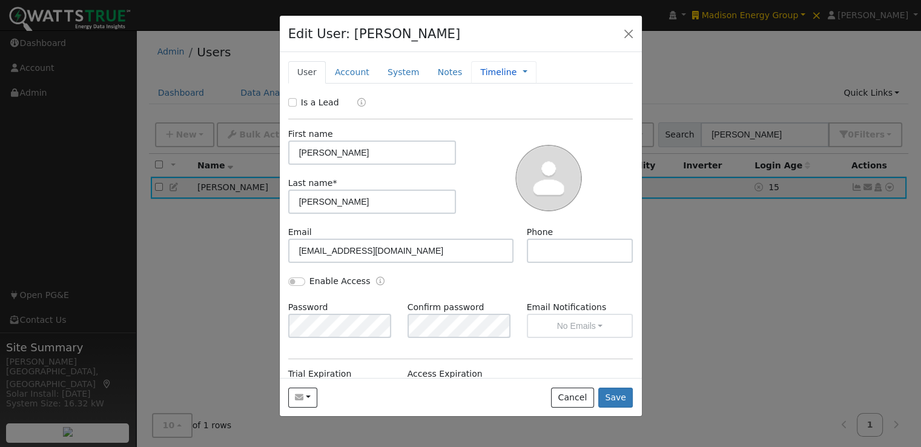
click at [480, 73] on link "Timeline" at bounding box center [498, 72] width 36 height 13
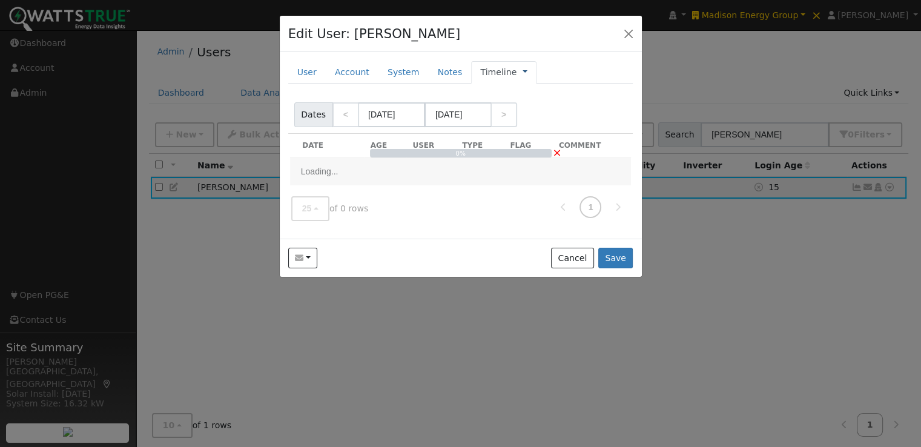
click at [523, 71] on link at bounding box center [525, 72] width 5 height 13
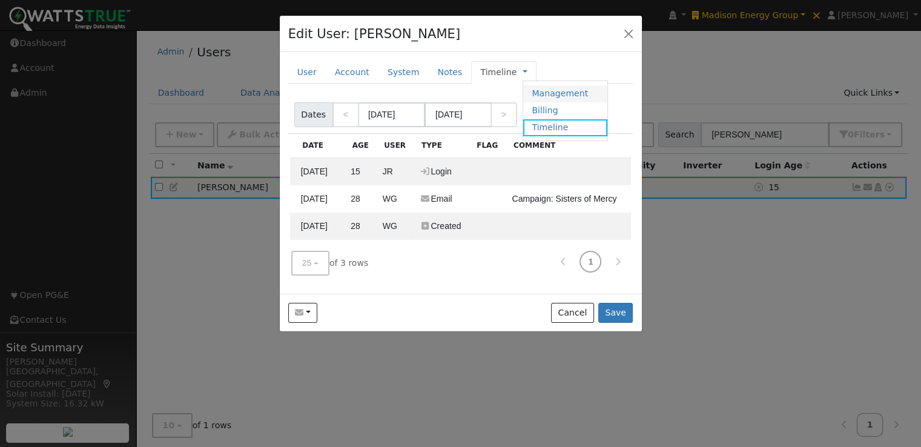
click at [532, 92] on link "Management" at bounding box center [565, 93] width 84 height 17
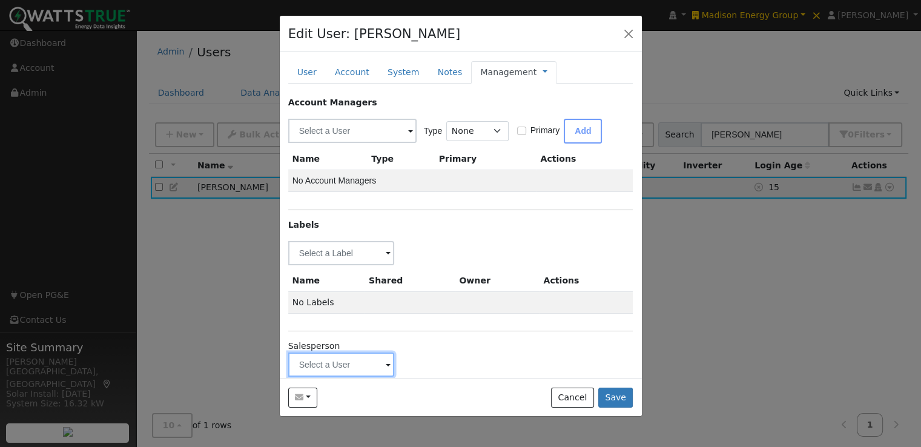
click at [359, 363] on input "text" at bounding box center [341, 365] width 107 height 24
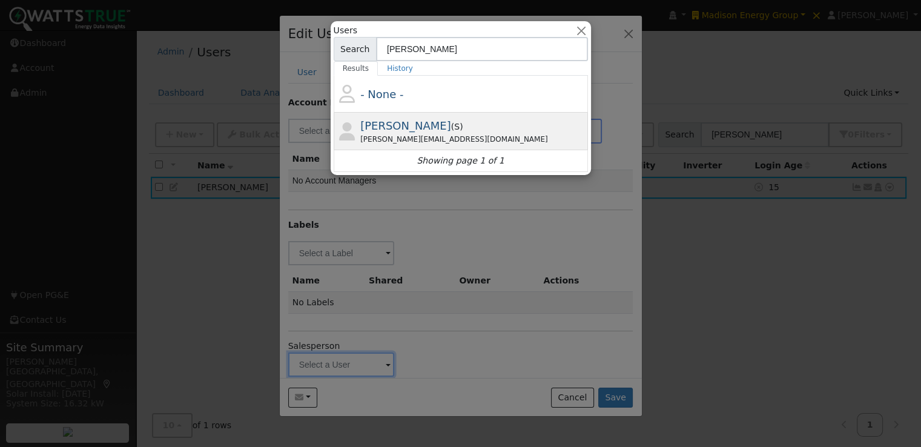
type input "jon"
click at [388, 121] on span "Jon Kropfl" at bounding box center [405, 125] width 91 height 13
type input "Jon Kropfl"
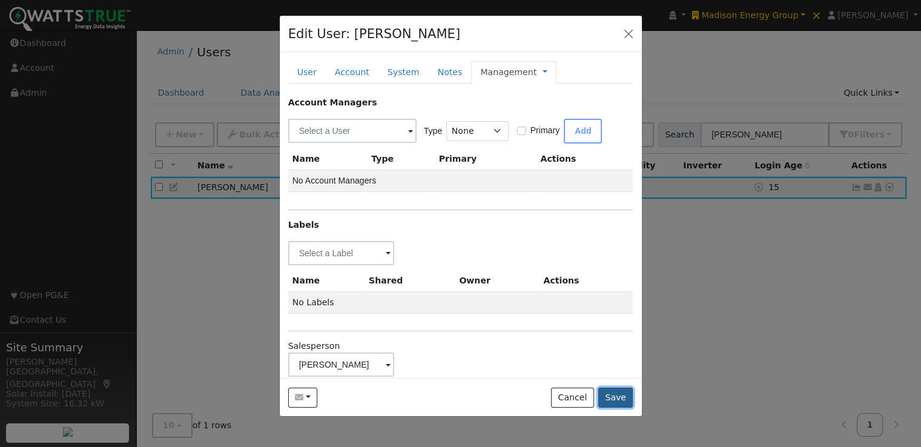
click at [621, 395] on button "Save" at bounding box center [616, 398] width 35 height 21
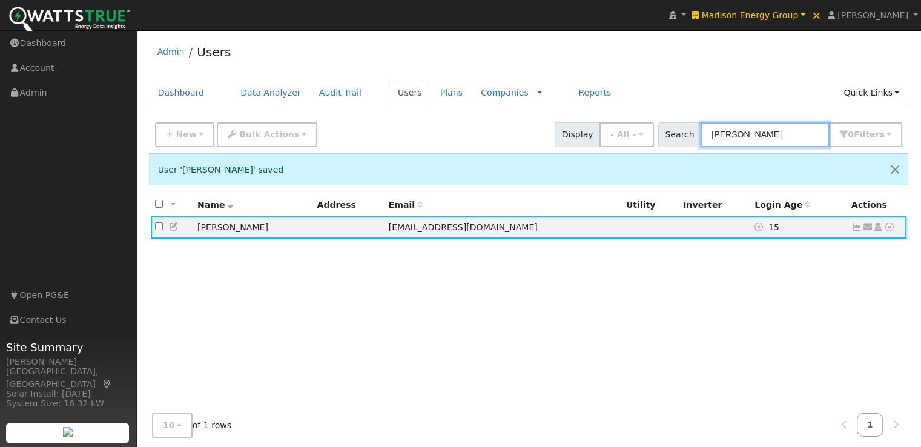
drag, startPoint x: 783, startPoint y: 136, endPoint x: 695, endPoint y: 144, distance: 87.5
click at [695, 144] on div "Search John Ruzich 0 Filter s All Companies My accounts Has Subscription Role S…" at bounding box center [780, 134] width 245 height 25
paste input "Hillary Williams"
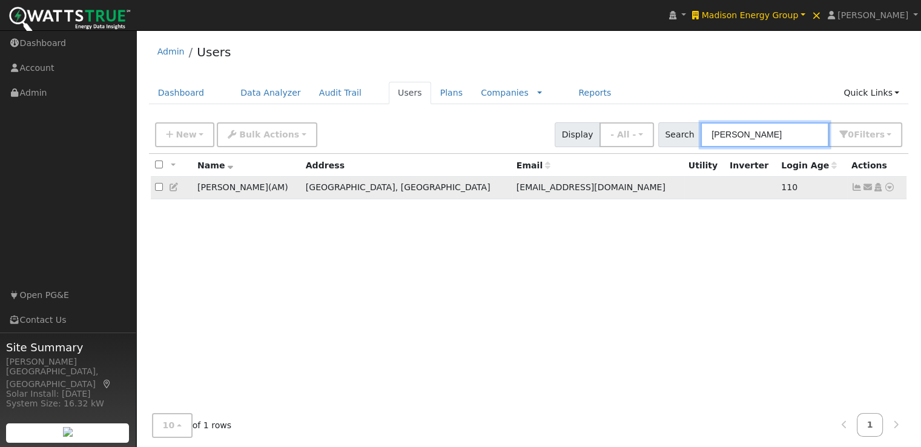
type input "Hillary Williams"
click at [172, 187] on icon at bounding box center [174, 187] width 11 height 8
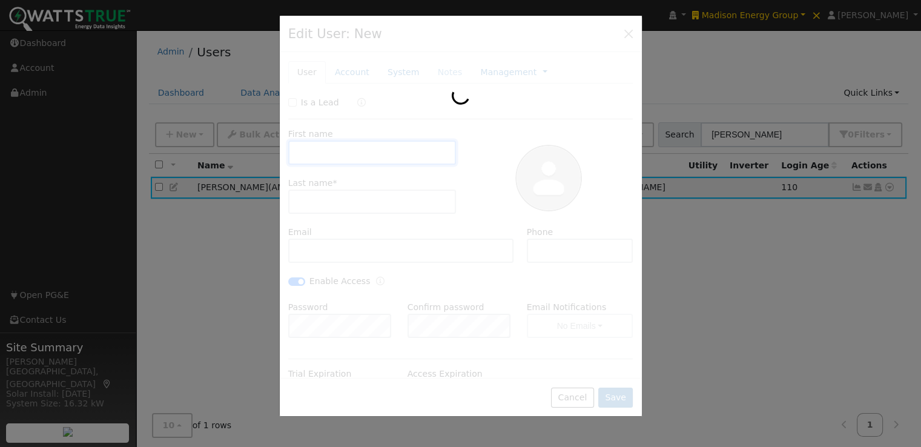
type input "Hillary"
type input "Williams"
type input "hwilliams@askaa.com"
checkbox input "true"
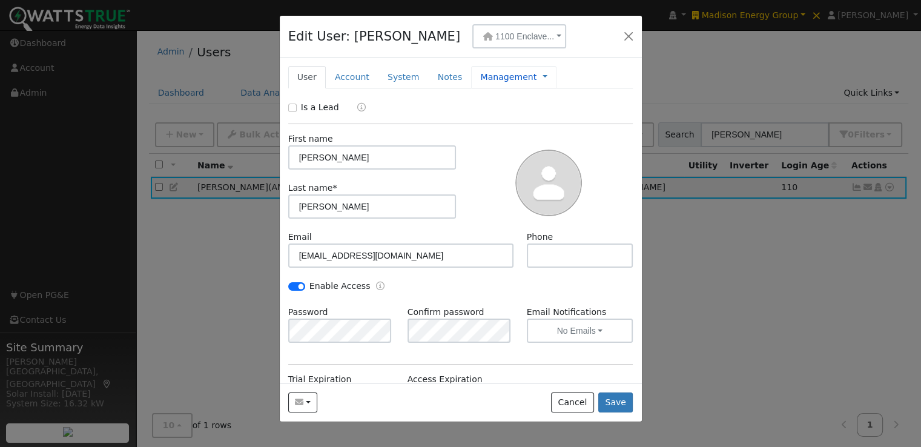
click at [492, 76] on link "Management" at bounding box center [508, 77] width 56 height 13
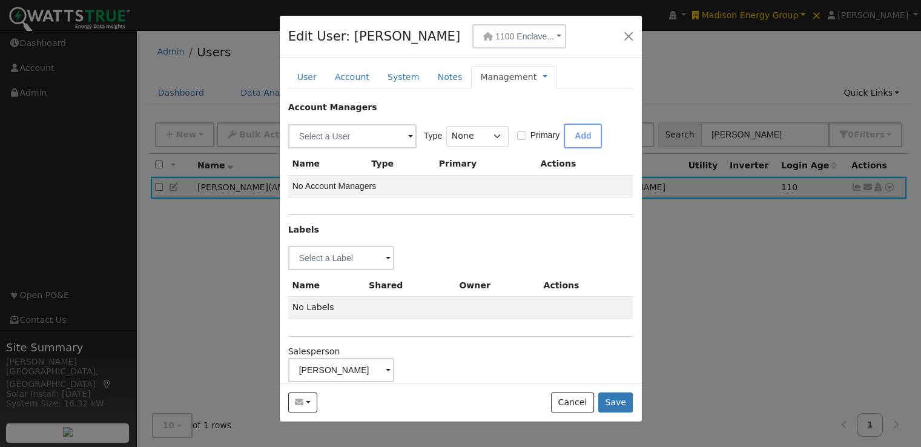
scroll to position [18, 0]
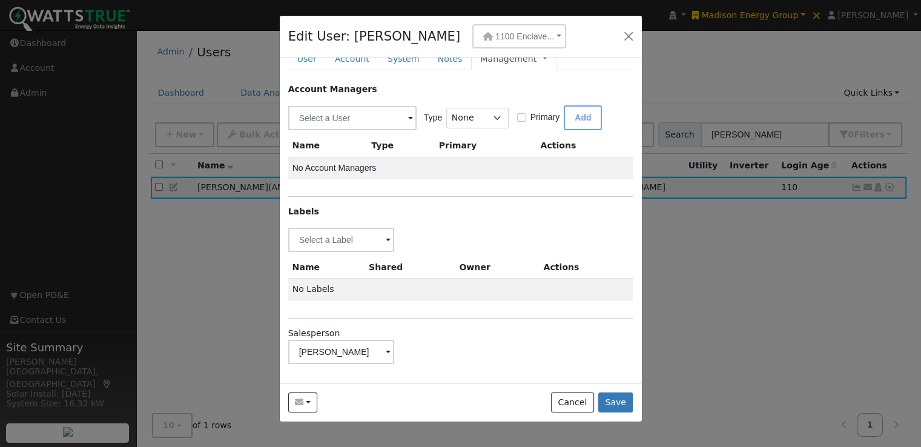
click at [386, 348] on span at bounding box center [388, 353] width 5 height 14
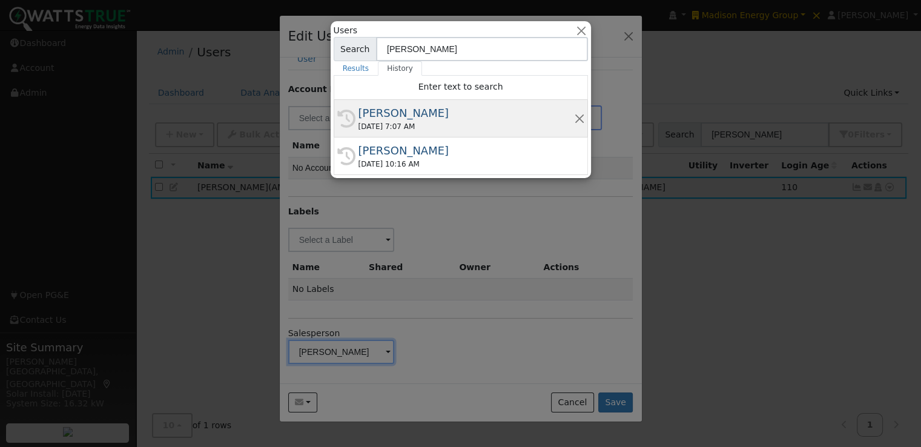
click at [393, 110] on div "Jon Kropfl" at bounding box center [467, 113] width 216 height 16
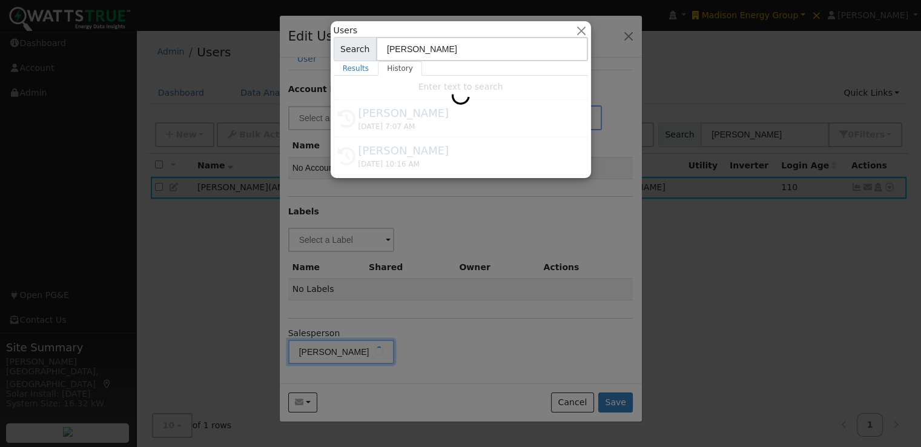
type input "Jon Kropfl"
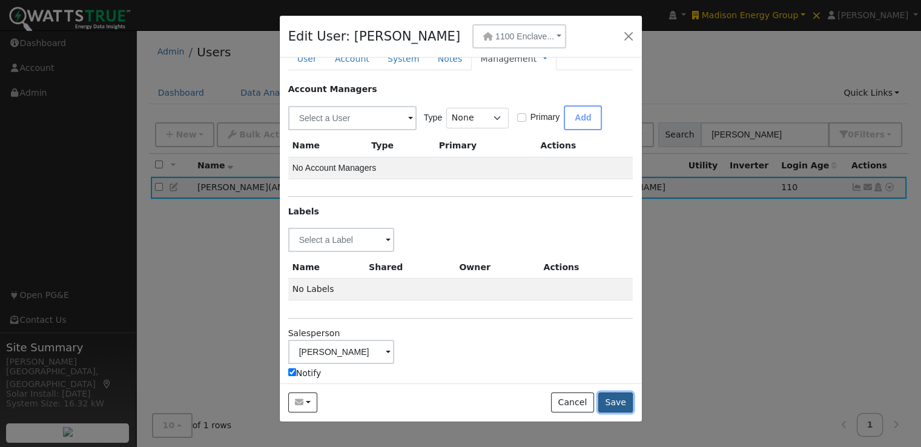
click at [620, 399] on button "Save" at bounding box center [616, 403] width 35 height 21
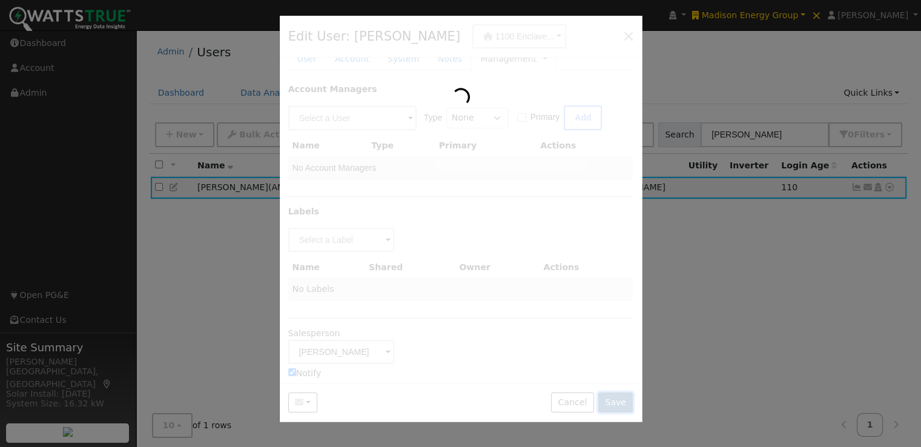
scroll to position [0, 0]
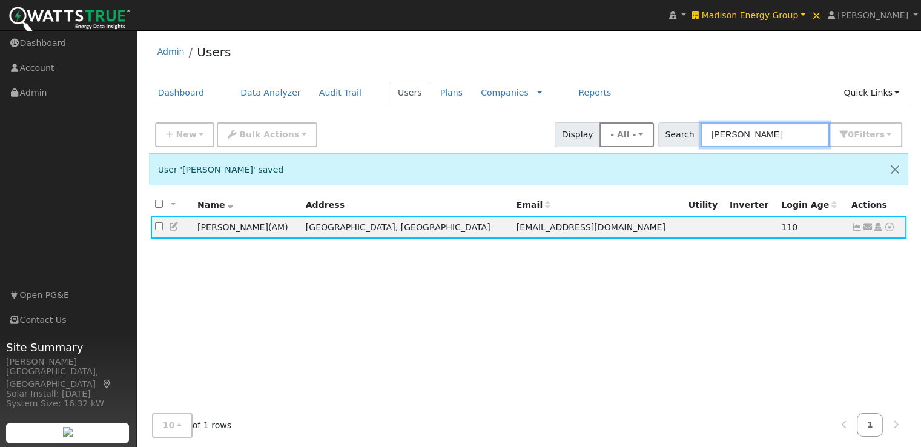
drag, startPoint x: 802, startPoint y: 134, endPoint x: 655, endPoint y: 145, distance: 147.6
click at [655, 145] on div "New Add User Quick Add Quick Connect Quick Convert Lead Bulk Actions Send Email…" at bounding box center [529, 132] width 752 height 29
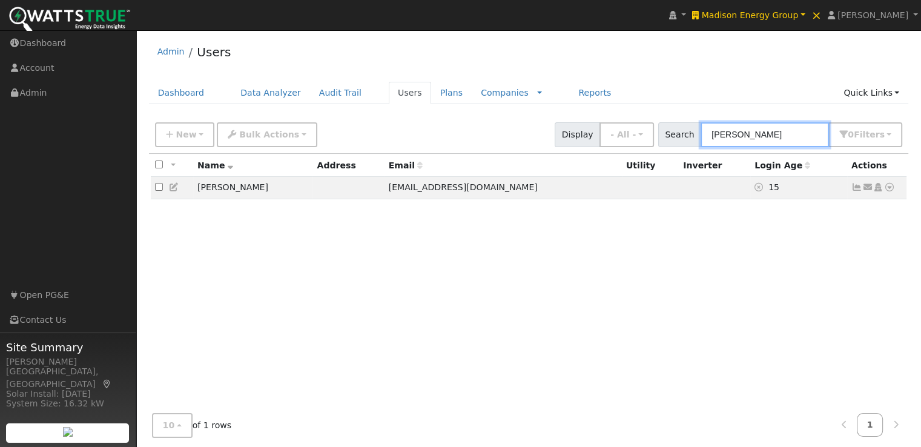
type input "ruzich"
click at [172, 187] on icon at bounding box center [174, 187] width 11 height 8
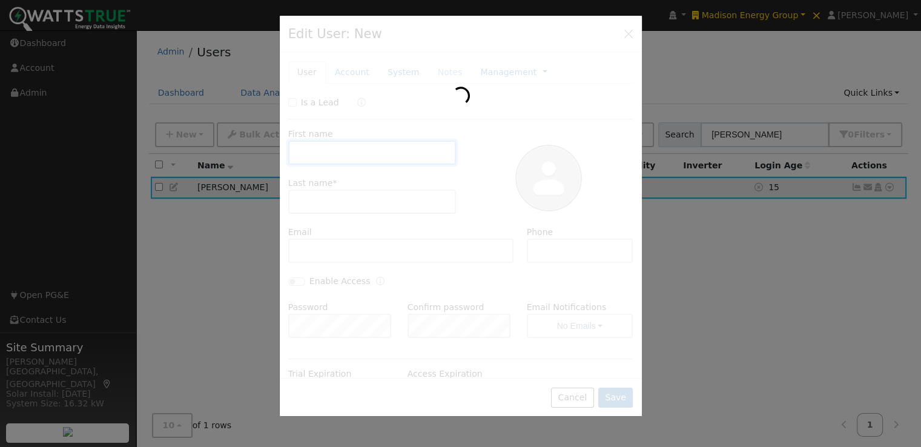
type input "John"
type input "Ruzich"
type input "JRuzich@mercycircle.org"
checkbox input "false"
type input "Jon Kropfl"
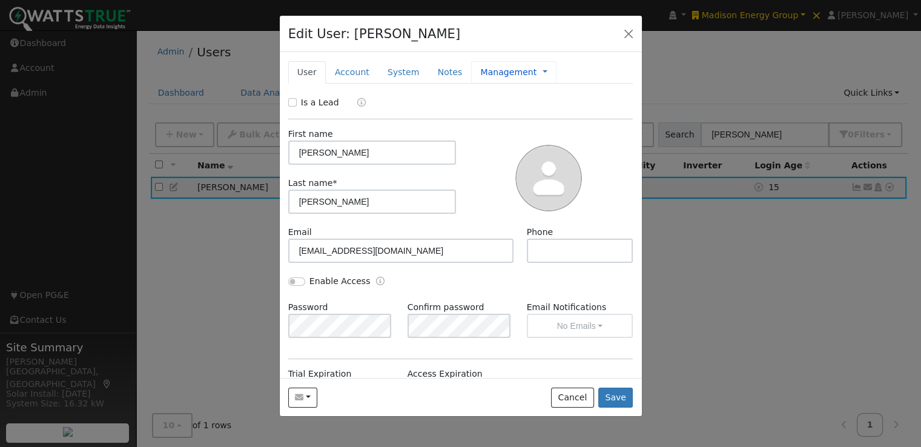
click at [488, 69] on link "Management" at bounding box center [508, 72] width 56 height 13
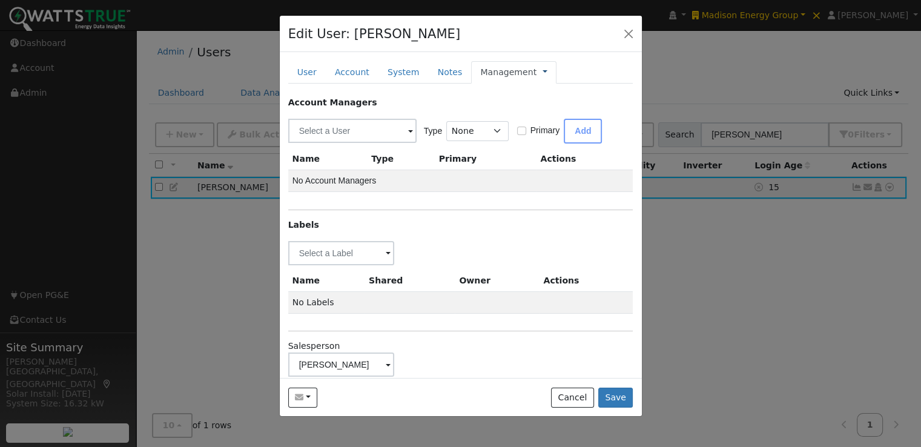
click at [543, 71] on link at bounding box center [545, 72] width 5 height 13
click at [552, 127] on link "Timeline" at bounding box center [585, 127] width 84 height 17
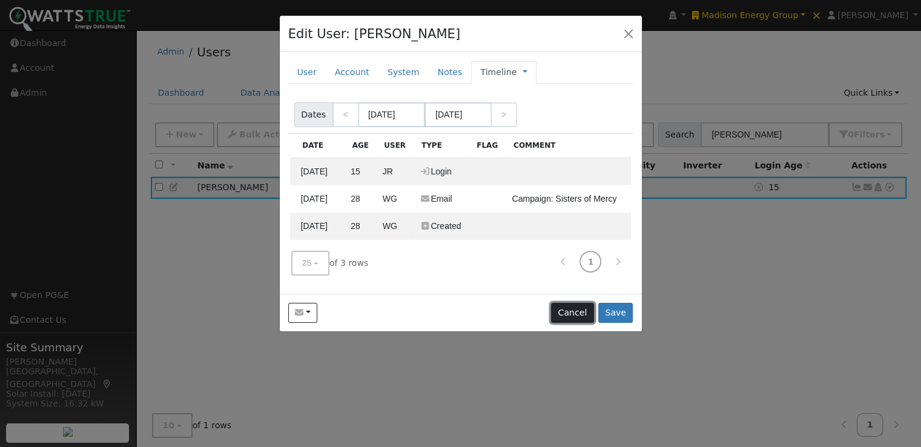
click at [572, 308] on button "Cancel" at bounding box center [572, 313] width 43 height 21
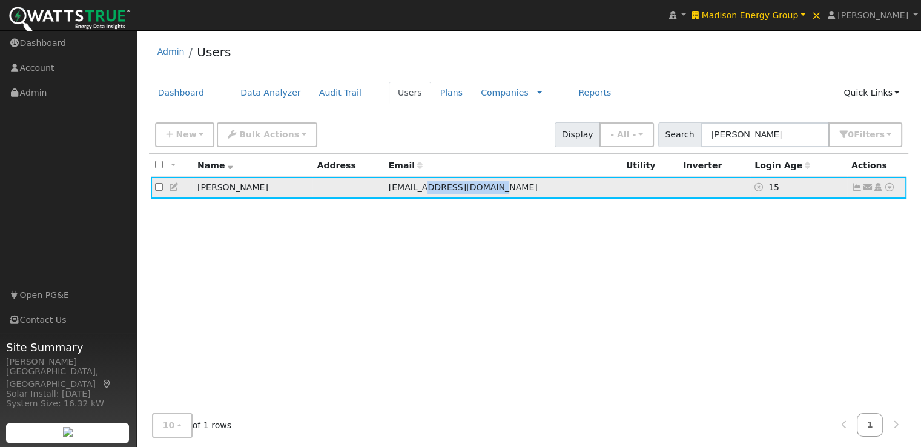
drag, startPoint x: 489, startPoint y: 185, endPoint x: 417, endPoint y: 190, distance: 72.2
click at [417, 190] on td "JRuzich@mercycircle.org" at bounding box center [503, 188] width 237 height 22
copy span "mercycircle.org"
click at [228, 216] on div "All None All on page None on page Name Address Email Utility Inverter Login Age…" at bounding box center [529, 288] width 760 height 268
click at [174, 187] on icon at bounding box center [174, 187] width 11 height 8
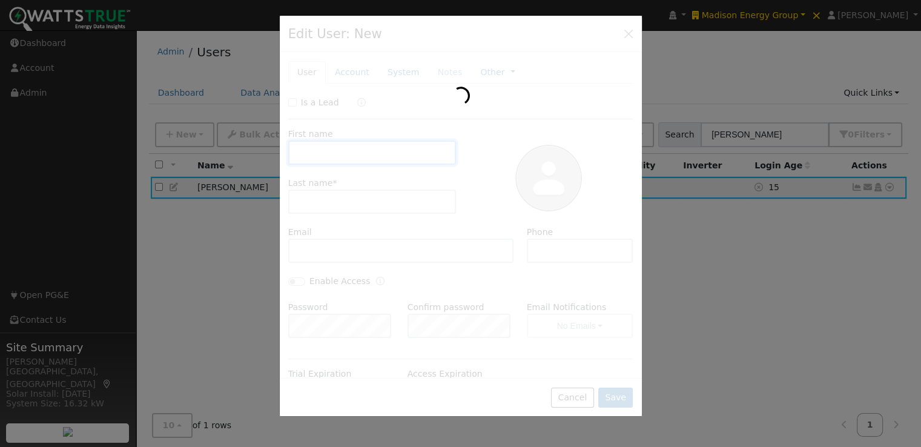
type input "John"
type input "Ruzich"
type input "JRuzich@mercycircle.org"
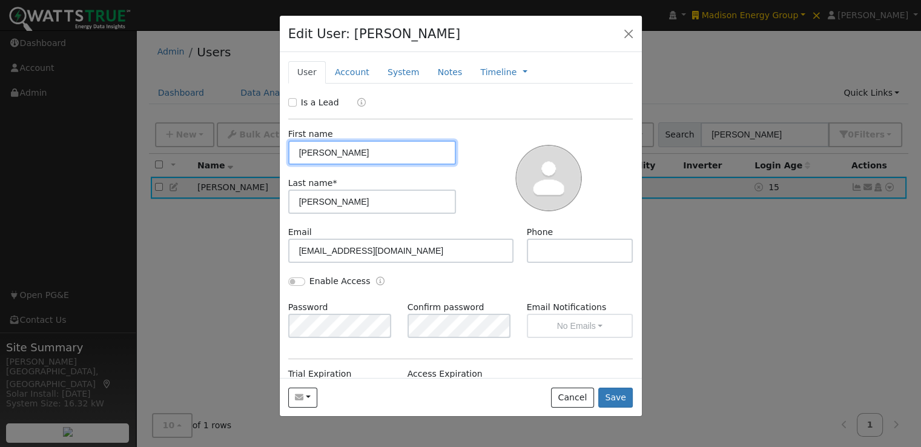
scroll to position [158, 0]
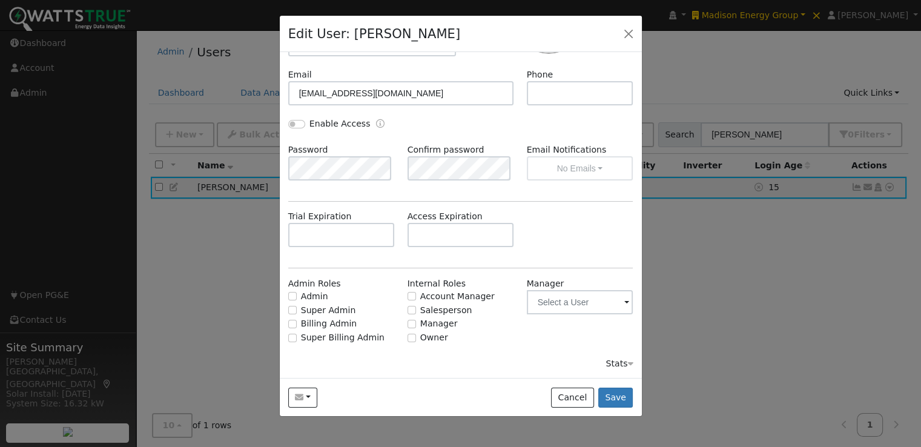
click at [610, 362] on div "Stats" at bounding box center [619, 363] width 27 height 13
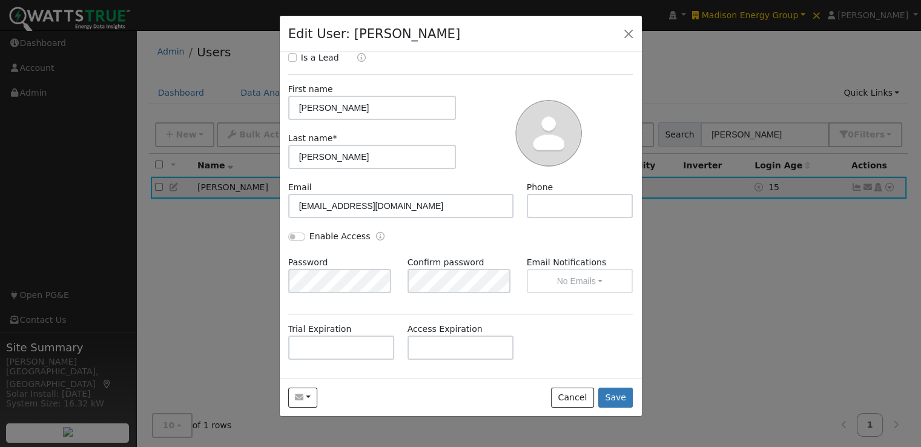
scroll to position [0, 0]
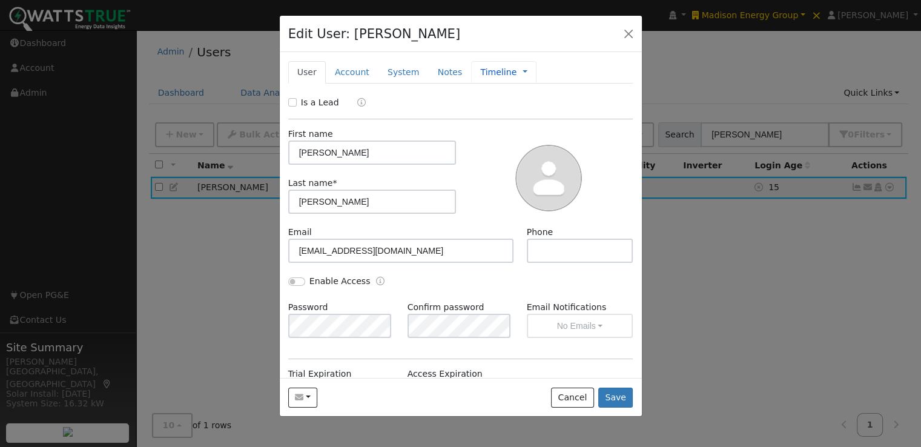
click at [480, 70] on link "Timeline" at bounding box center [498, 72] width 36 height 13
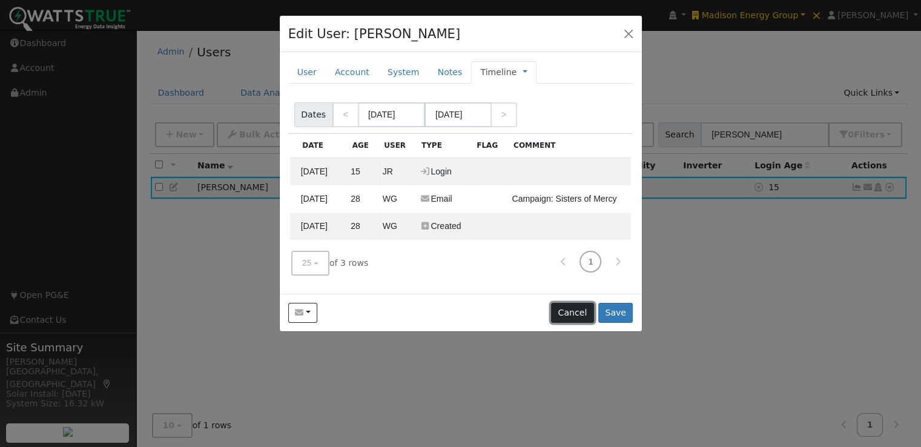
click at [577, 310] on button "Cancel" at bounding box center [572, 313] width 43 height 21
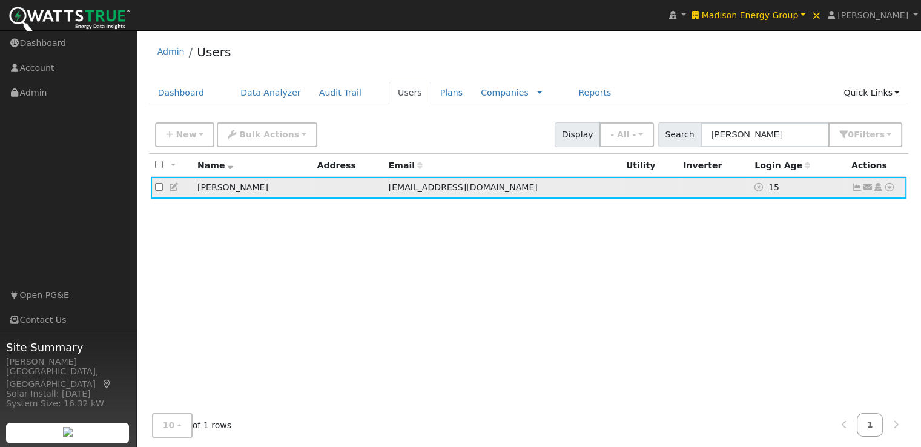
click at [869, 187] on icon at bounding box center [868, 187] width 11 height 8
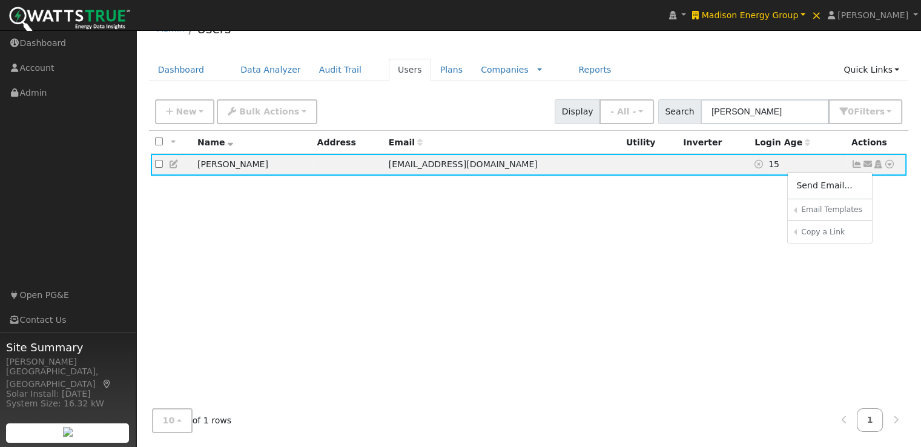
click at [440, 271] on div "All None All on page None on page Name Address Email Utility Inverter Login Age…" at bounding box center [529, 265] width 760 height 268
click at [174, 163] on icon at bounding box center [174, 164] width 11 height 8
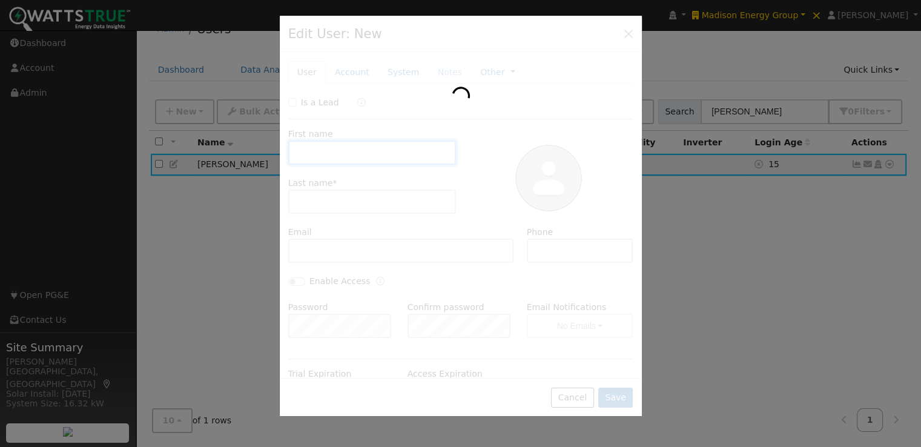
type input "John"
type input "Ruzich"
type input "JRuzich@mercycircle.org"
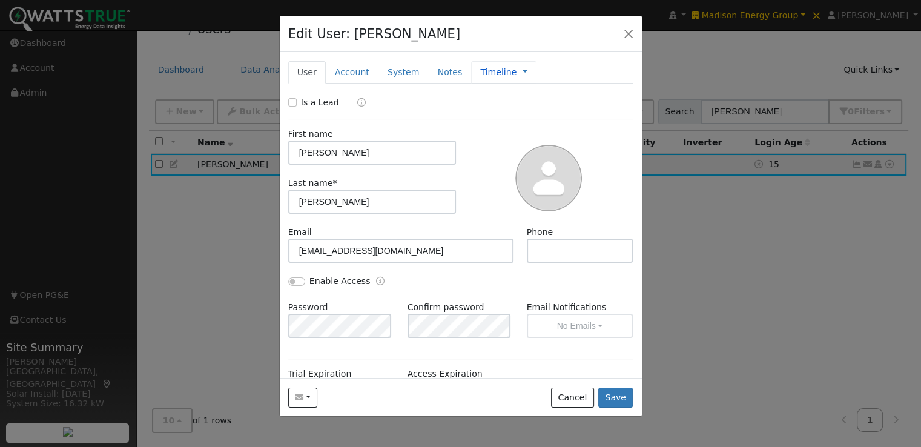
click at [487, 73] on link "Timeline" at bounding box center [498, 72] width 36 height 13
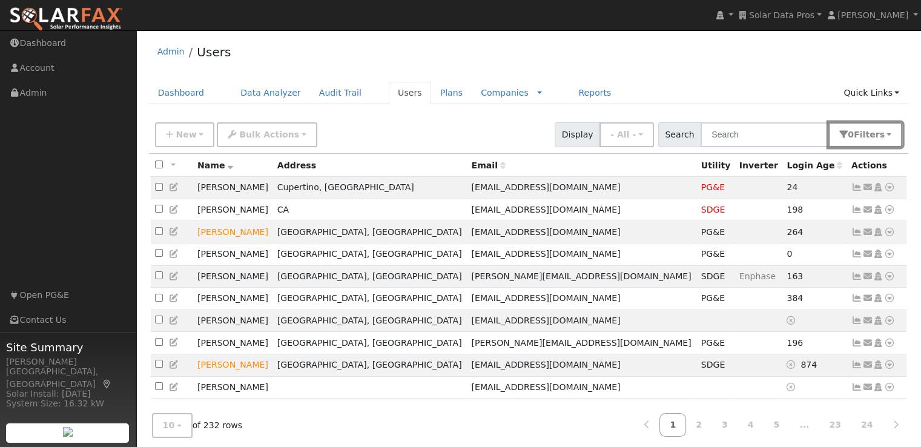
click at [887, 131] on button "0 Filter s" at bounding box center [866, 134] width 74 height 25
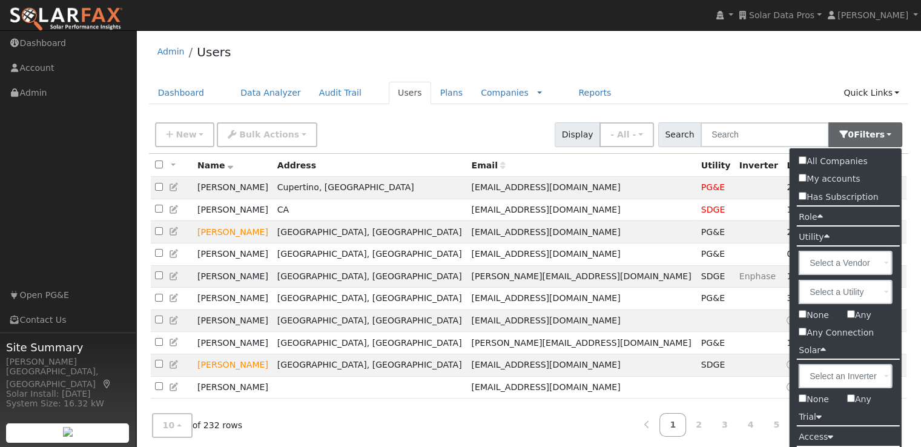
click at [887, 290] on span at bounding box center [886, 293] width 5 height 14
click at [0, 0] on input "text" at bounding box center [0, 0] width 0 height 0
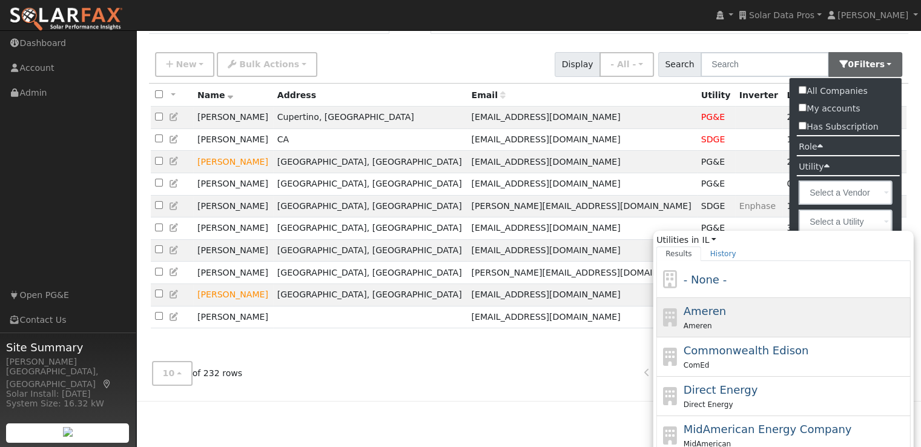
scroll to position [85, 0]
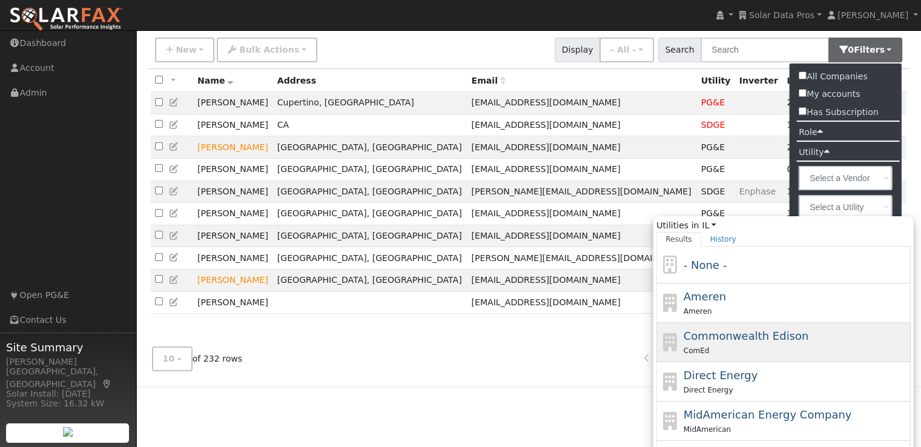
click at [731, 333] on span "Commonwealth Edison" at bounding box center [746, 336] width 125 height 13
click at [0, 0] on input "Utilities in IL All States AL AK AZ AR CA CO CT DE FL GA HI ID IL IN IA KS KY L…" at bounding box center [0, 0] width 0 height 0
type input "Commonwealth Edison"
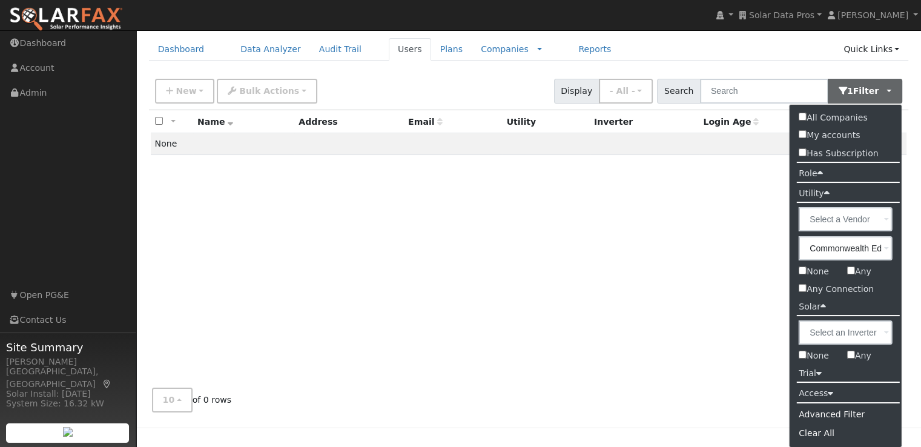
click at [804, 114] on input "All Companies" at bounding box center [803, 117] width 8 height 8
checkbox input "true"
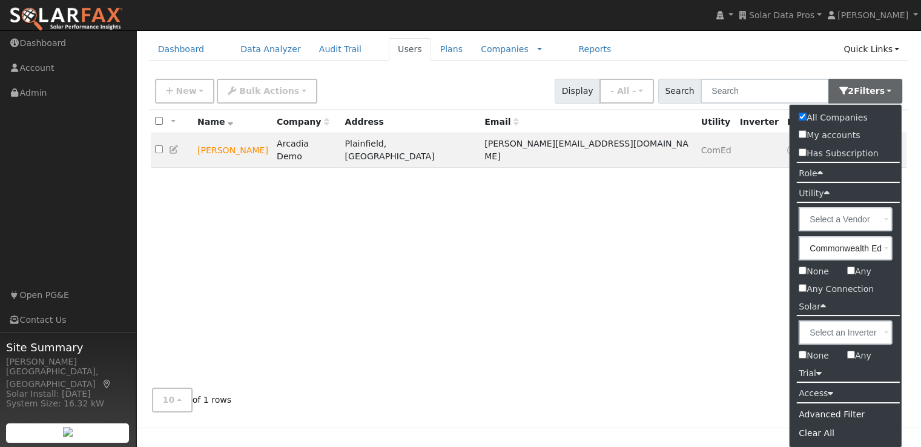
click at [578, 316] on div "All None All on page None on page Name Company Address Email Utility Inverter L…" at bounding box center [529, 244] width 760 height 268
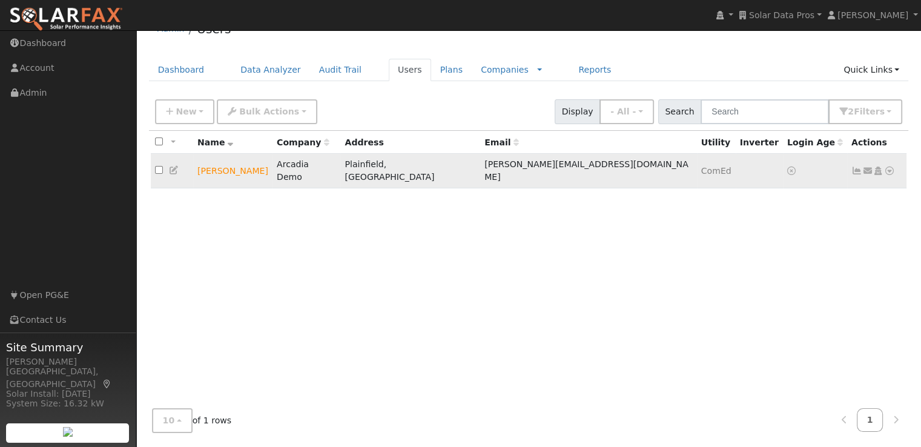
click at [889, 167] on icon at bounding box center [889, 171] width 11 height 8
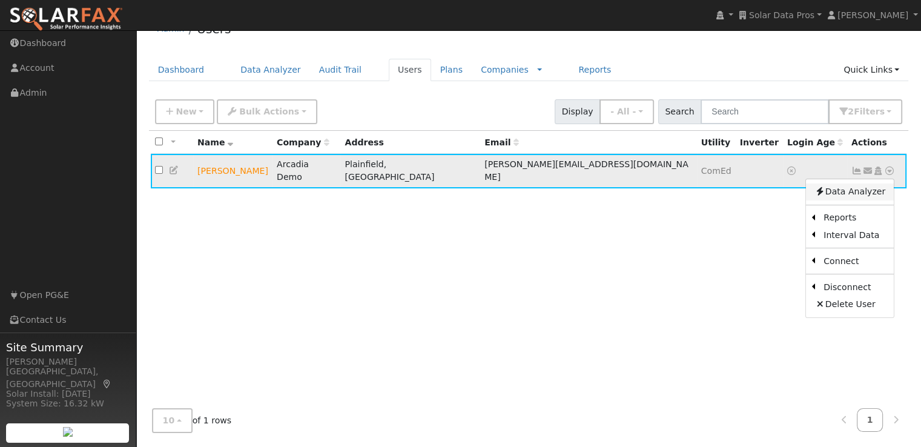
click at [848, 184] on link "Data Analyzer" at bounding box center [850, 192] width 88 height 17
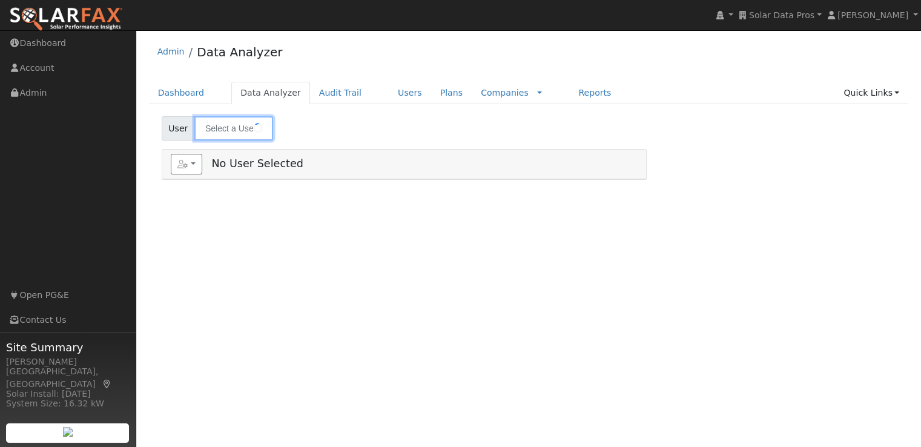
type input "[PERSON_NAME]"
